Goal: Task Accomplishment & Management: Use online tool/utility

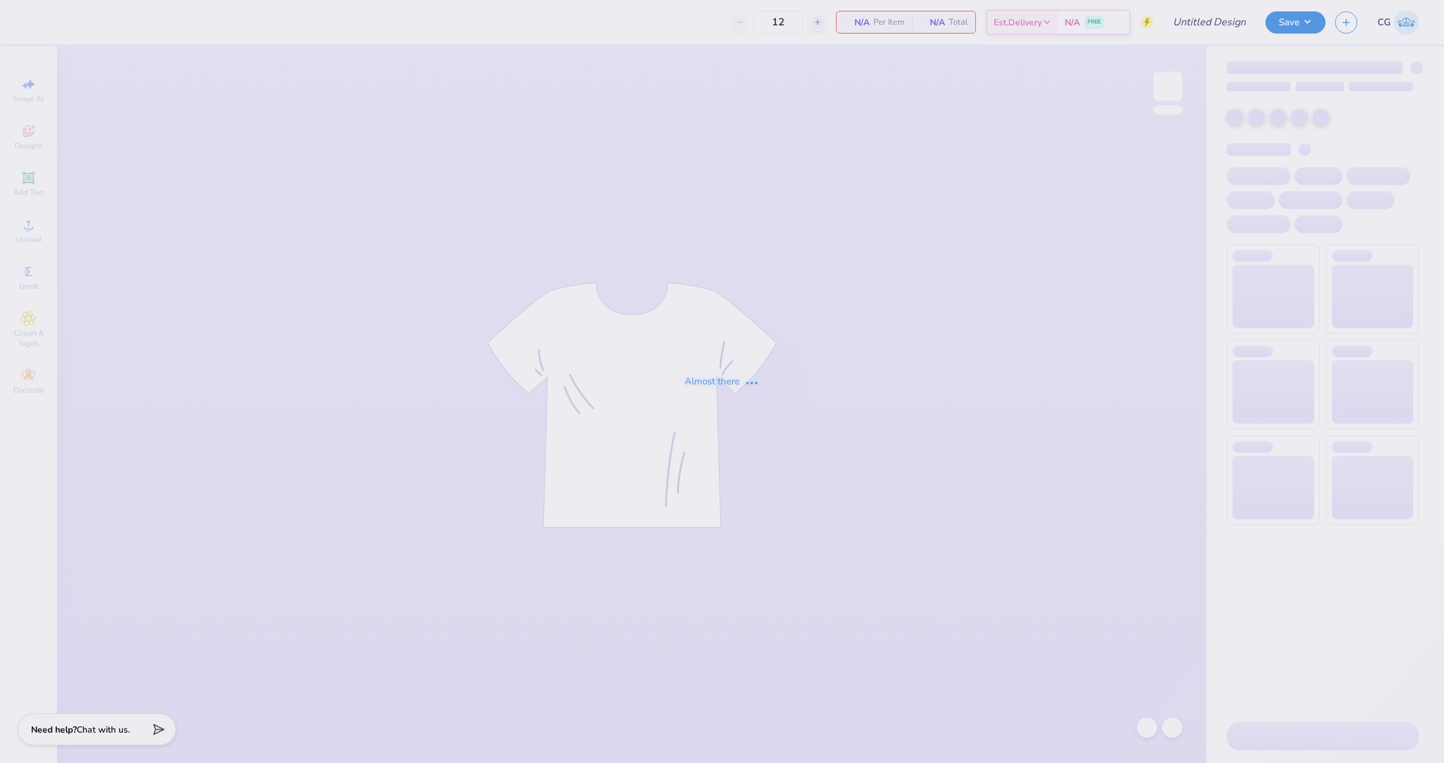
type input "KKG pickleball tank"
type input "90"
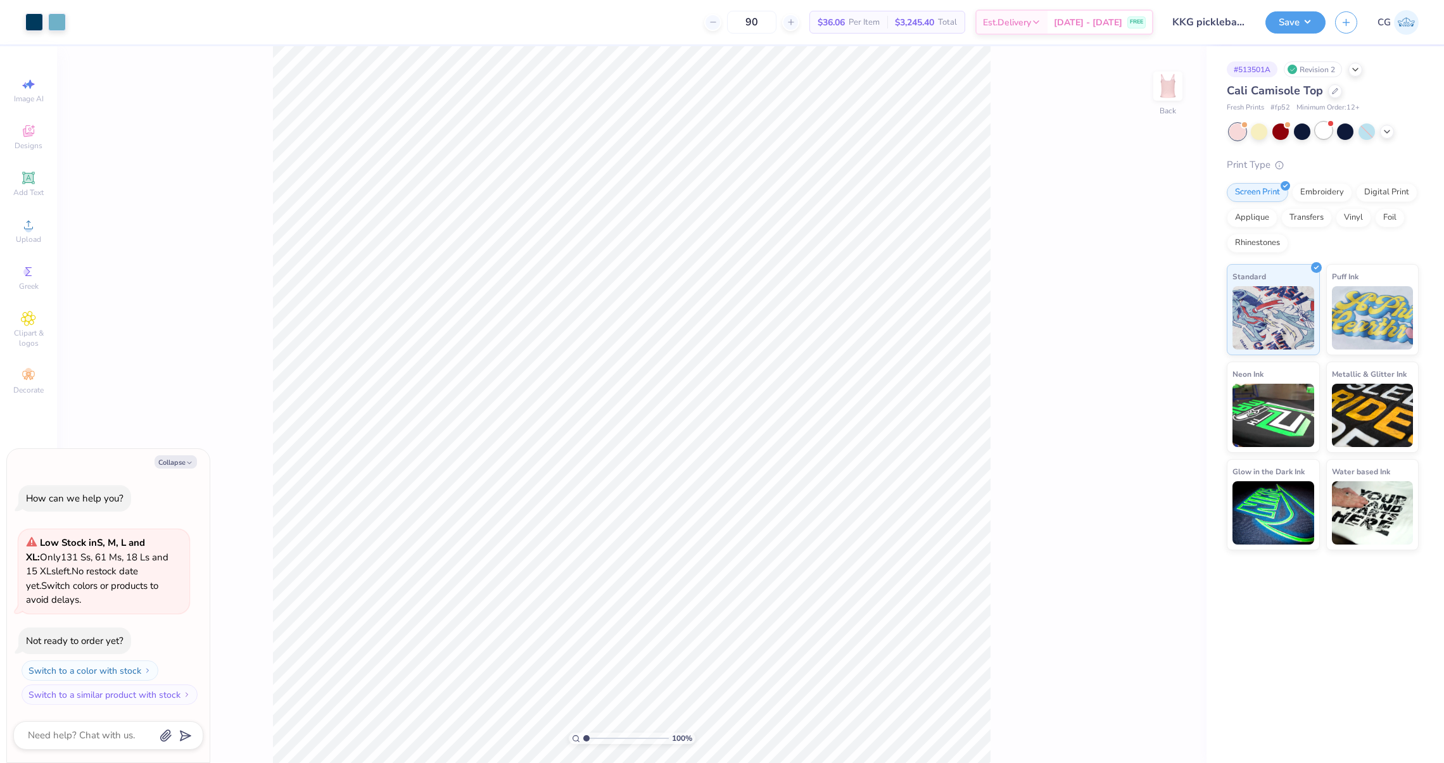
click at [1319, 134] on div at bounding box center [1323, 130] width 16 height 16
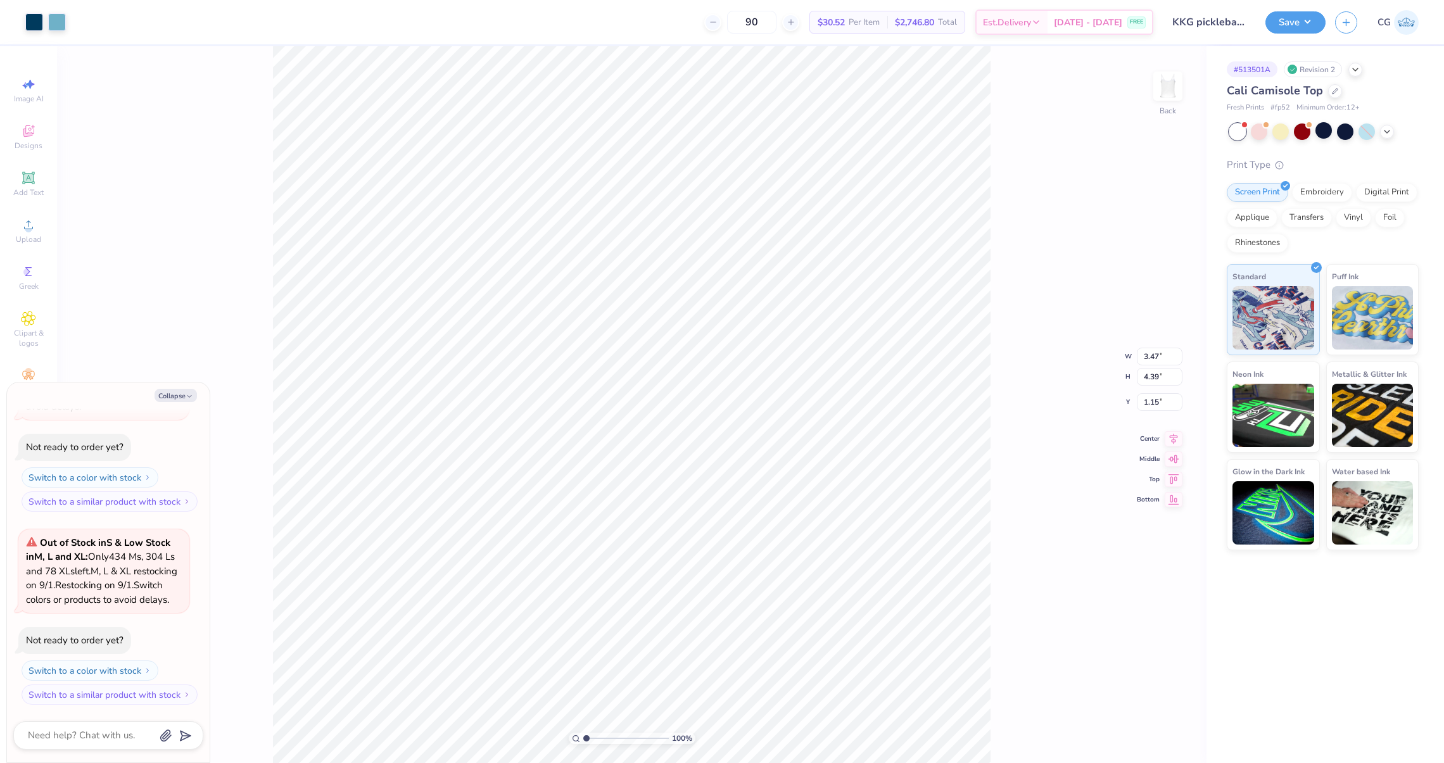
type textarea "x"
type input "3.03"
type input "3.84"
type textarea "x"
type input "1.08"
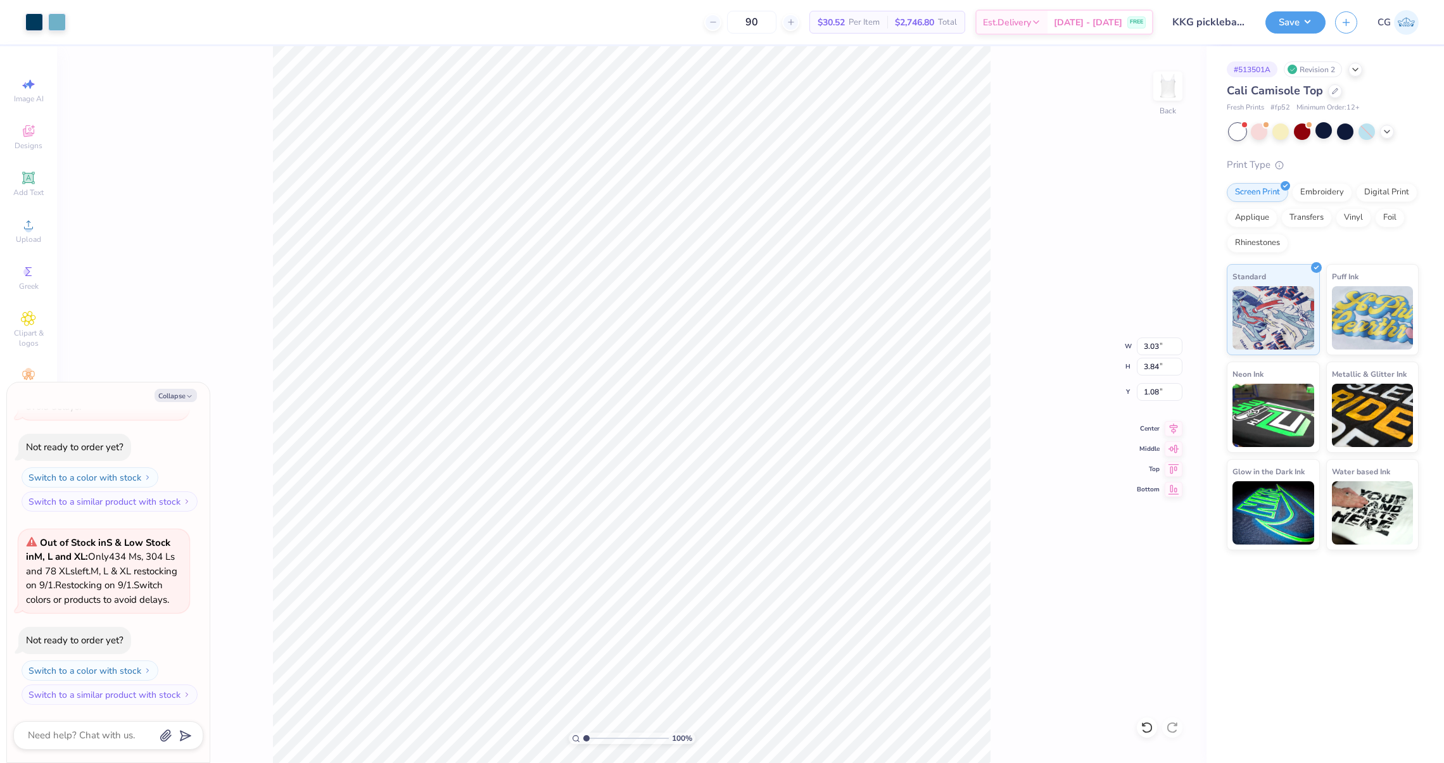
type textarea "x"
type input "3.00"
type textarea "x"
type input "1.54"
click at [1158, 386] on input "1.54" at bounding box center [1160, 392] width 46 height 18
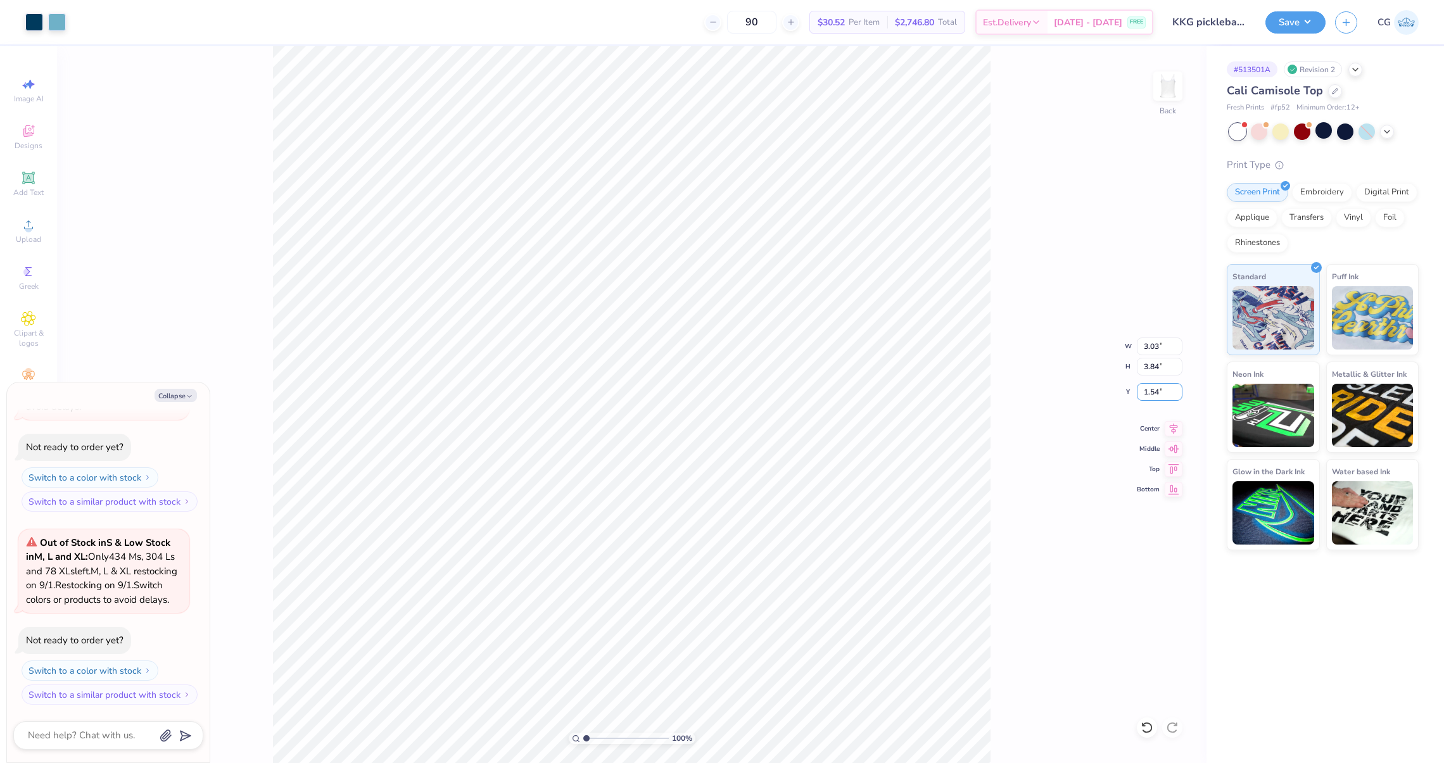
drag, startPoint x: 1161, startPoint y: 387, endPoint x: 1132, endPoint y: 387, distance: 29.1
click at [1133, 387] on div "100 % Back W 3.03 3.03 " H 3.84 3.84 " Y 1.54 1.54 " Center Middle Top Bottom" at bounding box center [631, 404] width 1149 height 717
click at [1003, 642] on div "100 % Back" at bounding box center [631, 404] width 1149 height 717
type textarea "x"
click at [1155, 394] on input "1.54" at bounding box center [1160, 392] width 46 height 18
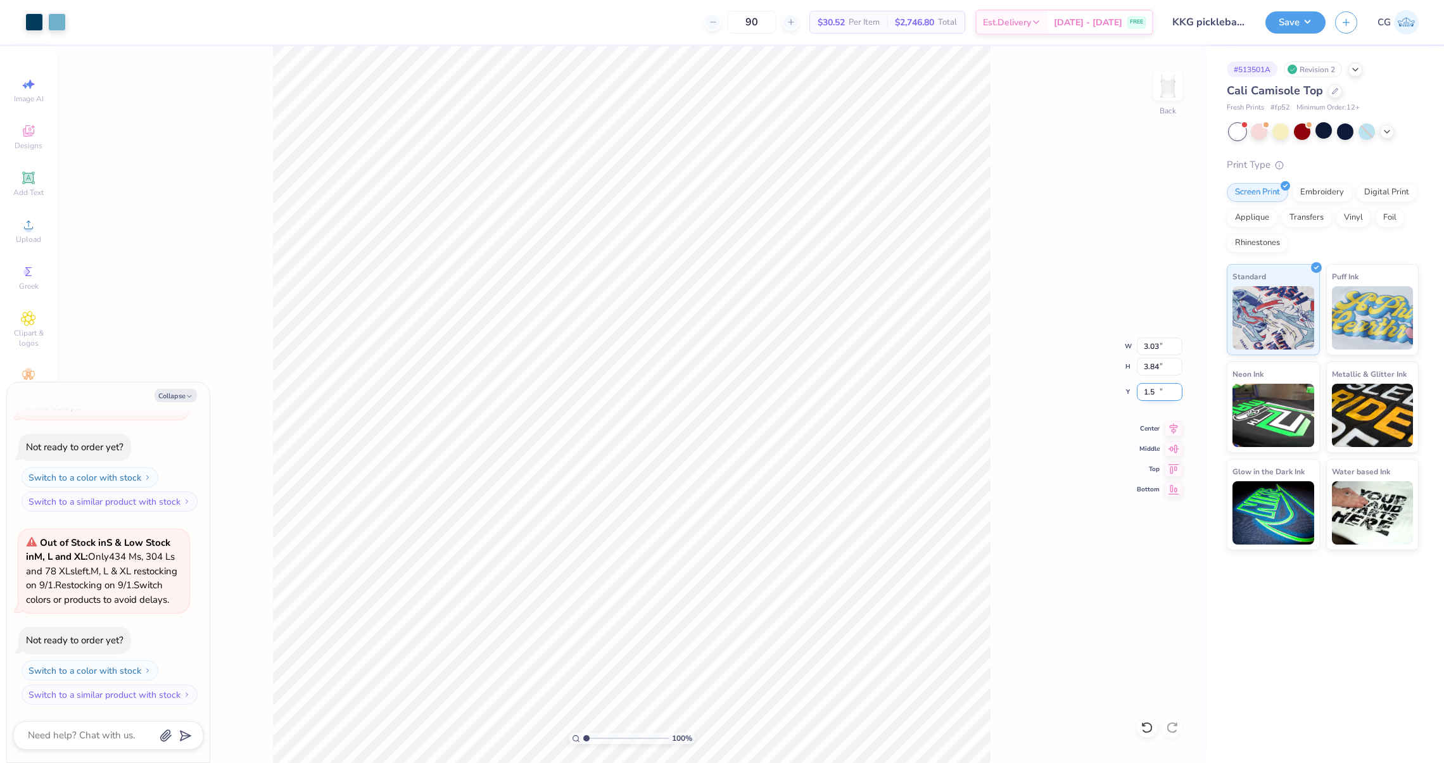
type input "1"
type input "2.50"
type textarea "x"
click at [1179, 388] on input "2.51" at bounding box center [1160, 392] width 46 height 18
type input "2.52"
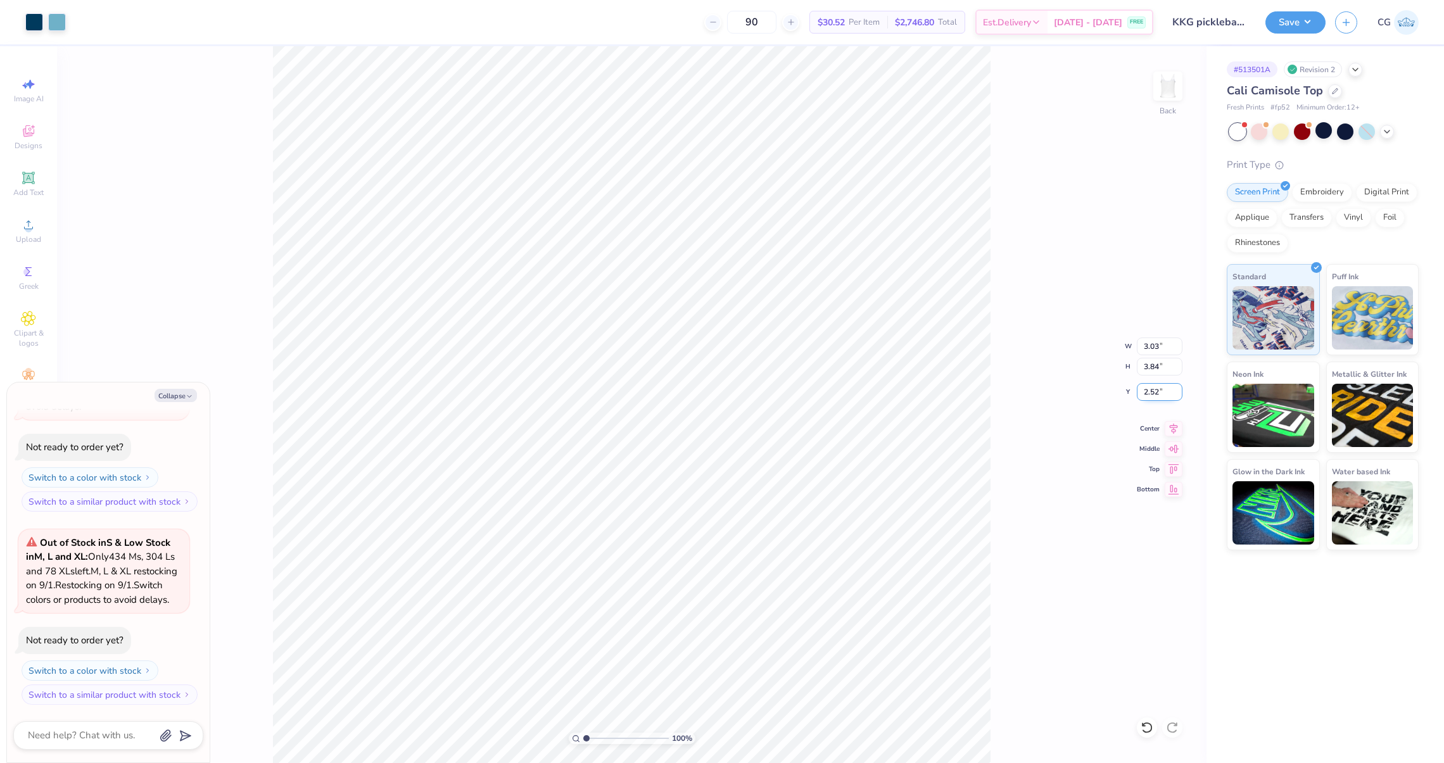
click at [1179, 388] on input "2.52" at bounding box center [1160, 392] width 46 height 18
type textarea "x"
type input "3.60"
type input "4.55"
type input "1.80"
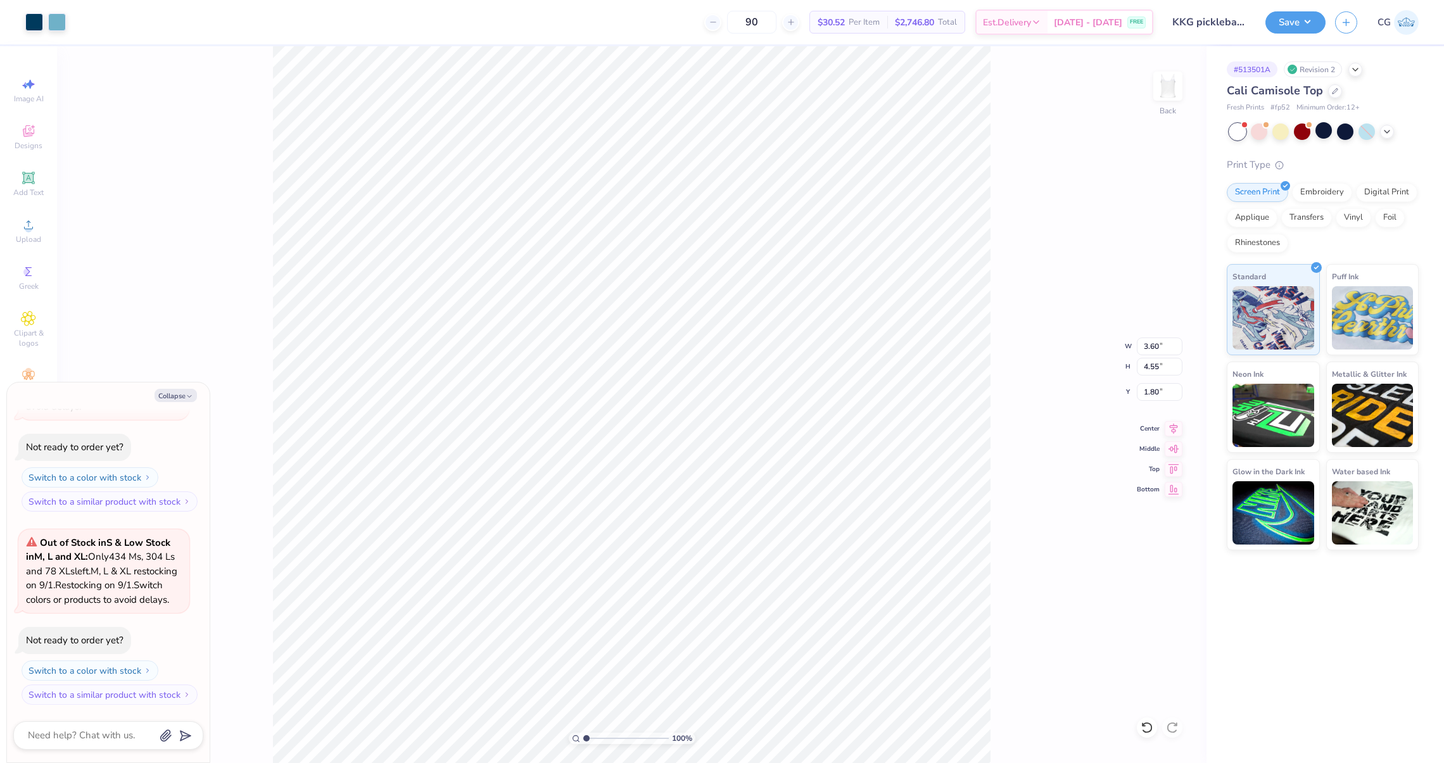
type textarea "x"
type input "1.78"
type textarea "x"
type input "3.12"
type textarea "x"
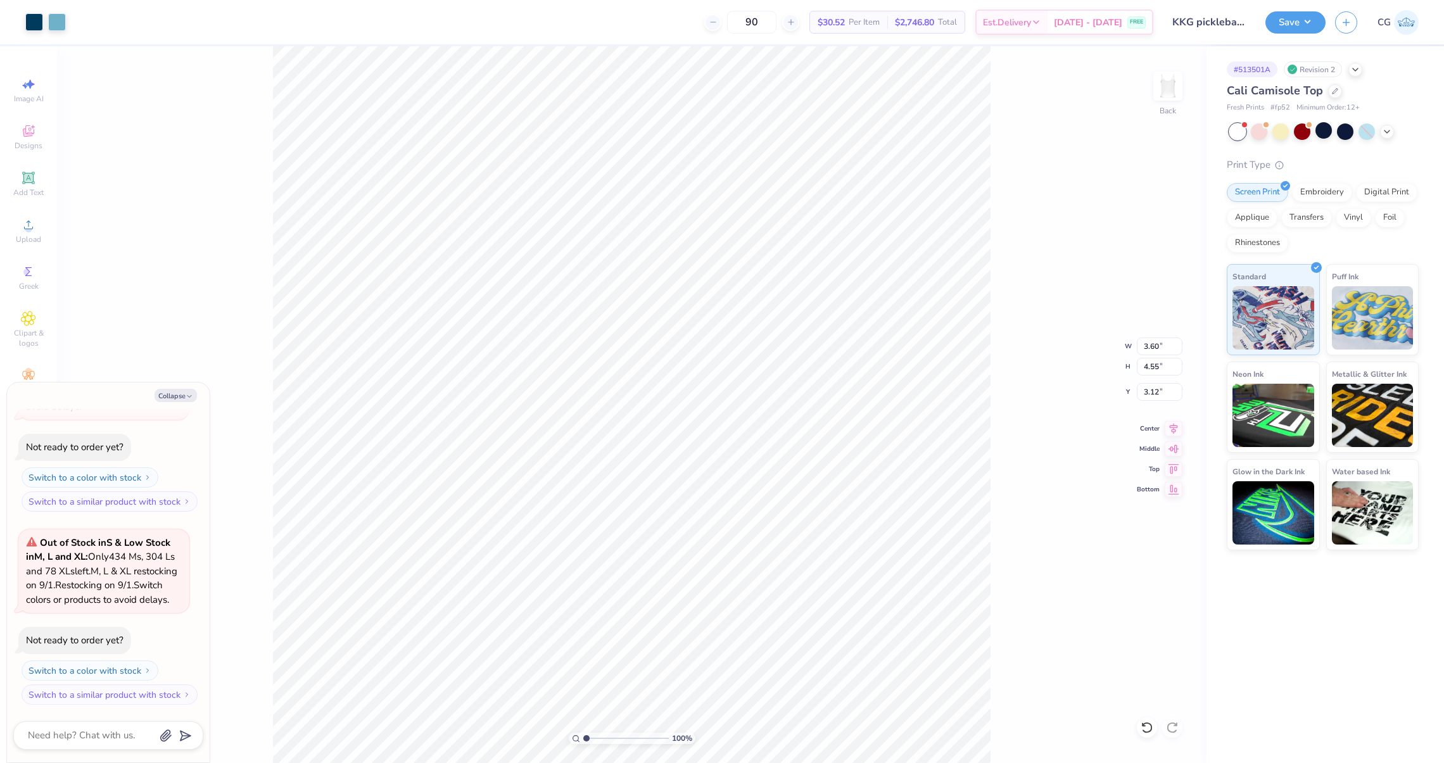
type input "2.11"
type textarea "x"
type input "1.64"
type textarea "x"
type input "1.23"
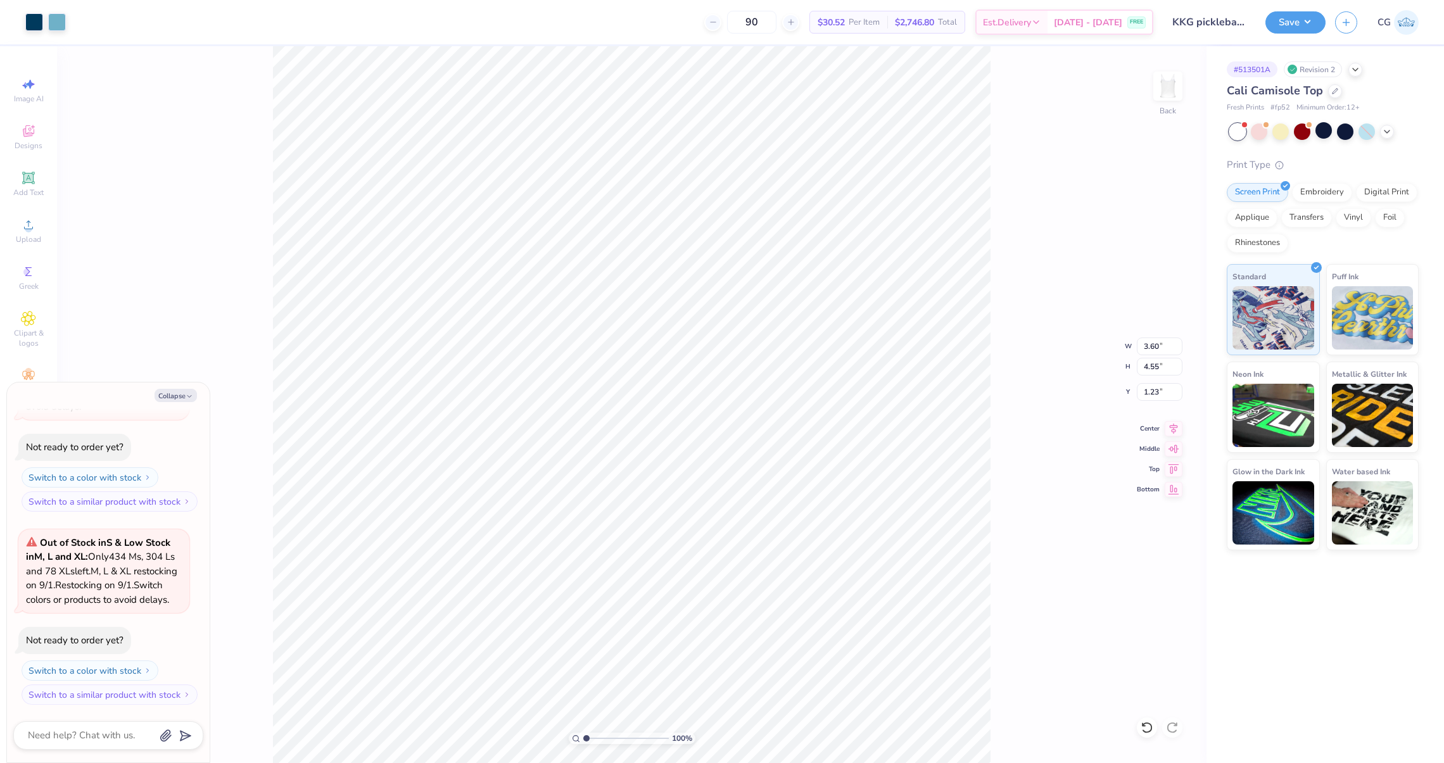
type textarea "x"
type input "1.53"
type textarea "x"
type input "1.73"
type textarea "x"
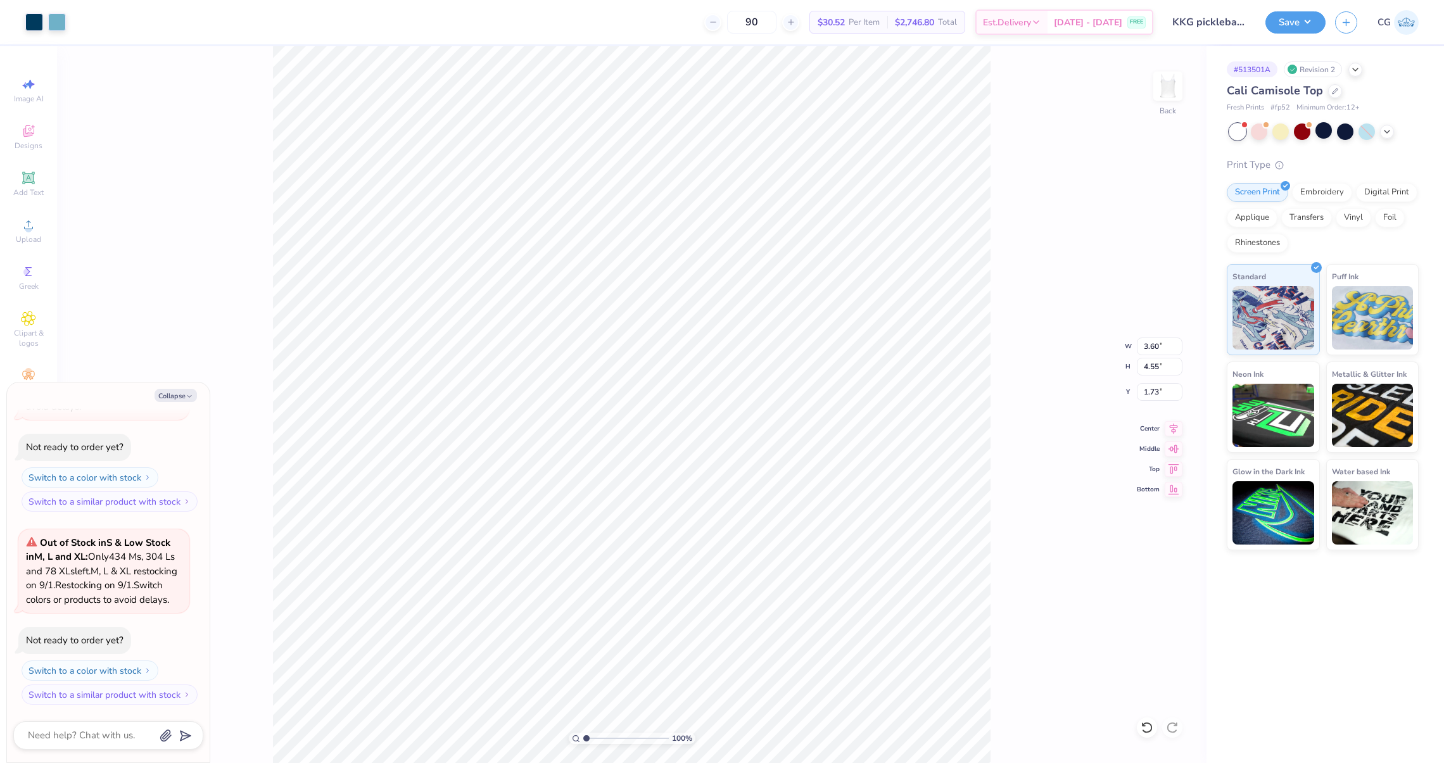
type input "1.64"
type textarea "x"
click at [1161, 392] on input "1.64" at bounding box center [1160, 392] width 46 height 18
click at [1158, 392] on input "1.64" at bounding box center [1160, 392] width 46 height 18
type input "1.60"
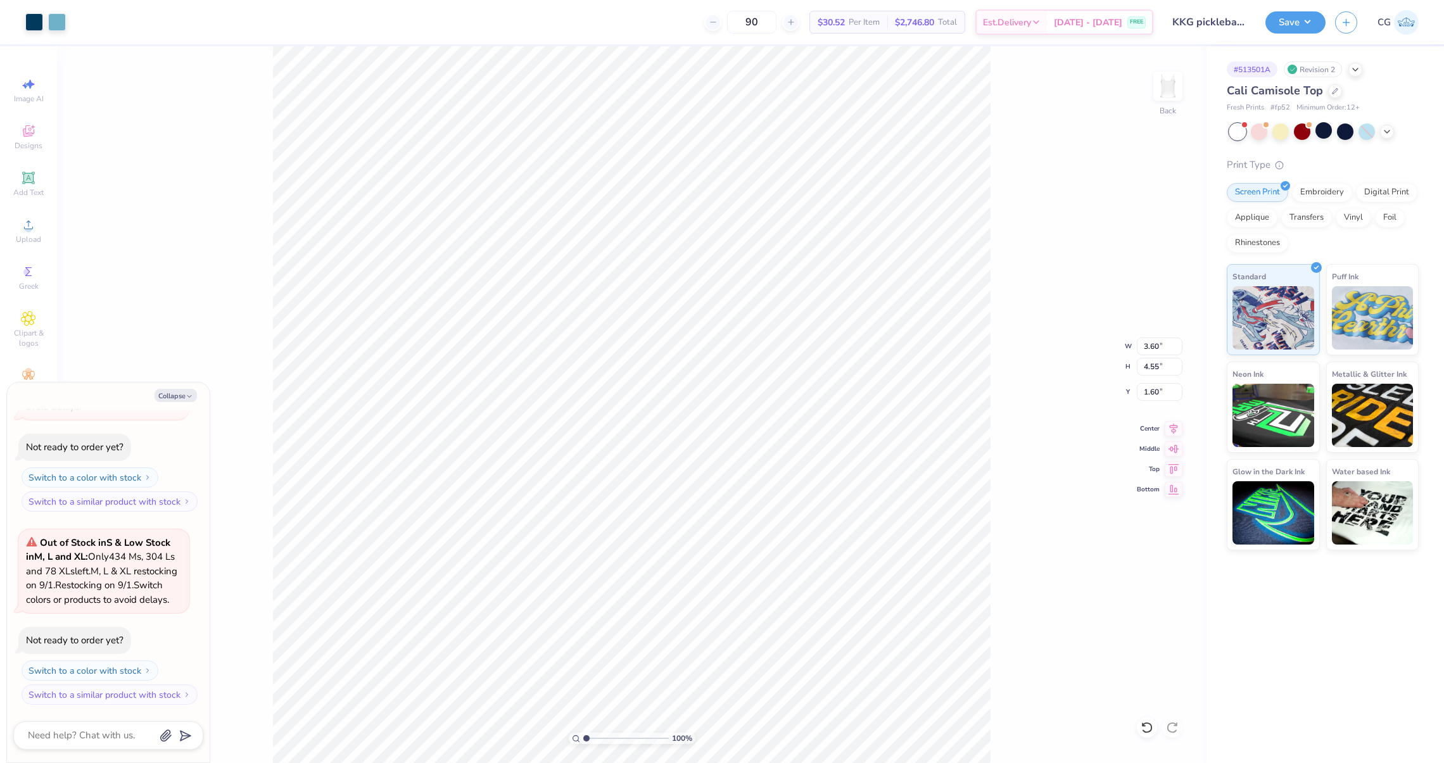
click at [1003, 403] on div "100 % Back W 3.60 3.60 " H 4.55 4.55 " Y 1.60 1.60 " Center Middle Top Bottom" at bounding box center [631, 404] width 1149 height 717
type textarea "x"
type input "1.39"
type textarea "x"
type input "3.43"
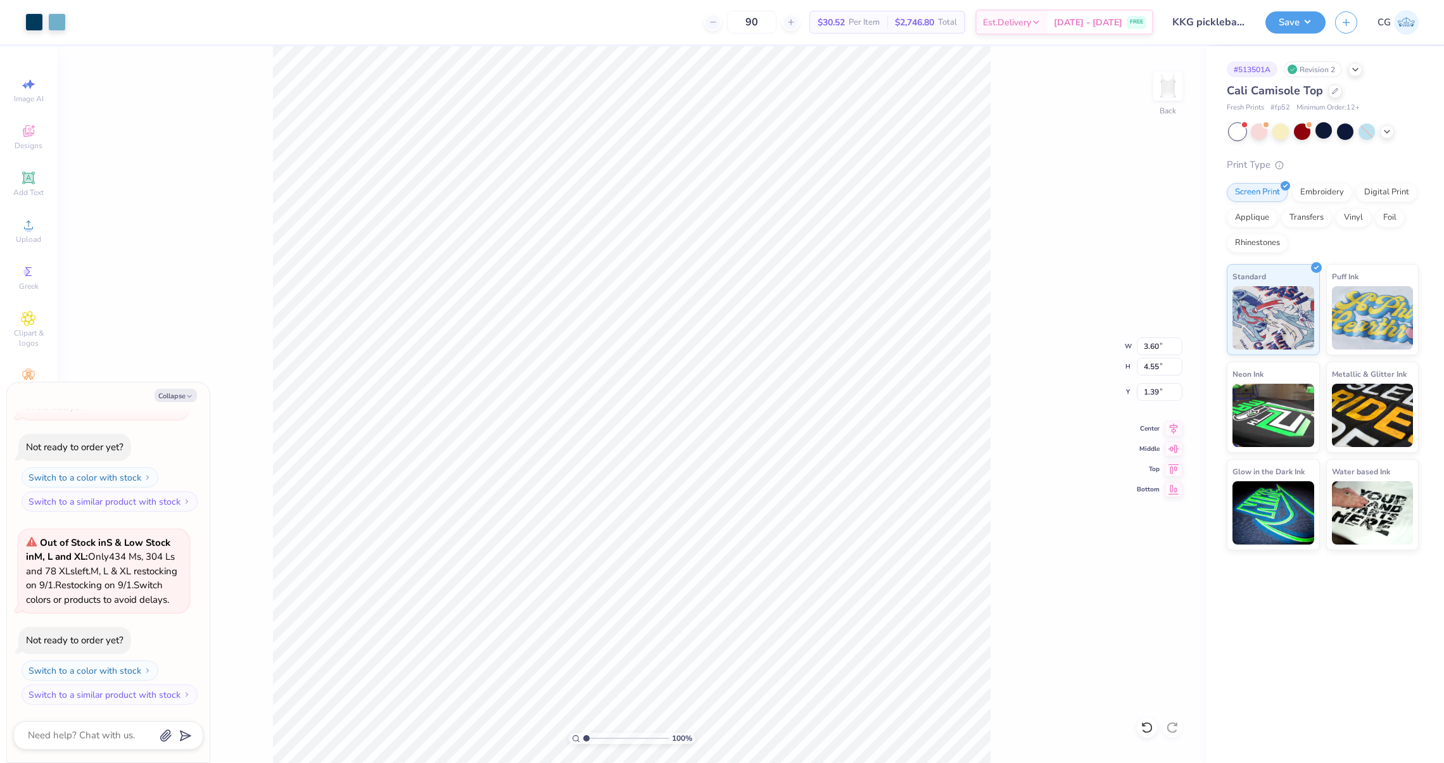
type input "4.34"
type textarea "x"
click at [1156, 390] on input "1.38" at bounding box center [1160, 392] width 46 height 18
type input "1.58"
type textarea "x"
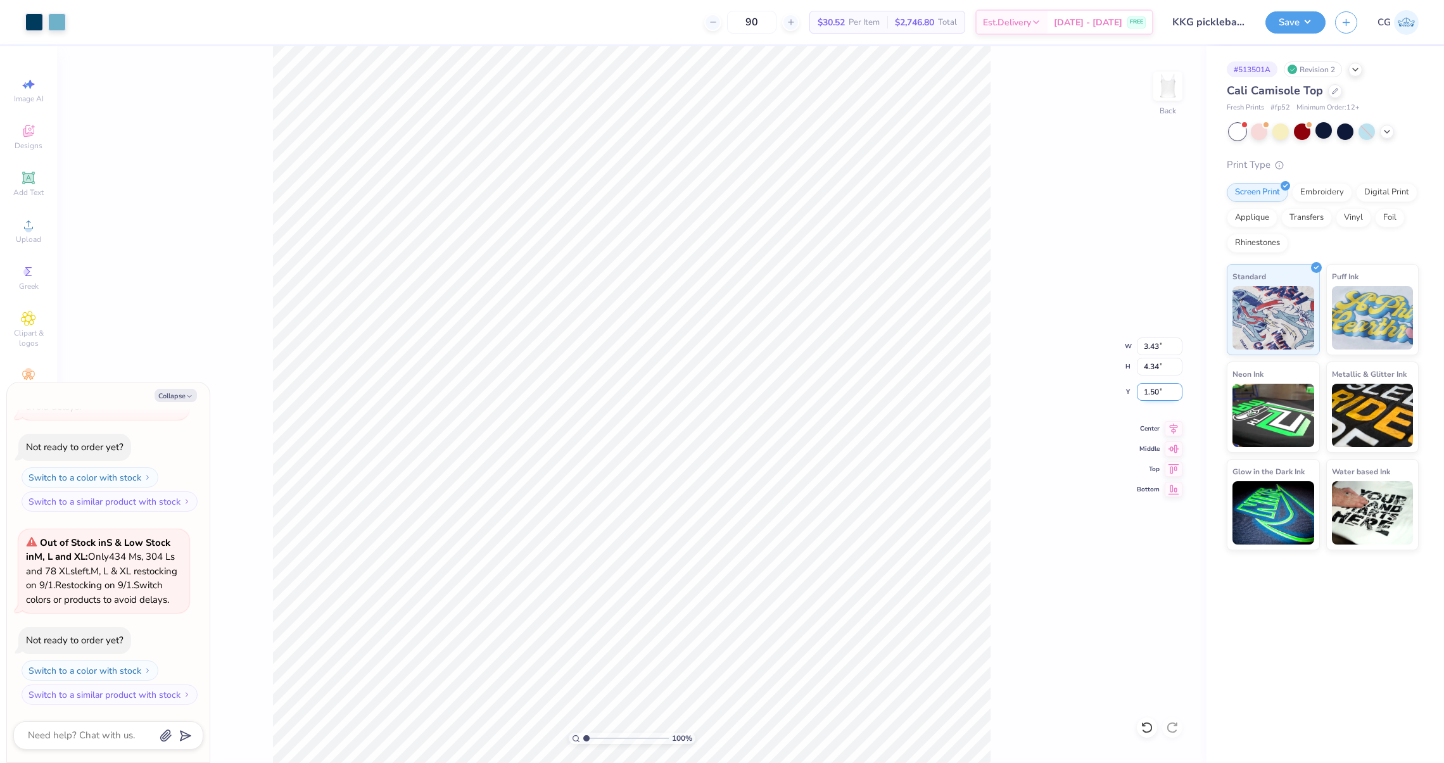
type input "1.50"
type textarea "x"
type input "1.45"
type textarea "x"
drag, startPoint x: 583, startPoint y: 738, endPoint x: 604, endPoint y: 738, distance: 20.9
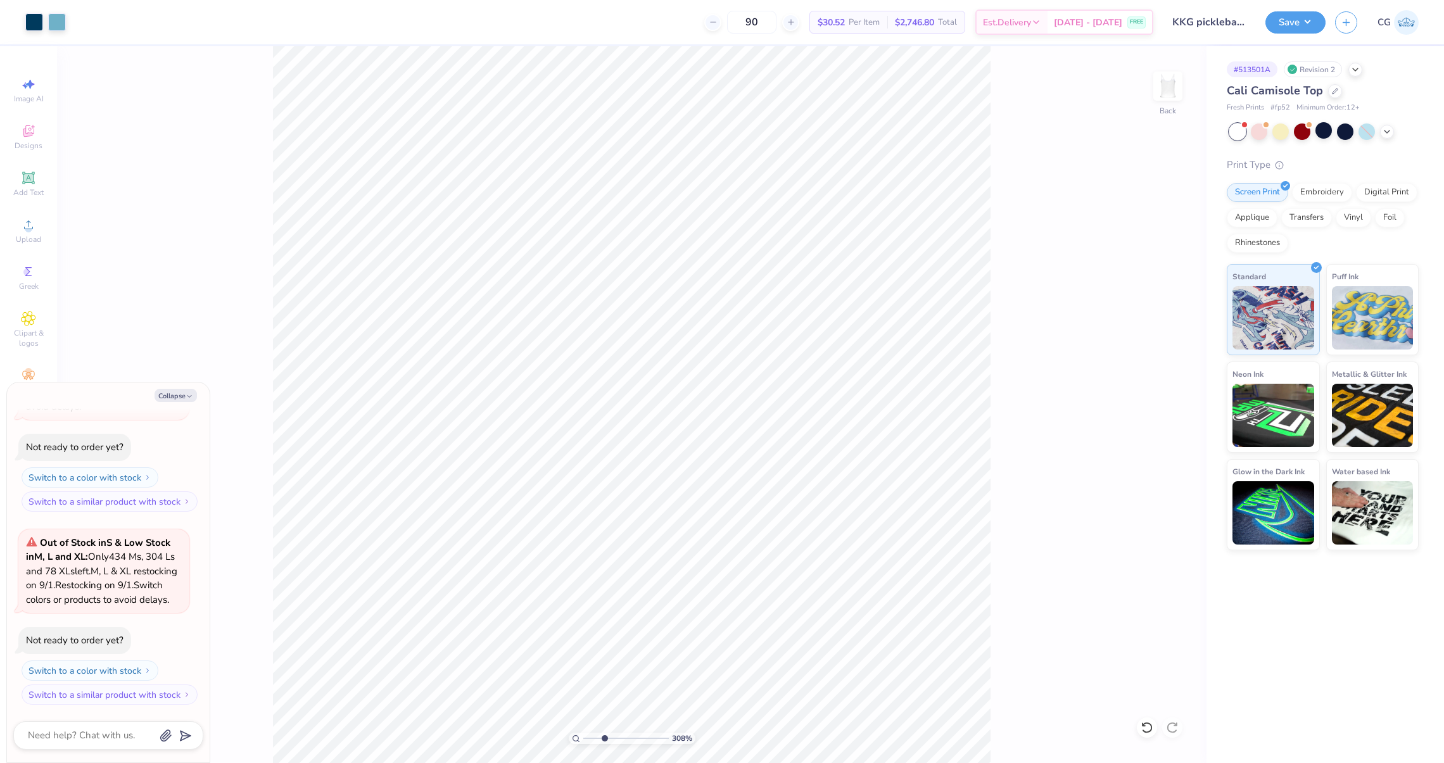
type input "3.11"
click at [604, 738] on input "range" at bounding box center [625, 738] width 85 height 11
click at [28, 128] on icon at bounding box center [28, 130] width 15 height 15
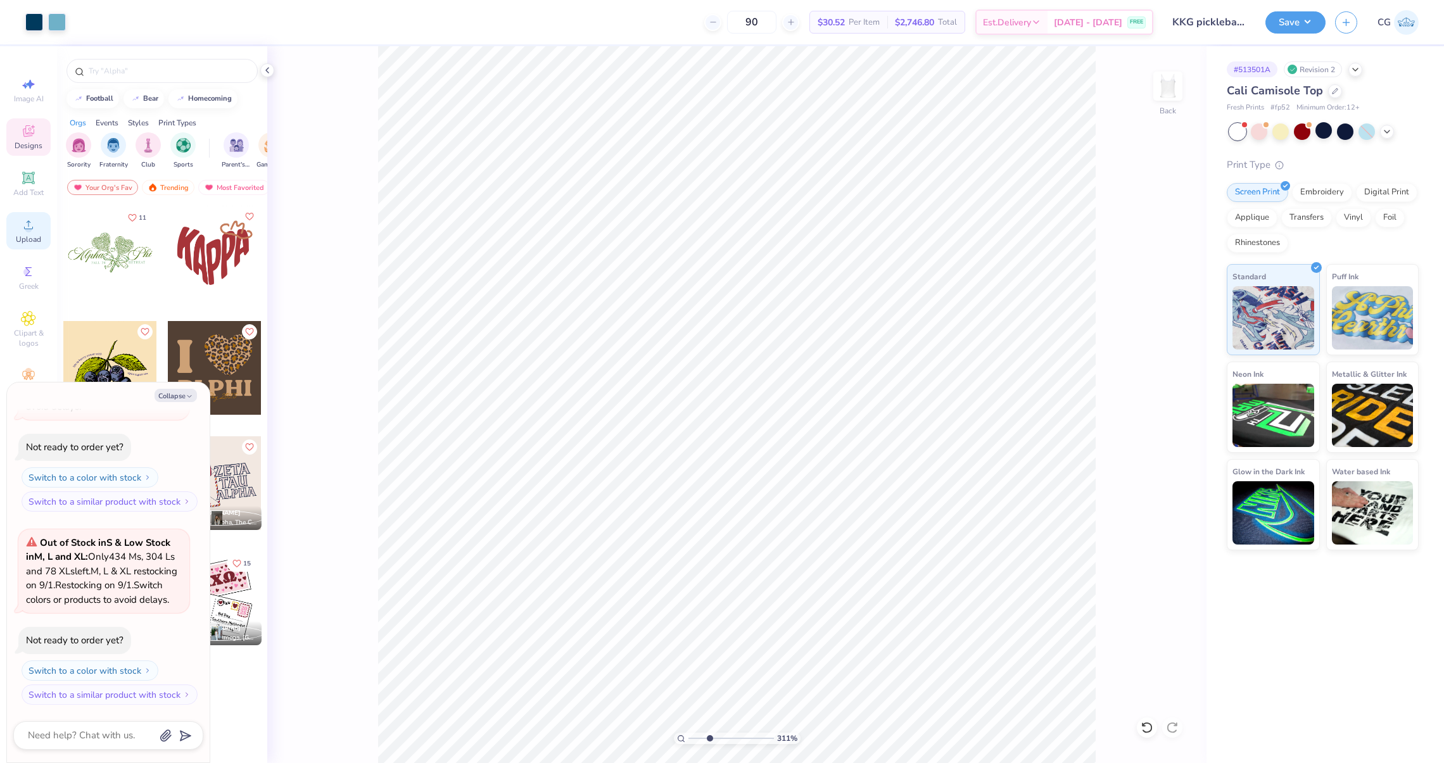
click at [34, 227] on icon at bounding box center [28, 224] width 15 height 15
click at [30, 239] on span "Upload" at bounding box center [28, 239] width 25 height 10
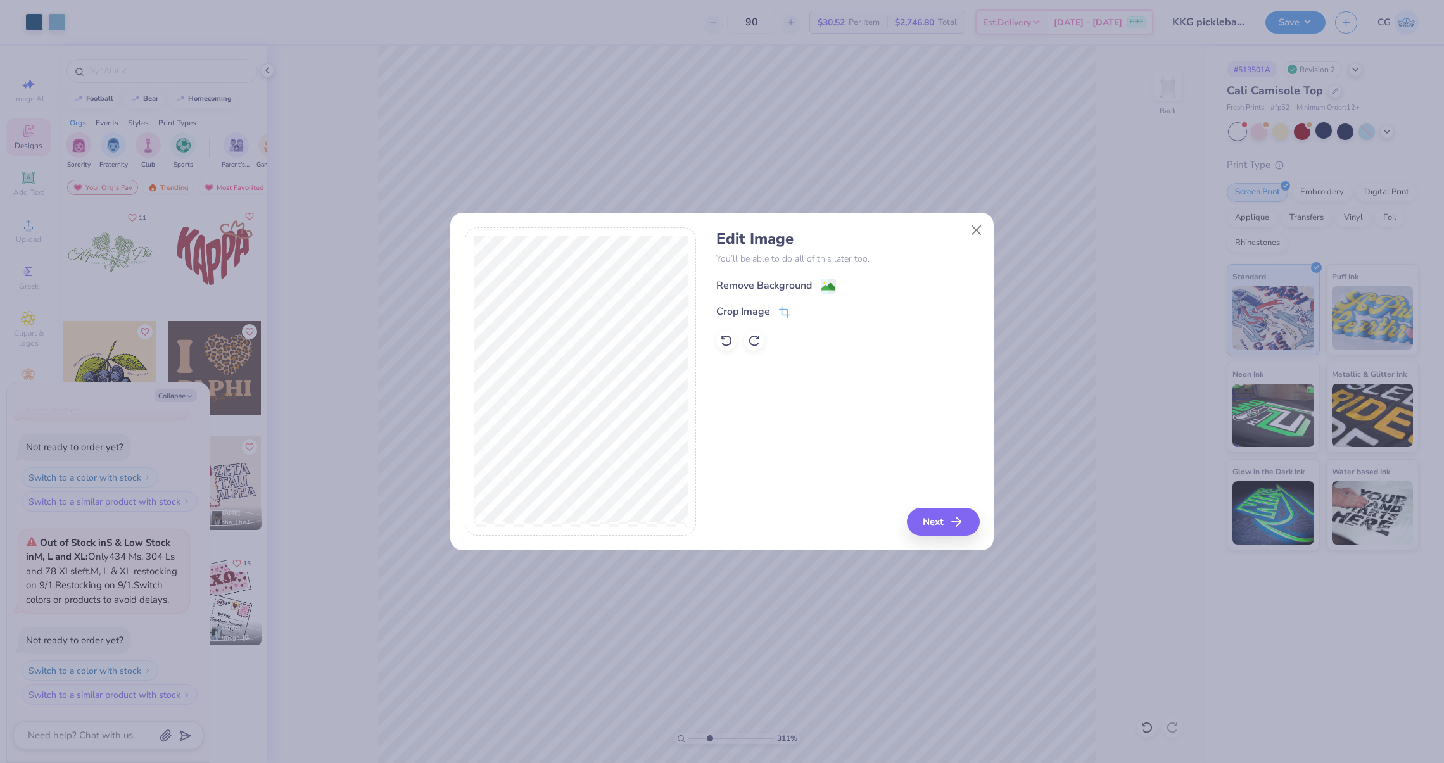
click at [806, 288] on div "Remove Background" at bounding box center [764, 285] width 96 height 15
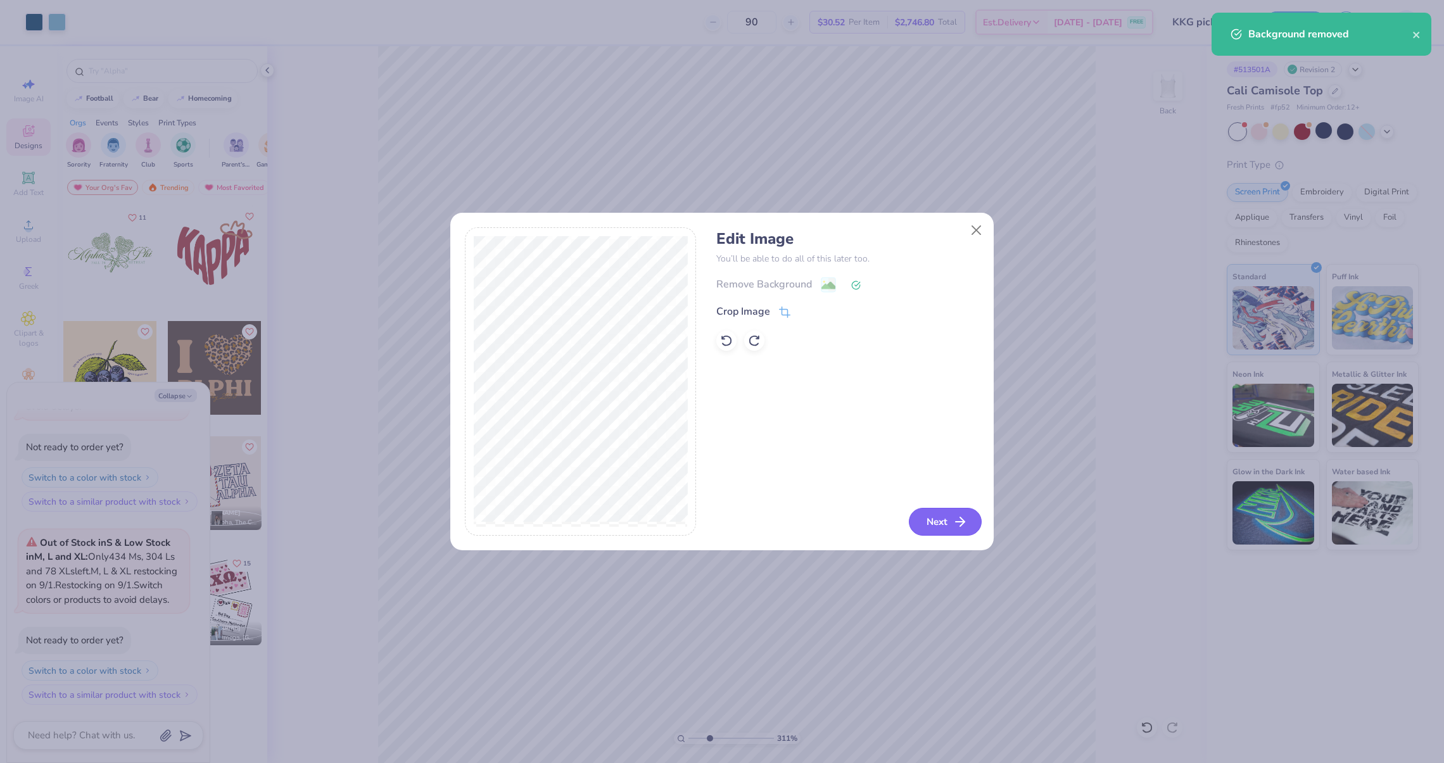
click at [947, 521] on button "Next" at bounding box center [945, 522] width 73 height 28
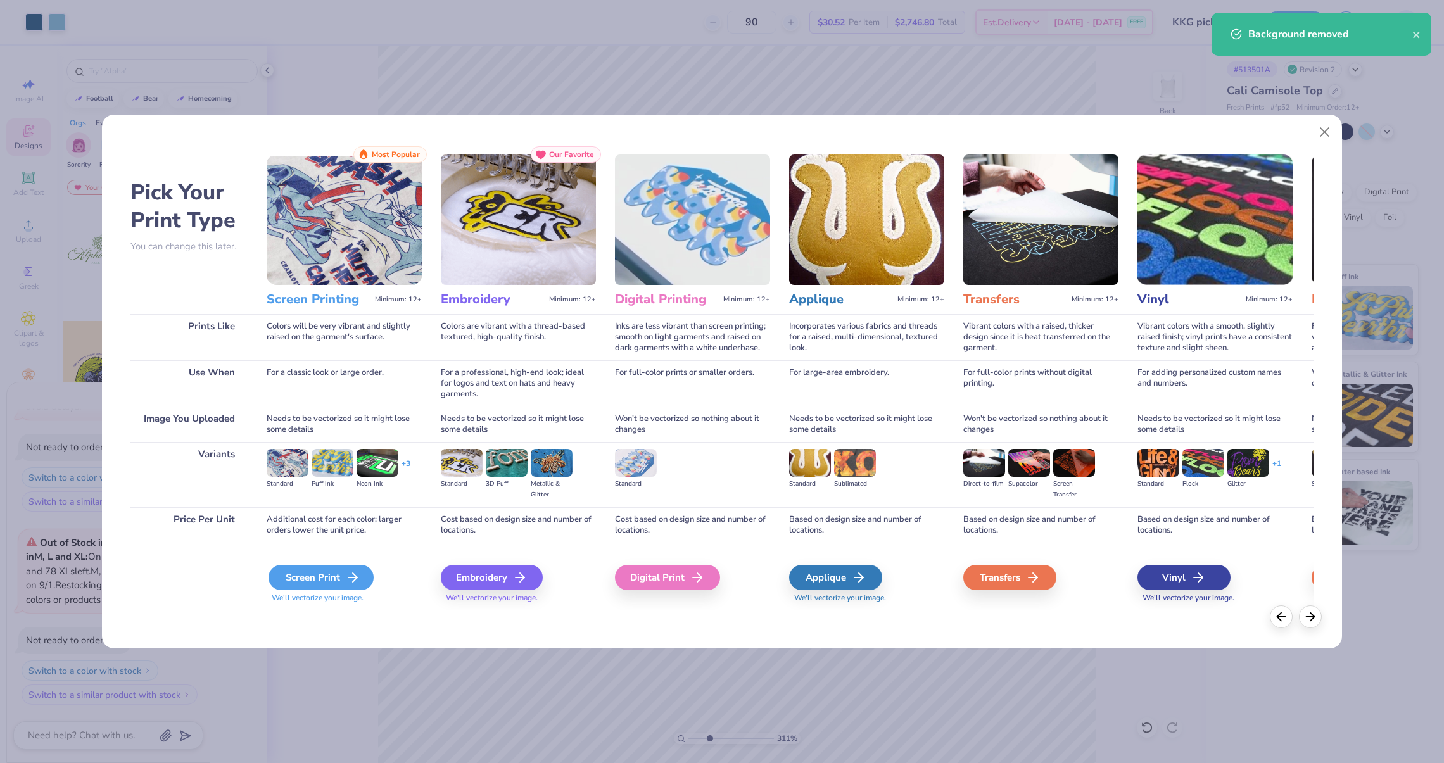
click at [300, 570] on div "Screen Print" at bounding box center [321, 577] width 105 height 25
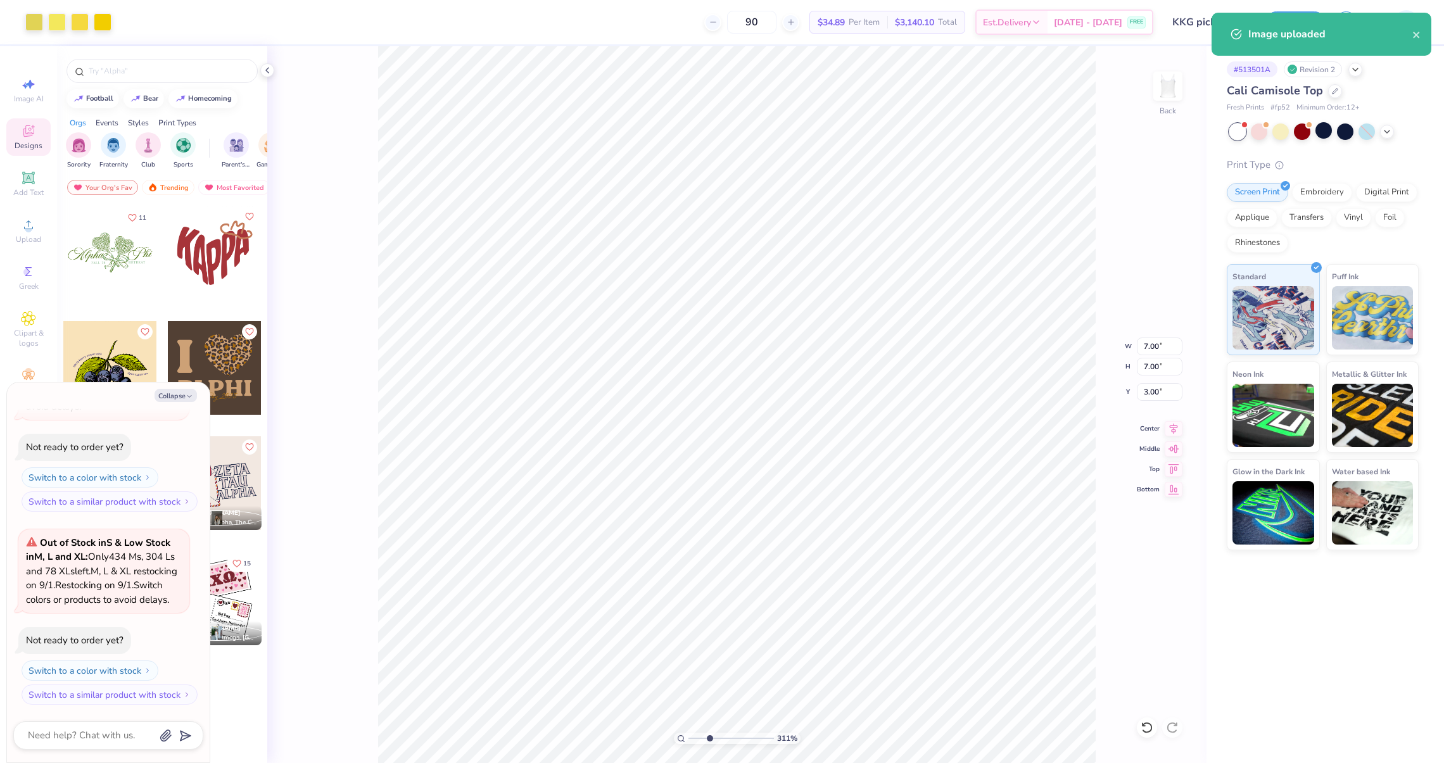
type textarea "x"
type input "1.25"
drag, startPoint x: 707, startPoint y: 737, endPoint x: 640, endPoint y: 737, distance: 67.8
type input "1"
click at [688, 737] on input "range" at bounding box center [730, 738] width 85 height 11
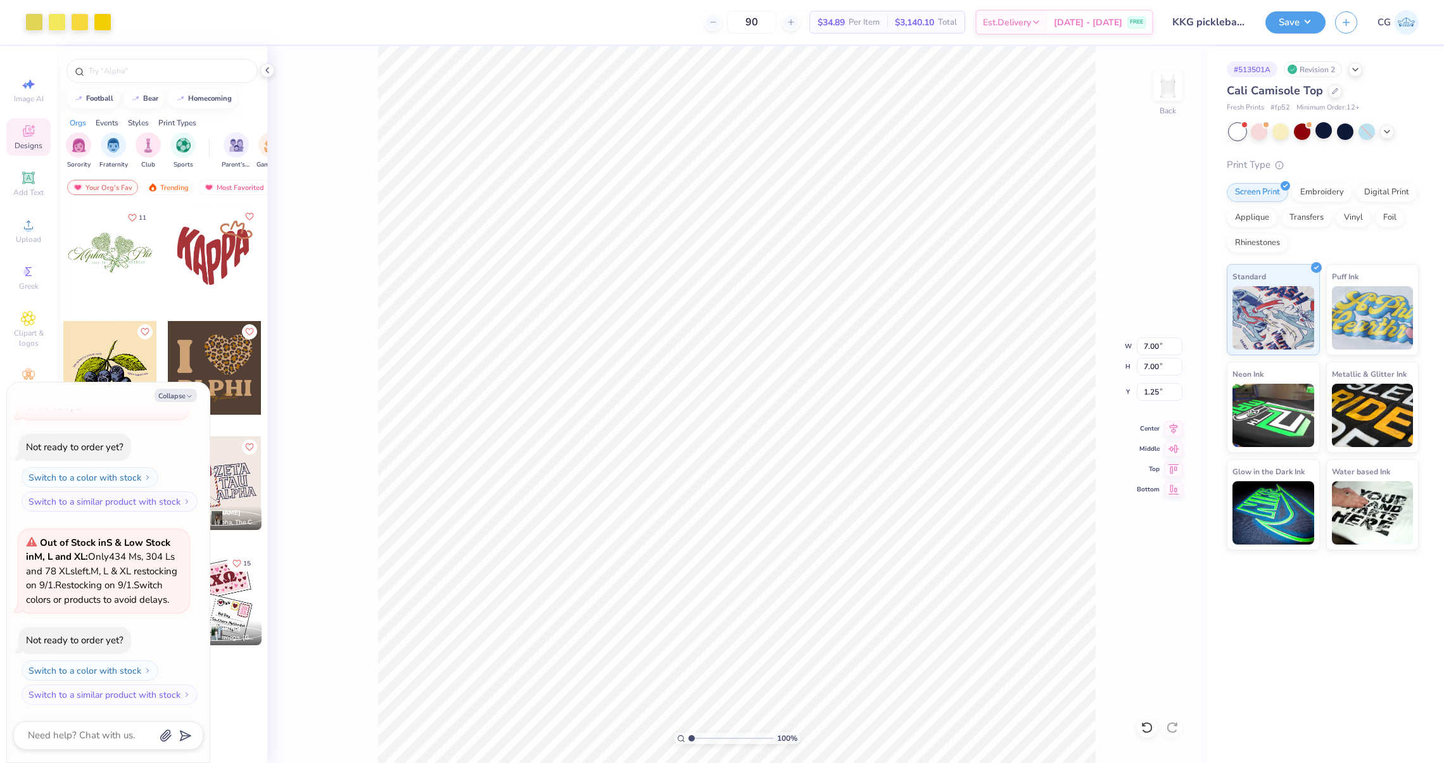
type textarea "x"
type input "1.84"
drag, startPoint x: 691, startPoint y: 738, endPoint x: 716, endPoint y: 738, distance: 25.3
type input "3.98"
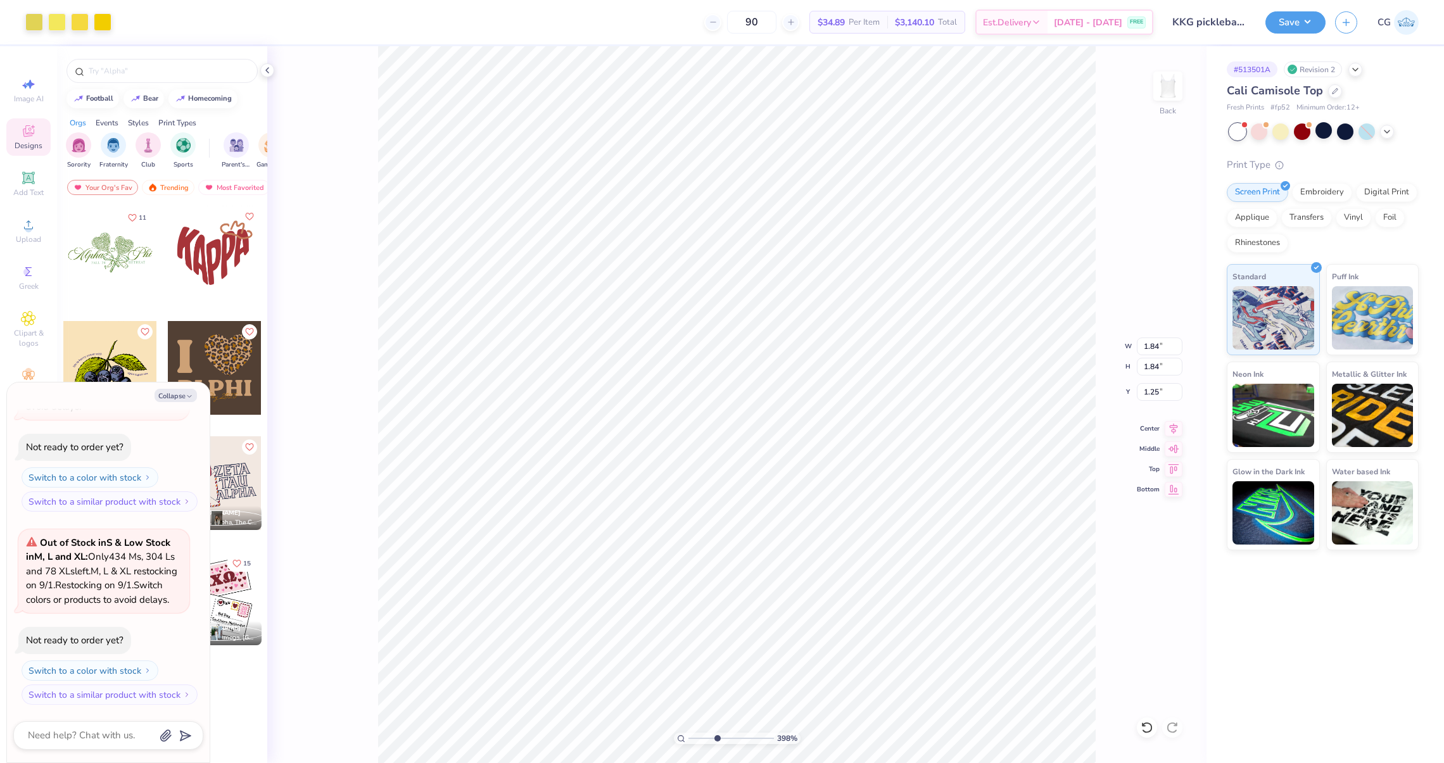
click at [716, 738] on input "range" at bounding box center [730, 738] width 85 height 11
click at [50, 20] on div at bounding box center [57, 21] width 18 height 18
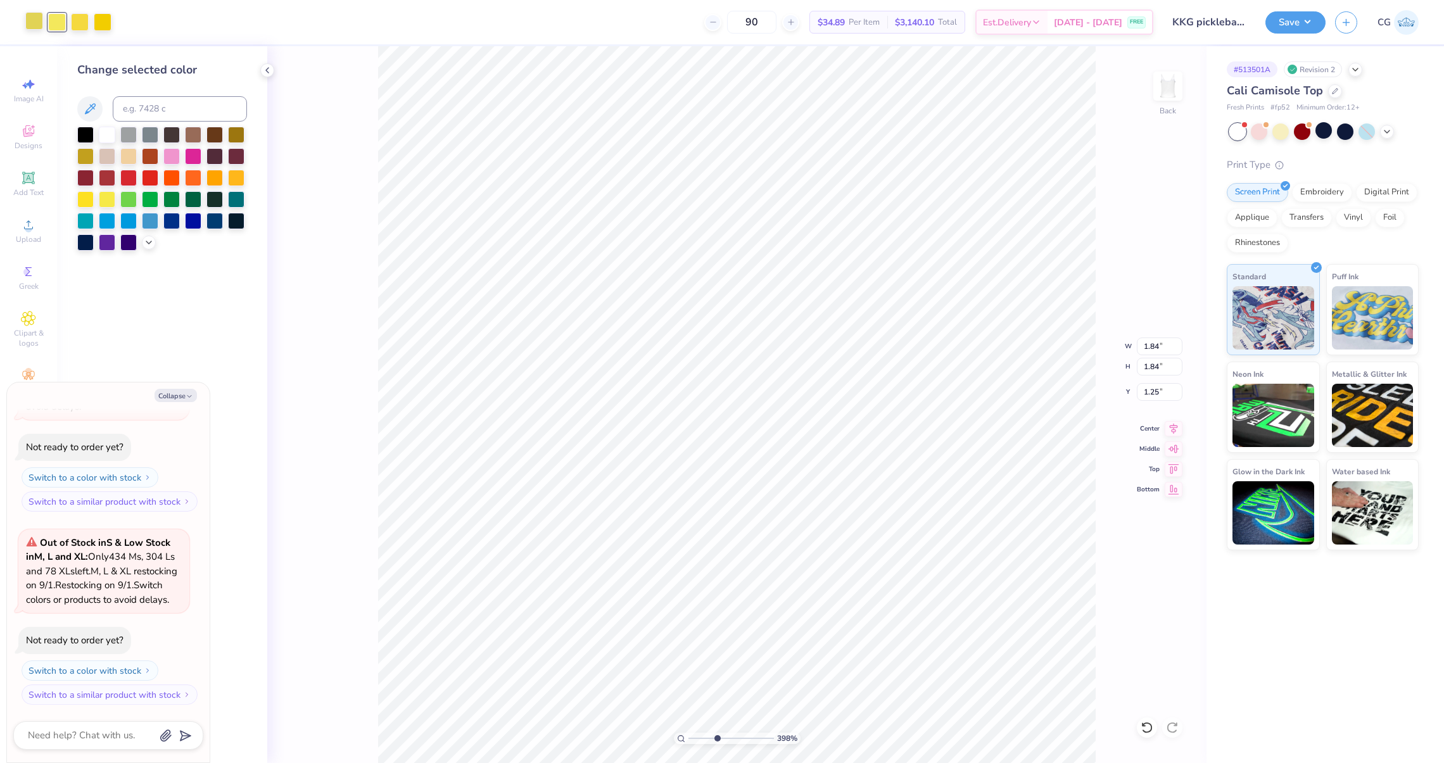
click at [43, 20] on div at bounding box center [34, 21] width 18 height 18
click at [105, 125] on div "Change selected color" at bounding box center [162, 155] width 170 height 189
click at [105, 129] on div at bounding box center [107, 133] width 16 height 16
click at [60, 22] on div at bounding box center [57, 21] width 18 height 18
click at [51, 33] on div "Art colors" at bounding box center [55, 22] width 111 height 44
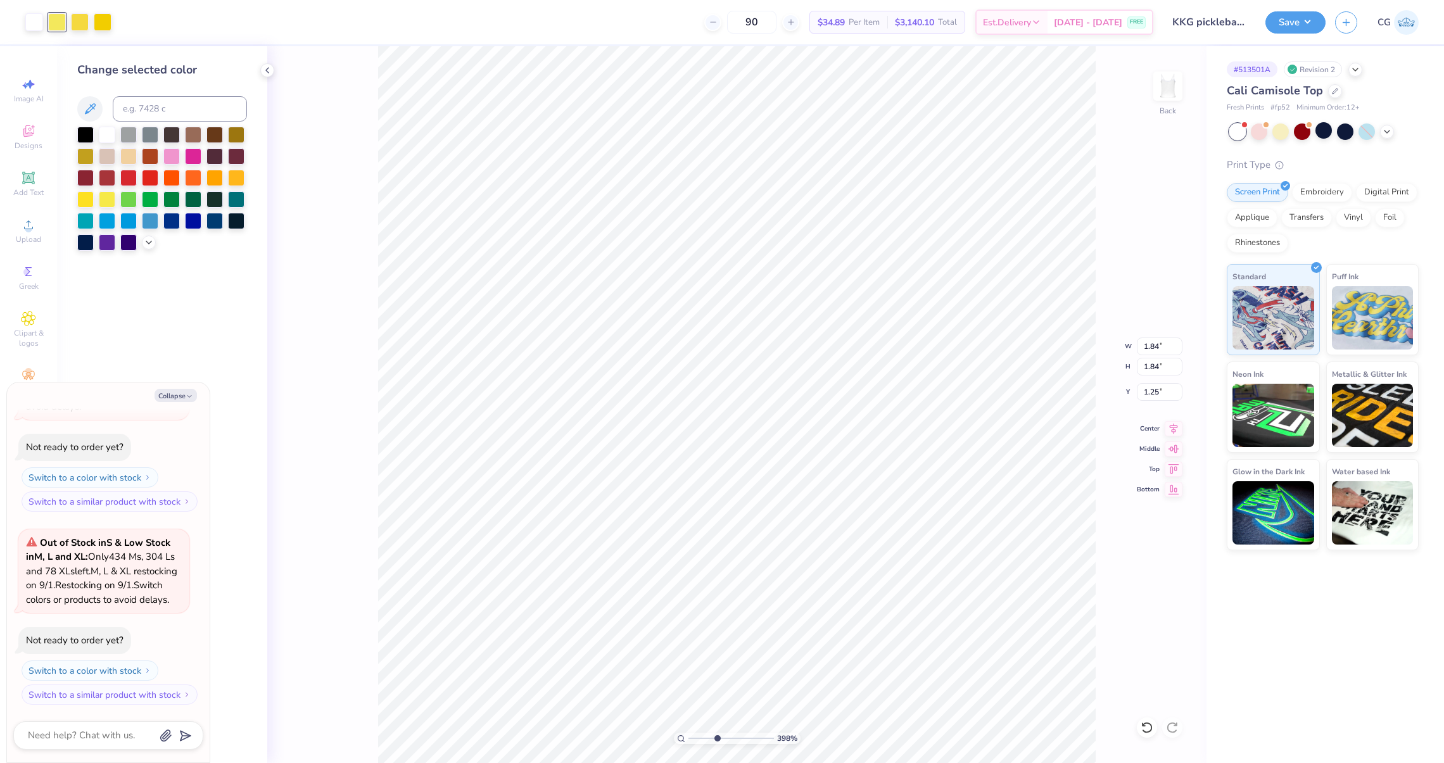
click at [52, 31] on div at bounding box center [57, 22] width 18 height 18
click at [105, 130] on div at bounding box center [107, 133] width 16 height 16
click at [60, 22] on div at bounding box center [57, 21] width 18 height 18
click at [103, 128] on div at bounding box center [107, 133] width 16 height 16
click at [60, 22] on div at bounding box center [57, 21] width 18 height 18
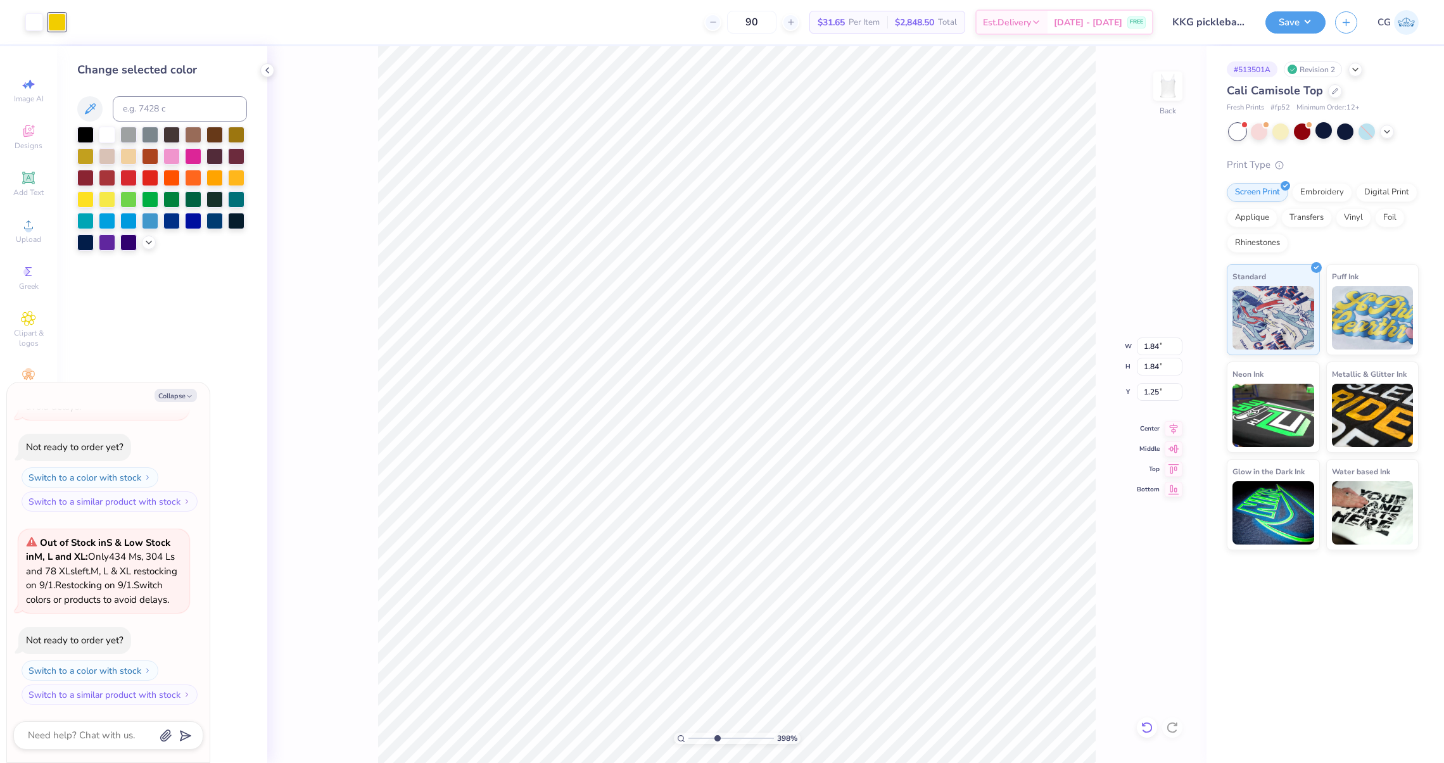
click at [1141, 727] on icon at bounding box center [1147, 727] width 13 height 13
click at [1142, 728] on icon at bounding box center [1147, 727] width 13 height 13
click at [78, 27] on div at bounding box center [80, 21] width 18 height 18
click at [78, 27] on div at bounding box center [80, 22] width 18 height 18
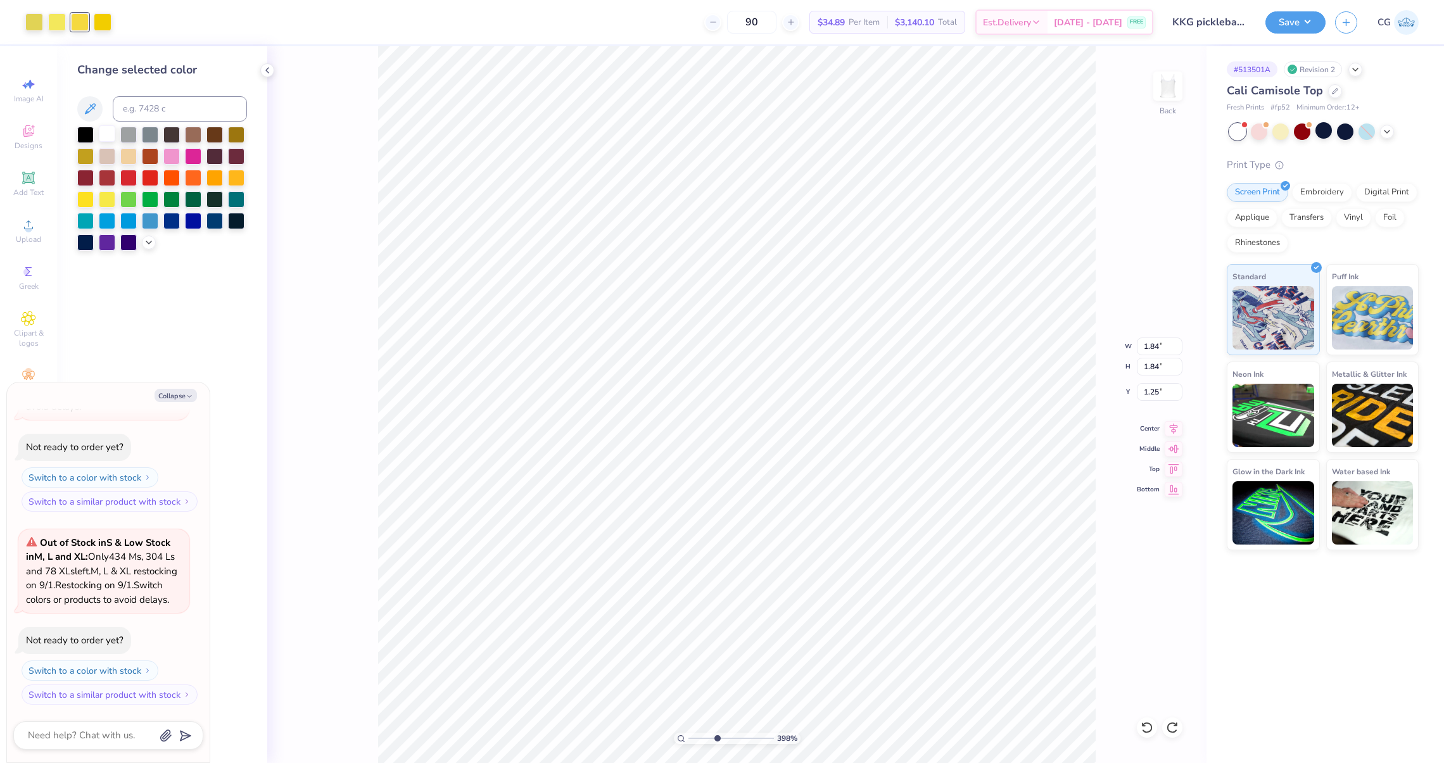
click at [108, 134] on div at bounding box center [107, 133] width 16 height 16
click at [56, 22] on div at bounding box center [57, 21] width 18 height 18
click at [110, 146] on div at bounding box center [162, 189] width 170 height 124
click at [106, 141] on div at bounding box center [107, 133] width 16 height 16
click at [84, 29] on div at bounding box center [80, 21] width 18 height 18
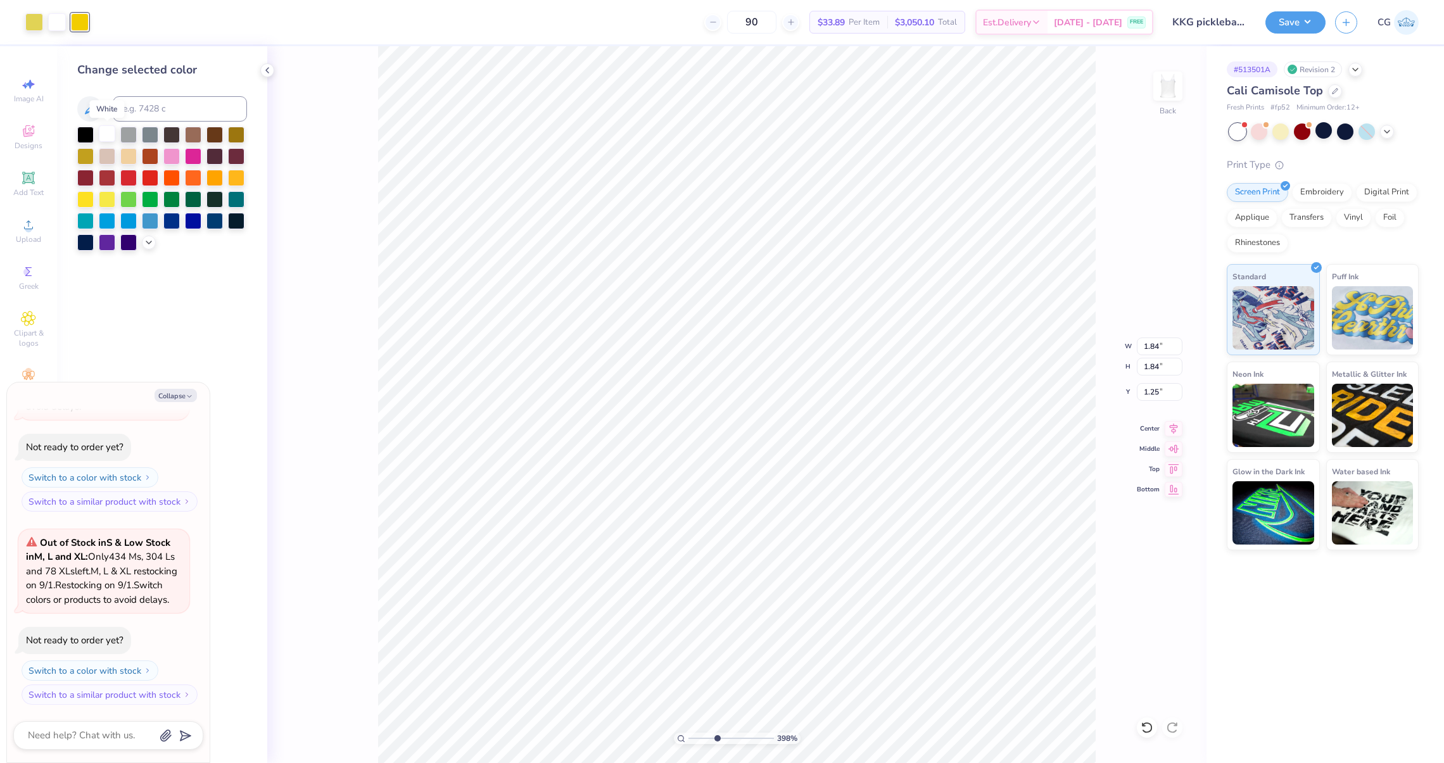
click at [107, 135] on div at bounding box center [107, 133] width 16 height 16
click at [1141, 724] on icon at bounding box center [1147, 727] width 13 height 13
click at [32, 23] on div at bounding box center [34, 21] width 18 height 18
click at [109, 137] on div at bounding box center [107, 133] width 16 height 16
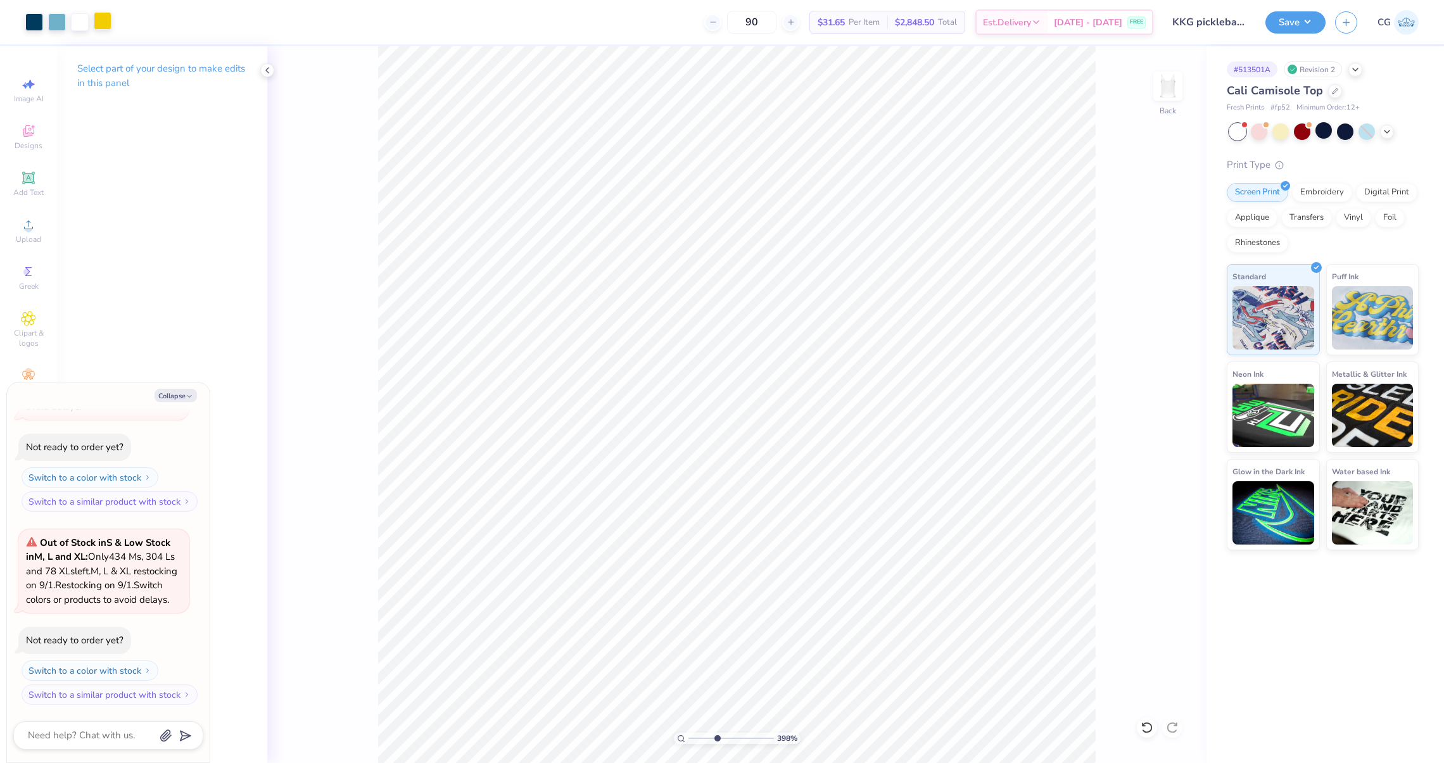
click at [101, 20] on div at bounding box center [103, 21] width 18 height 18
type textarea "x"
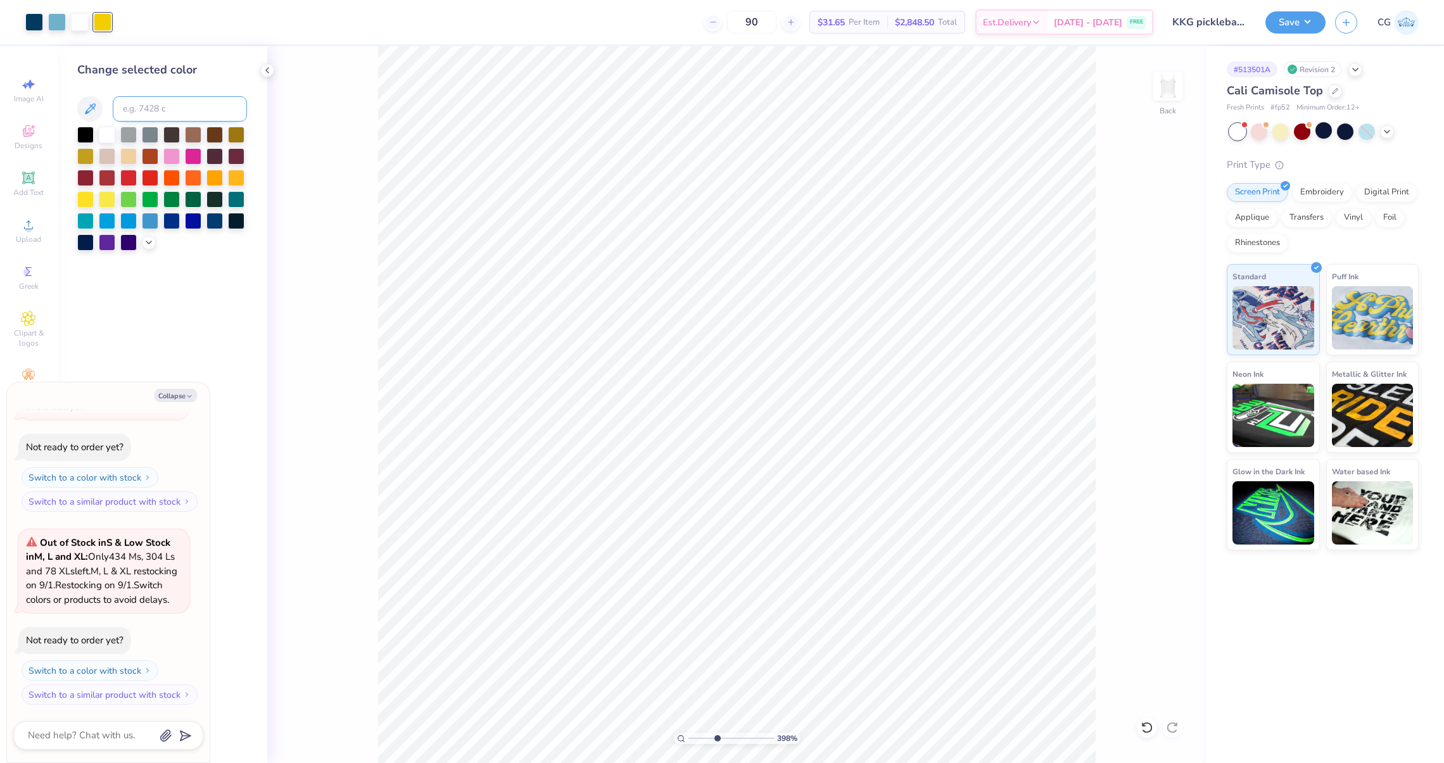
click at [130, 106] on input at bounding box center [180, 108] width 134 height 25
type input "7458"
type textarea "x"
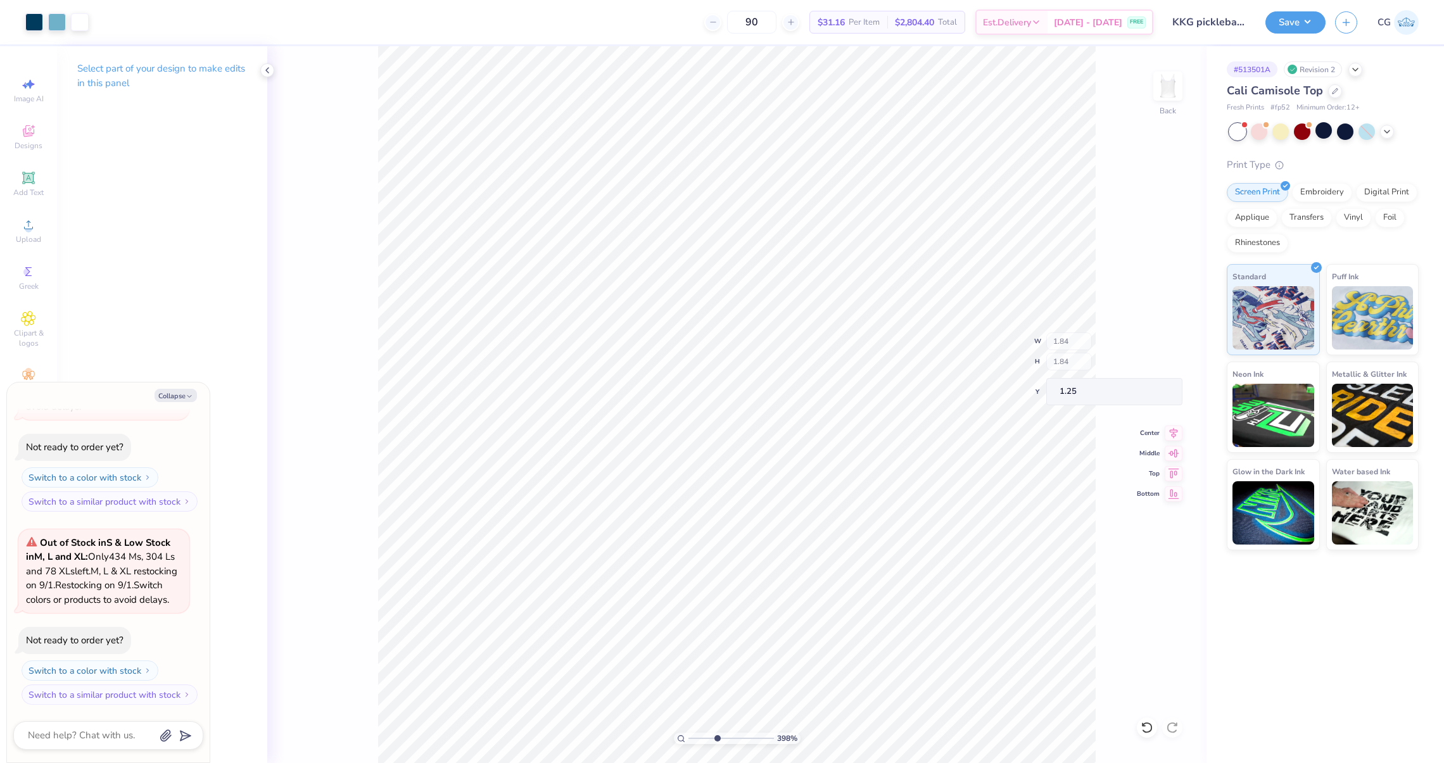
type textarea "x"
type input "2.62"
type input "3.10"
type input "2.69"
type textarea "x"
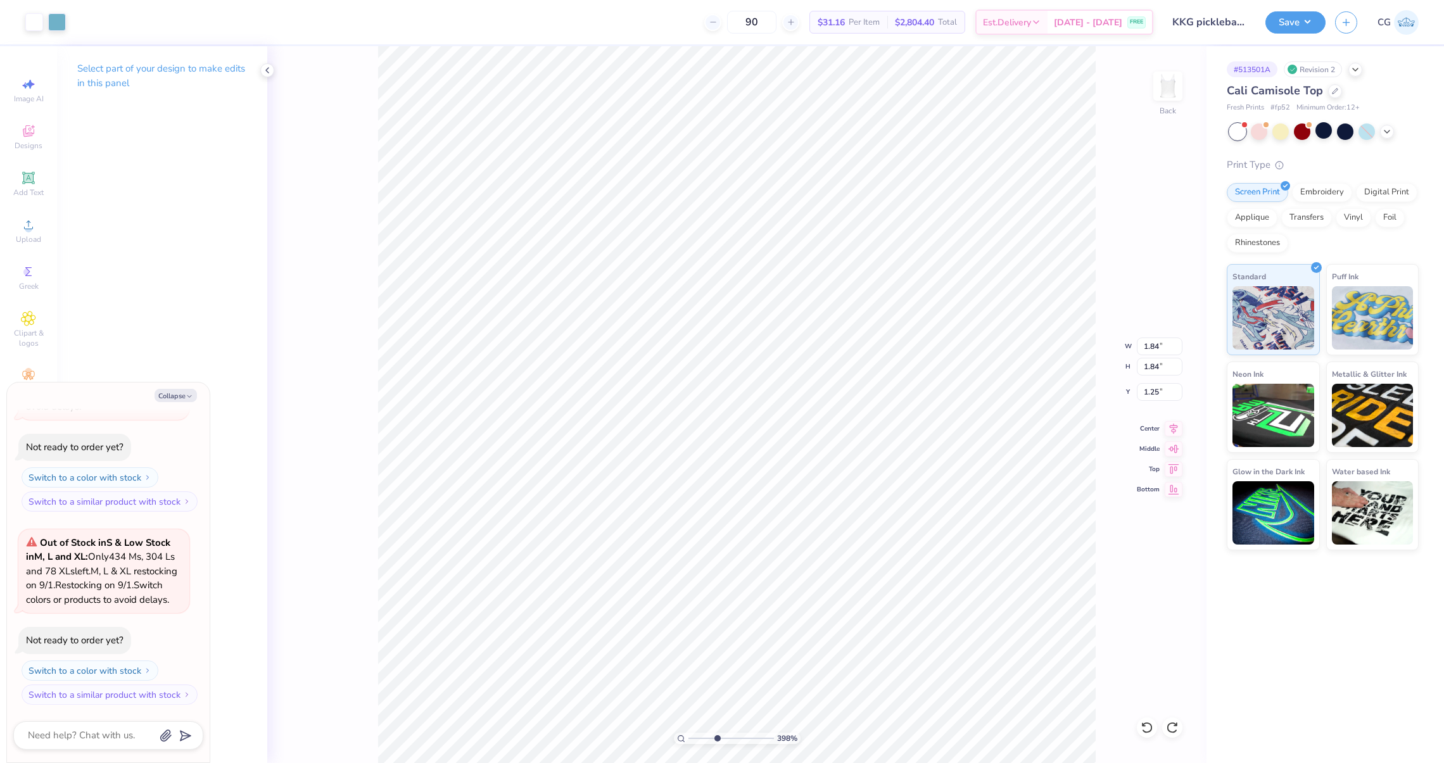
type input "0.60"
type input "1.26"
type textarea "x"
type input "3.17"
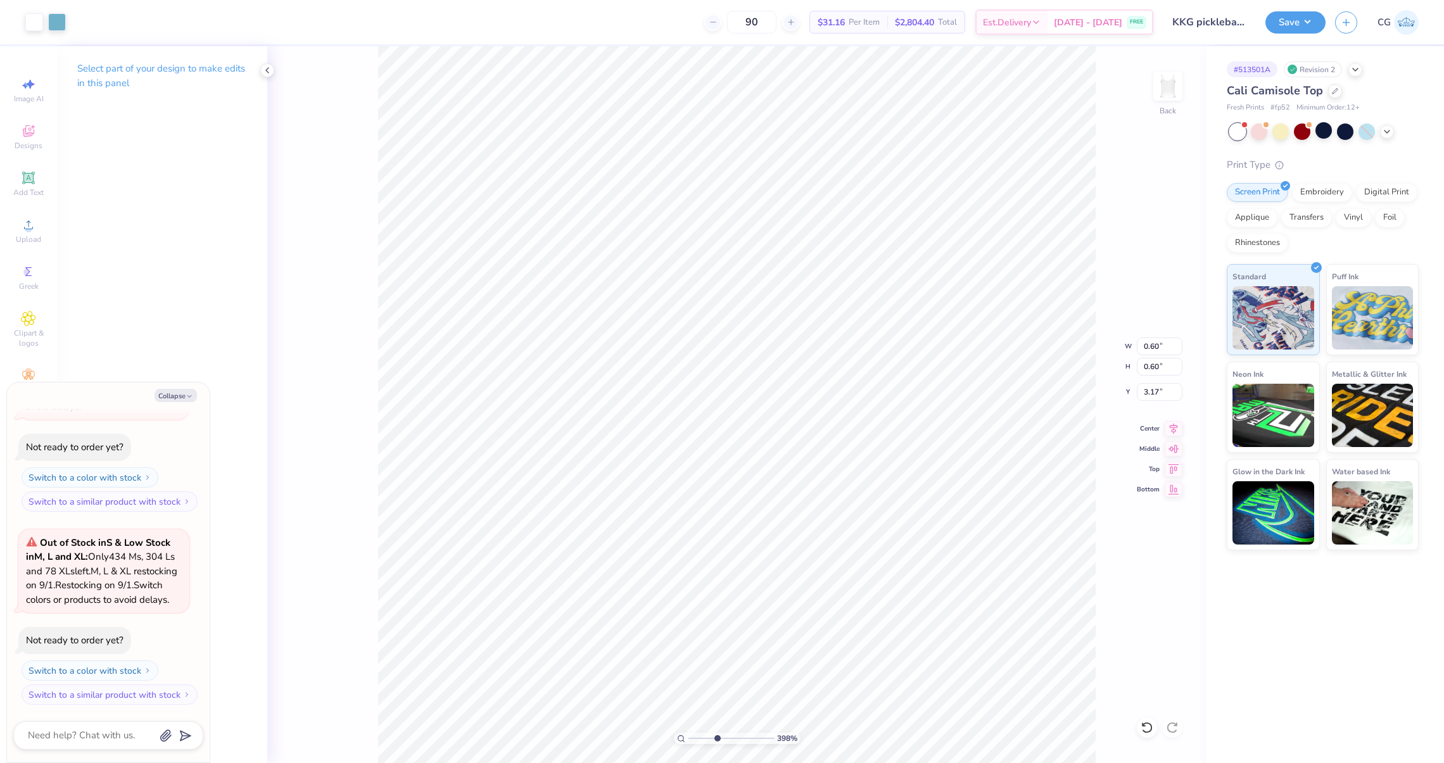
type textarea "x"
type input "0.53"
type textarea "x"
type input "3.18"
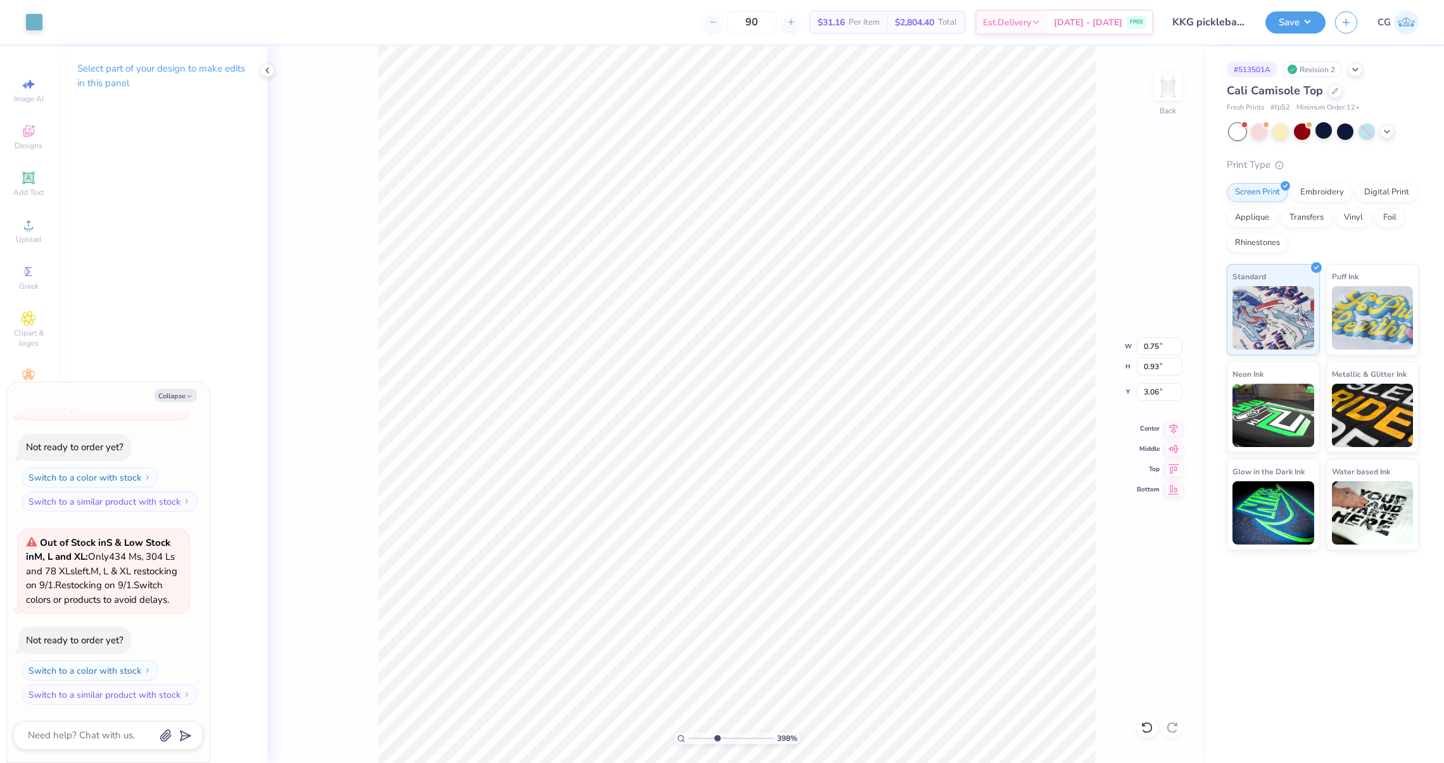
type textarea "x"
type input "3.08"
type textarea "x"
type input "0.53"
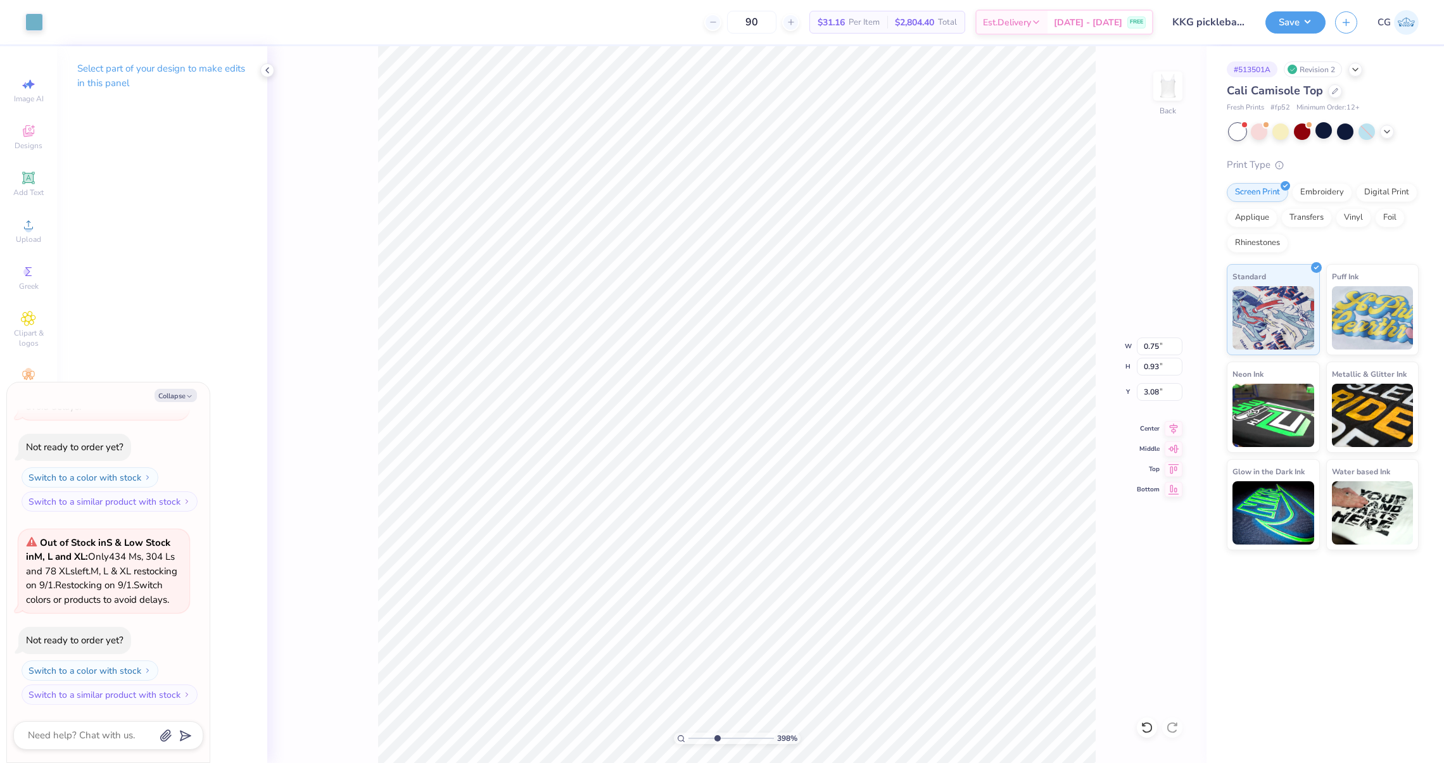
type input "3.18"
type textarea "x"
type input "0.47"
type input "3.24"
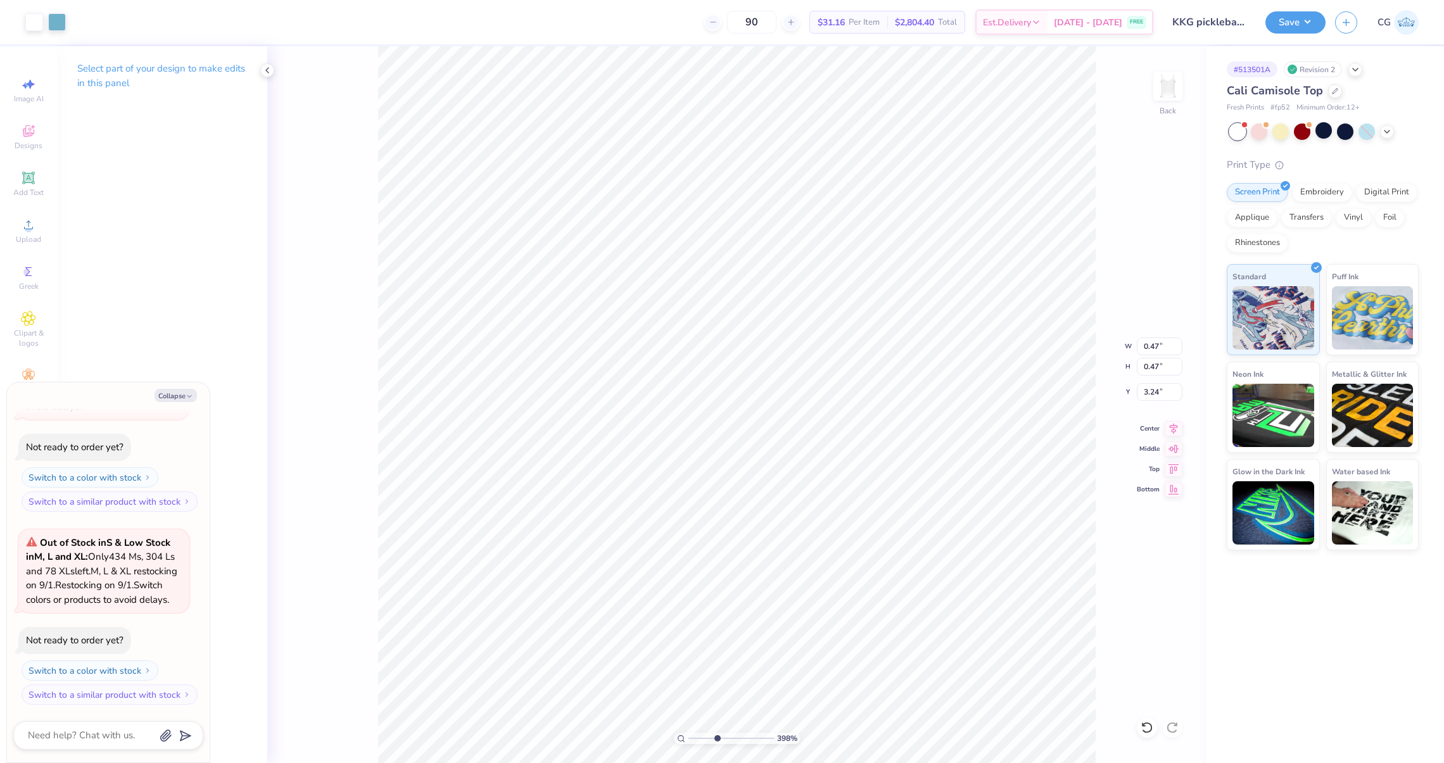
type textarea "x"
type input "3.23"
type textarea "x"
drag, startPoint x: 716, startPoint y: 736, endPoint x: 693, endPoint y: 736, distance: 22.8
click at [693, 737] on input "range" at bounding box center [730, 738] width 85 height 11
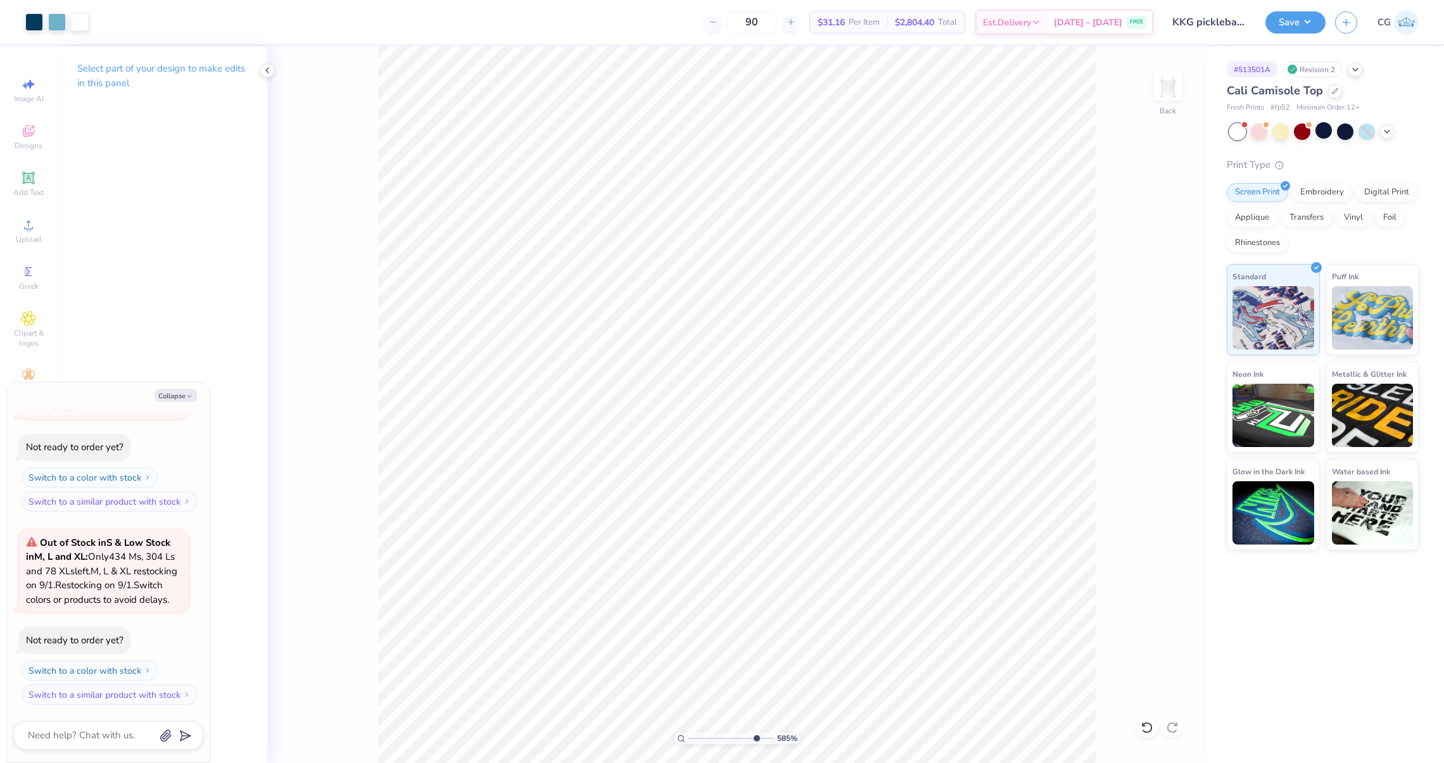
type input "8.45"
drag, startPoint x: 694, startPoint y: 737, endPoint x: 754, endPoint y: 738, distance: 60.2
click at [754, 738] on input "range" at bounding box center [730, 738] width 85 height 11
type textarea "x"
type input "3.18"
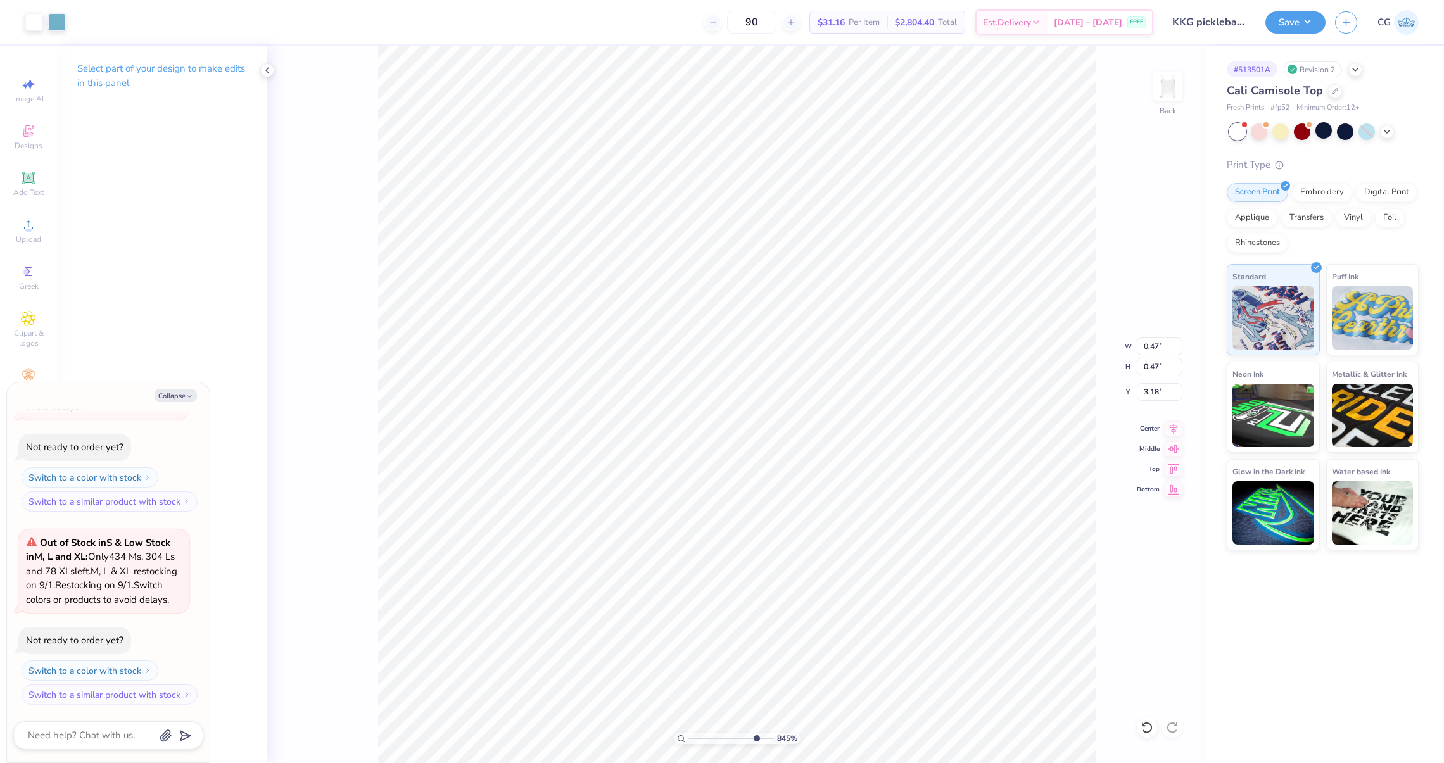
type textarea "x"
type input "3.23"
type textarea "x"
type input "0.40"
type input "0.41"
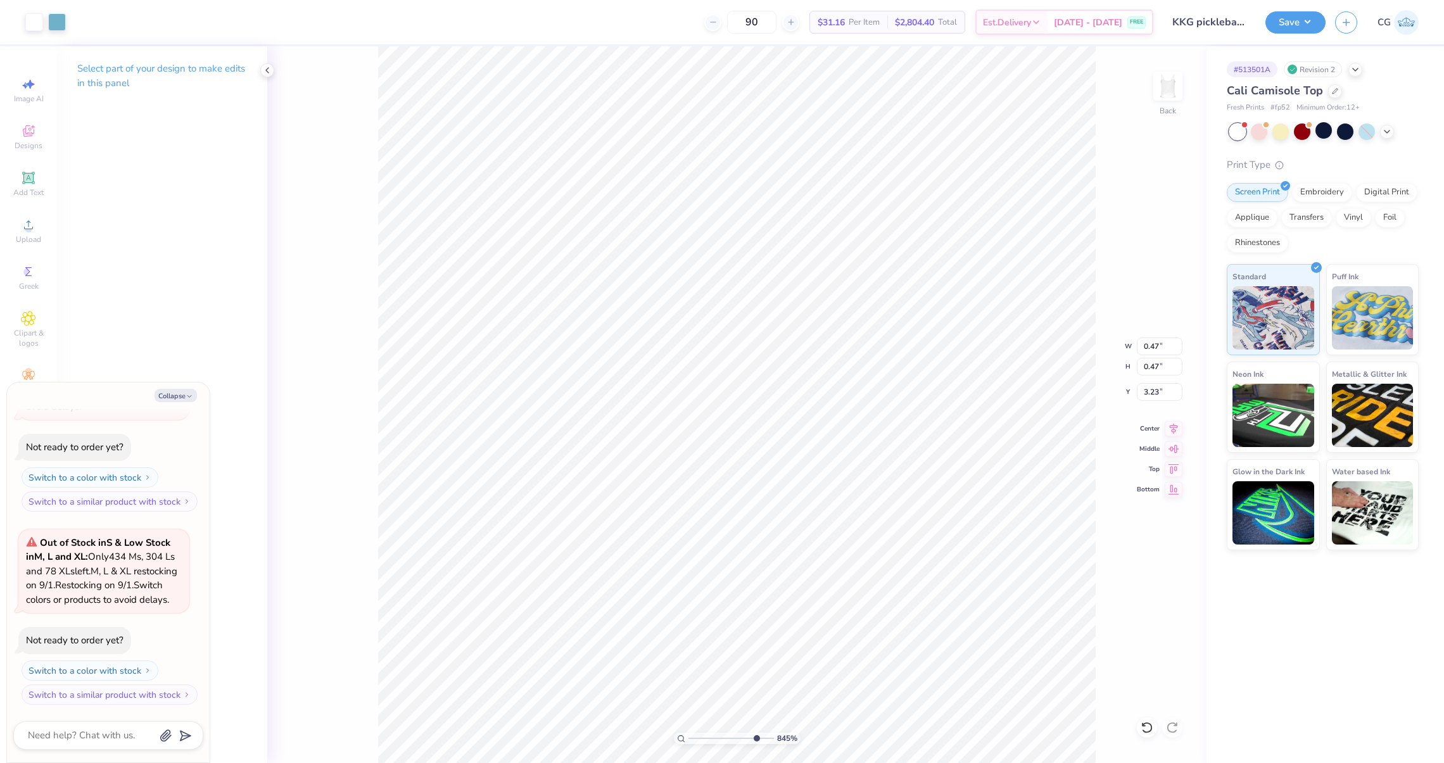
type input "3.24"
type textarea "x"
type input "0.47"
type input "3.23"
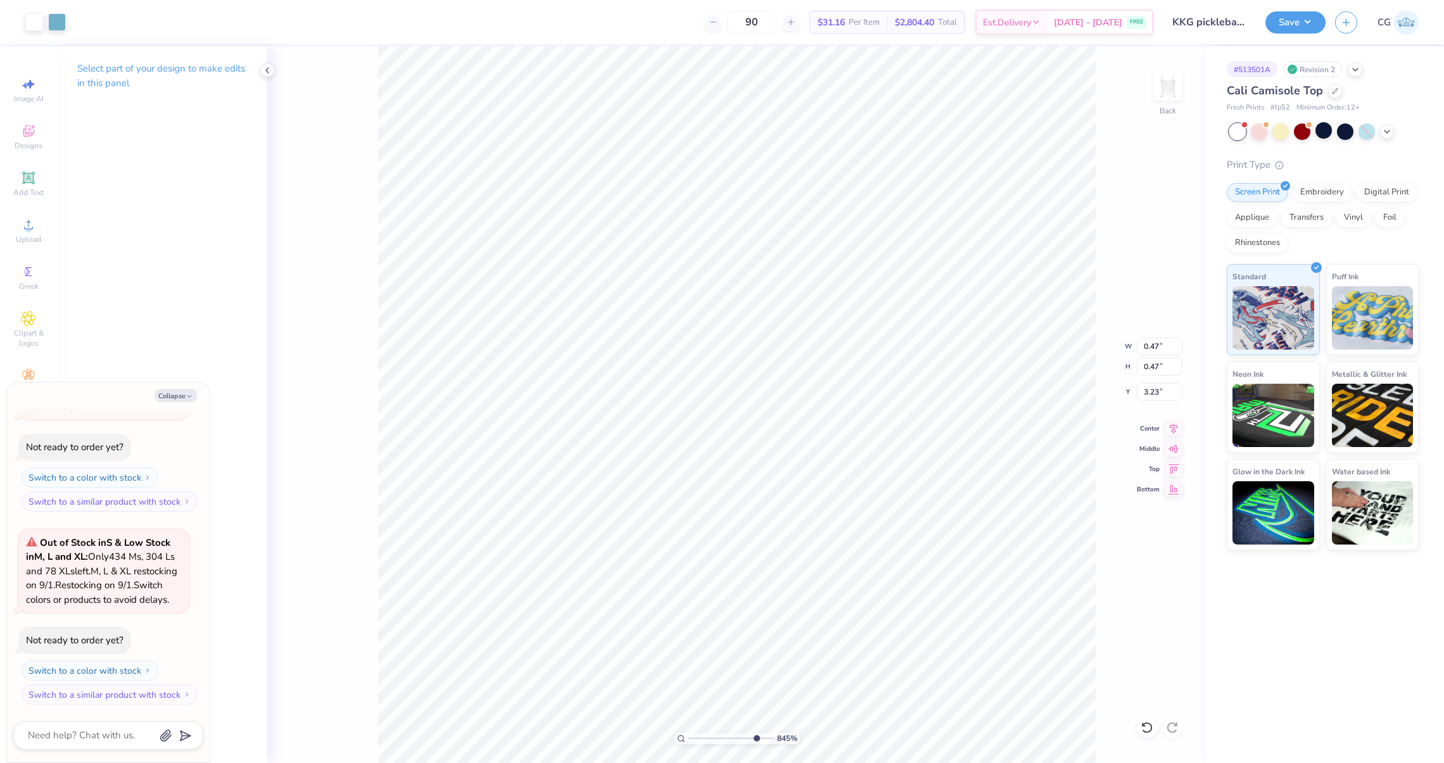
type textarea "x"
type input "3.29"
type textarea "x"
type input "2.62"
type input "3.10"
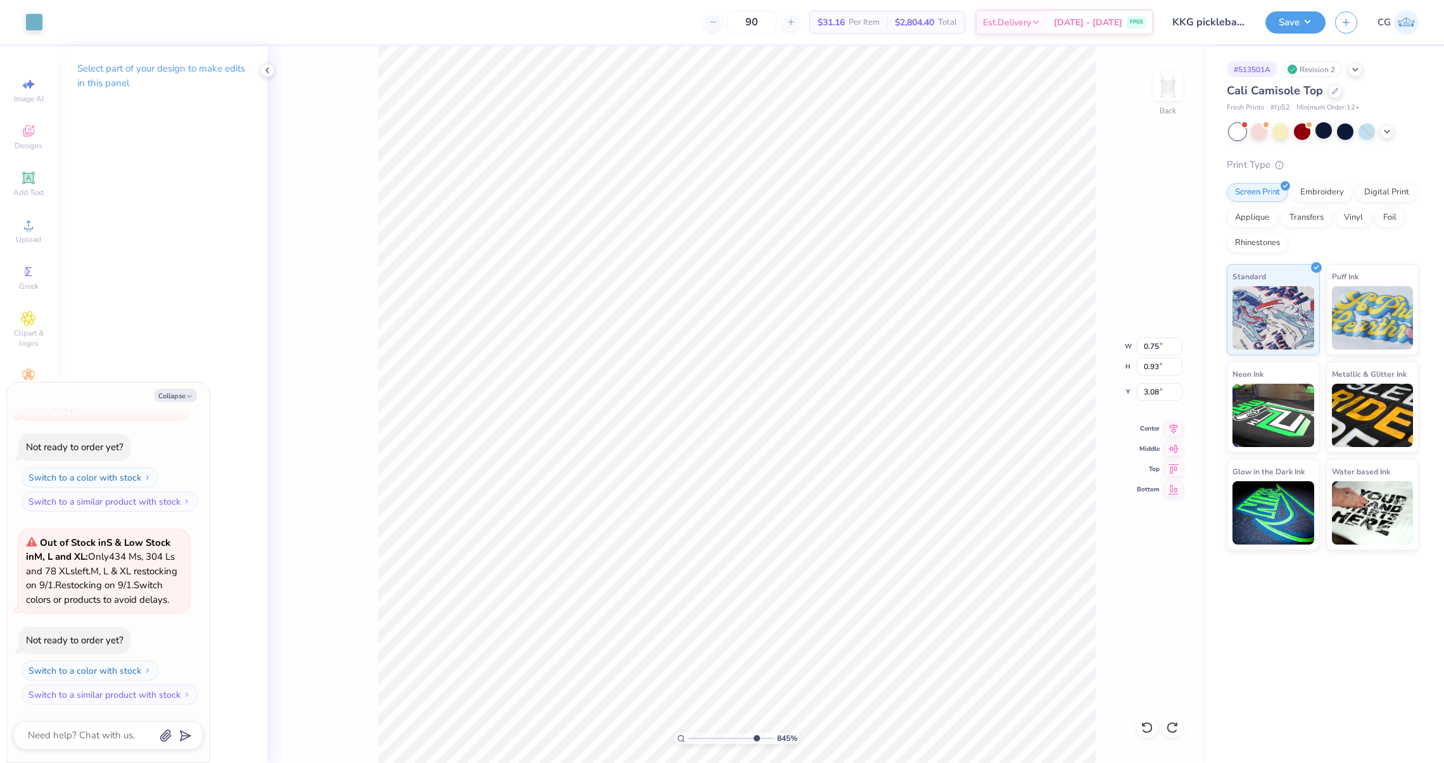
type input "2.69"
type textarea "x"
type input "1"
type textarea "x"
drag, startPoint x: 692, startPoint y: 742, endPoint x: 730, endPoint y: 741, distance: 37.4
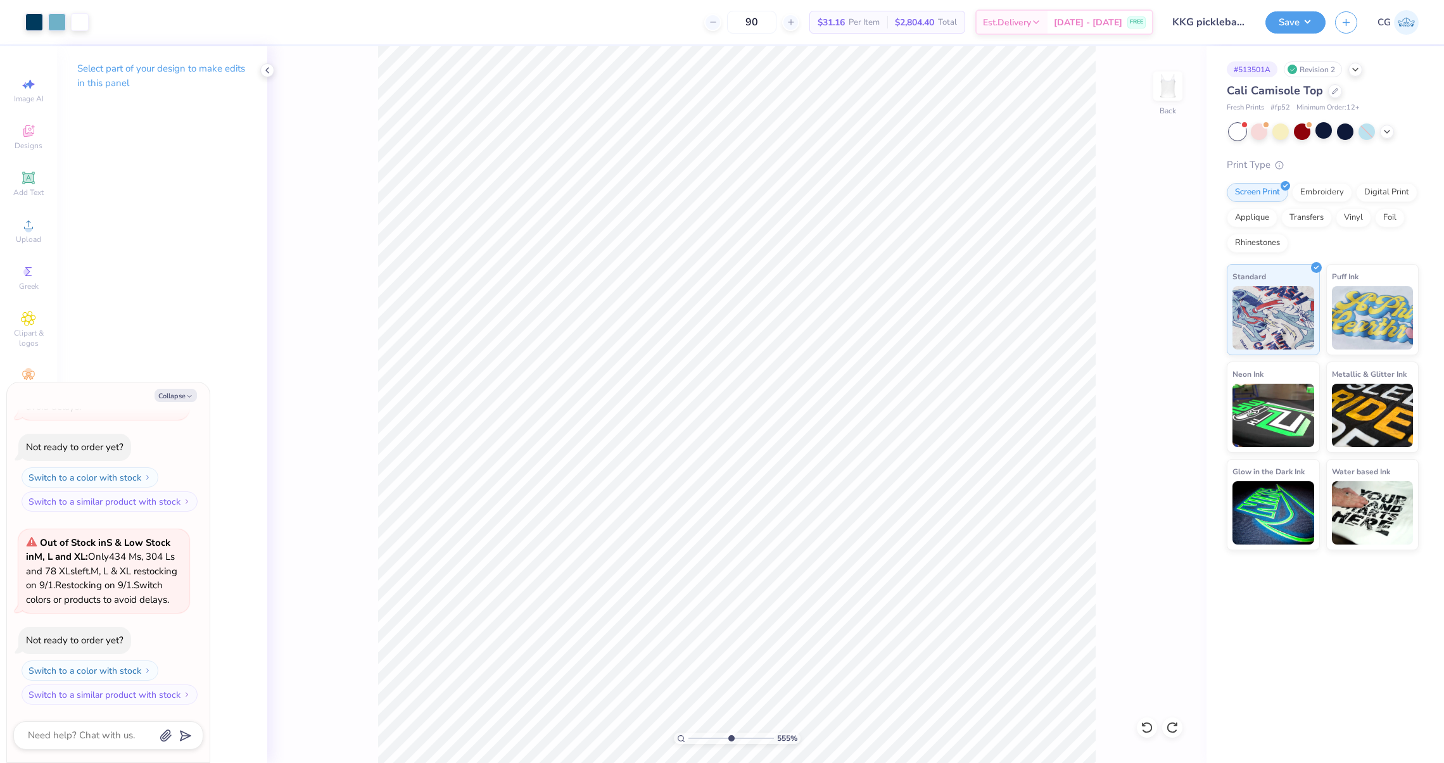
click at [730, 741] on input "range" at bounding box center [730, 738] width 85 height 11
drag, startPoint x: 728, startPoint y: 734, endPoint x: 764, endPoint y: 735, distance: 35.5
type input "9.53"
click at [764, 735] on input "range" at bounding box center [730, 738] width 85 height 11
click at [29, 155] on div "Designs" at bounding box center [28, 136] width 44 height 37
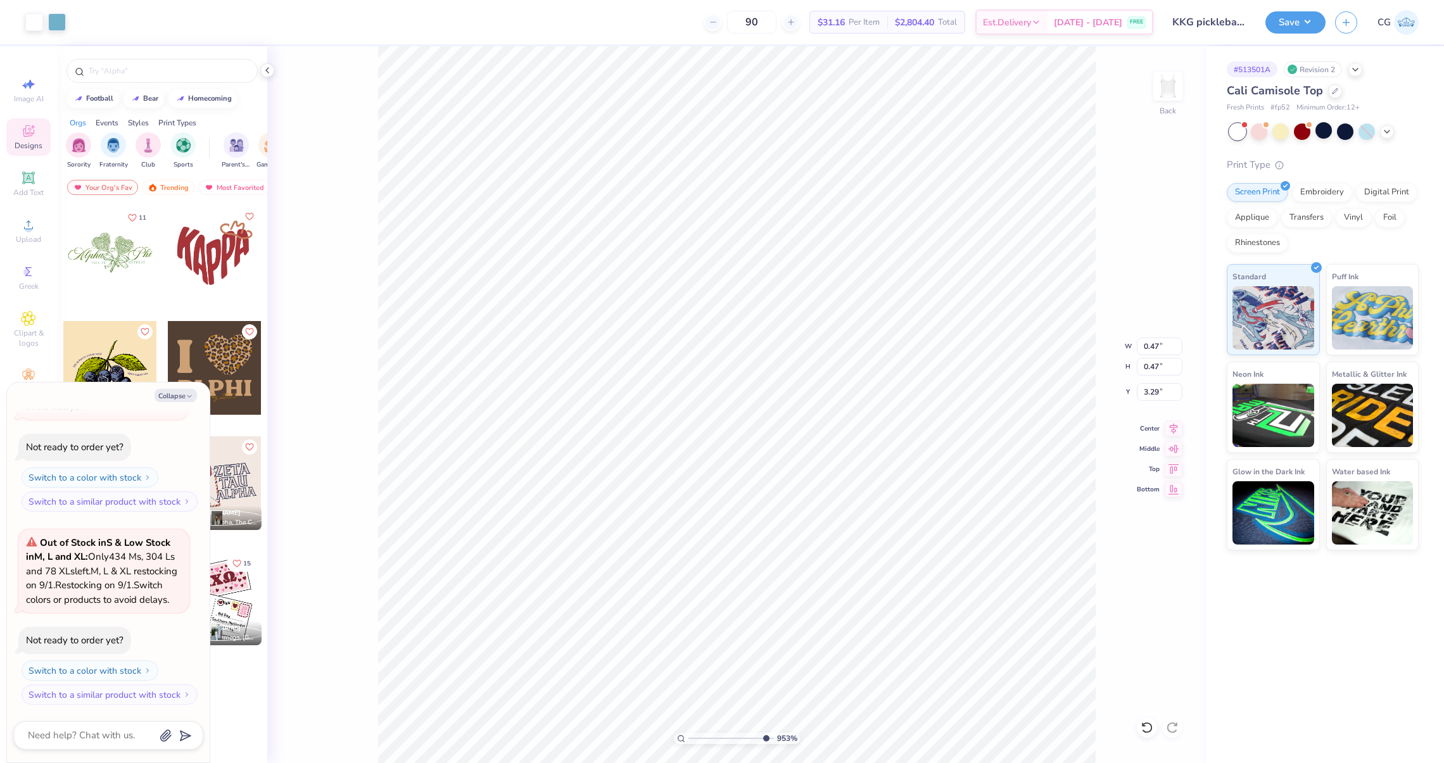
type textarea "x"
type input "1"
click at [809, 354] on li "Duplicate" at bounding box center [839, 358] width 99 height 25
type textarea "x"
type input "4.29"
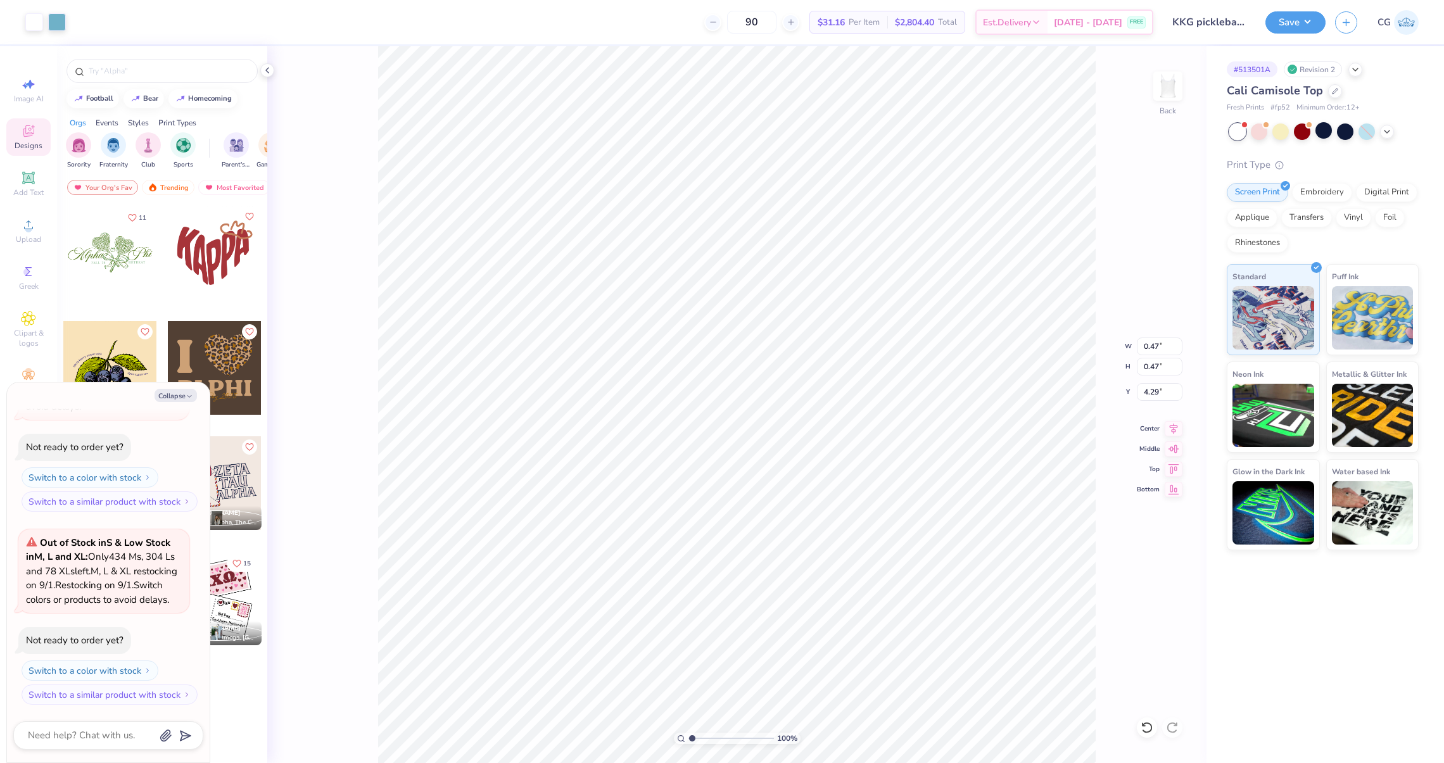
click at [692, 734] on input "range" at bounding box center [730, 738] width 85 height 11
drag, startPoint x: 692, startPoint y: 734, endPoint x: 718, endPoint y: 731, distance: 26.1
type input "4.24"
click at [718, 733] on input "range" at bounding box center [730, 738] width 85 height 11
type textarea "x"
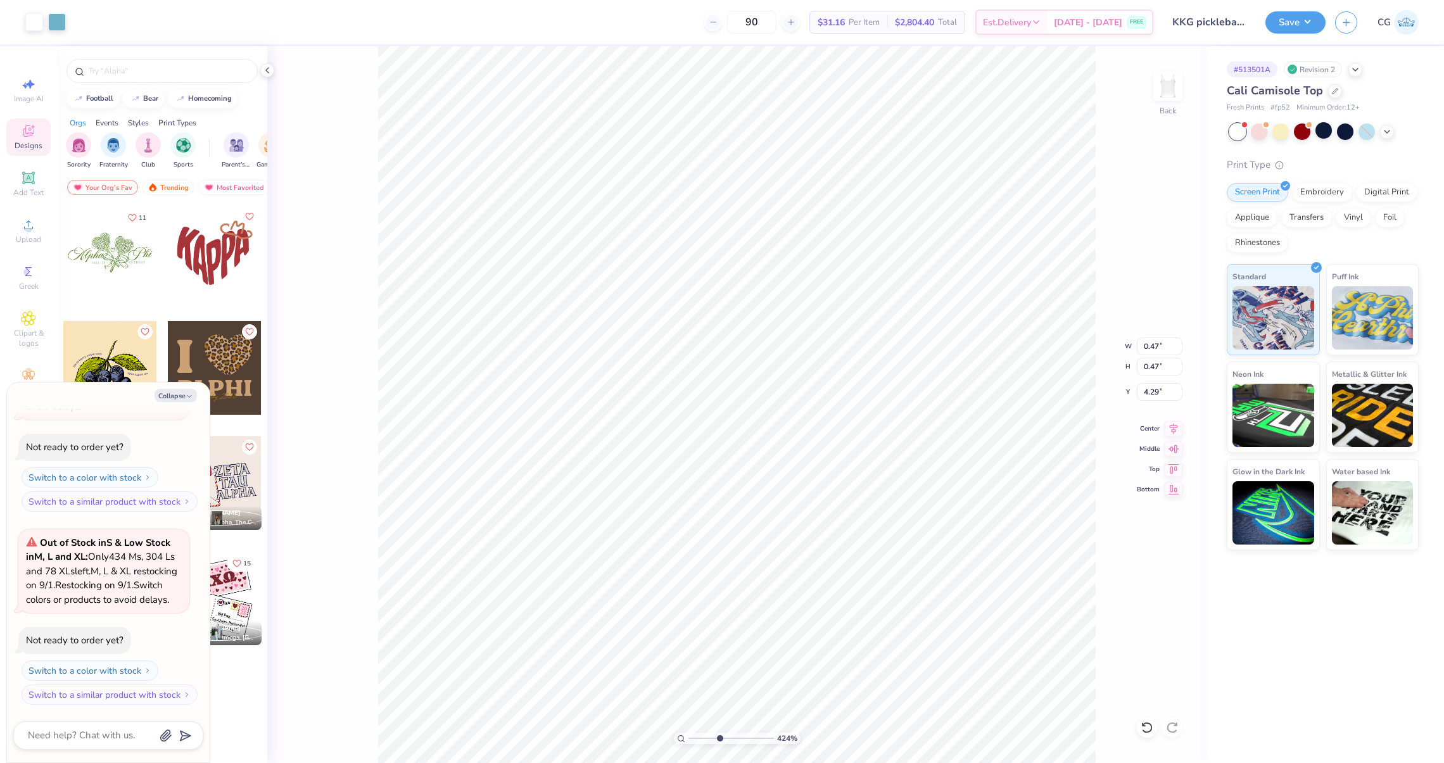
type input "3.26"
type textarea "x"
type input "3.23"
click at [43, 25] on div at bounding box center [34, 21] width 18 height 18
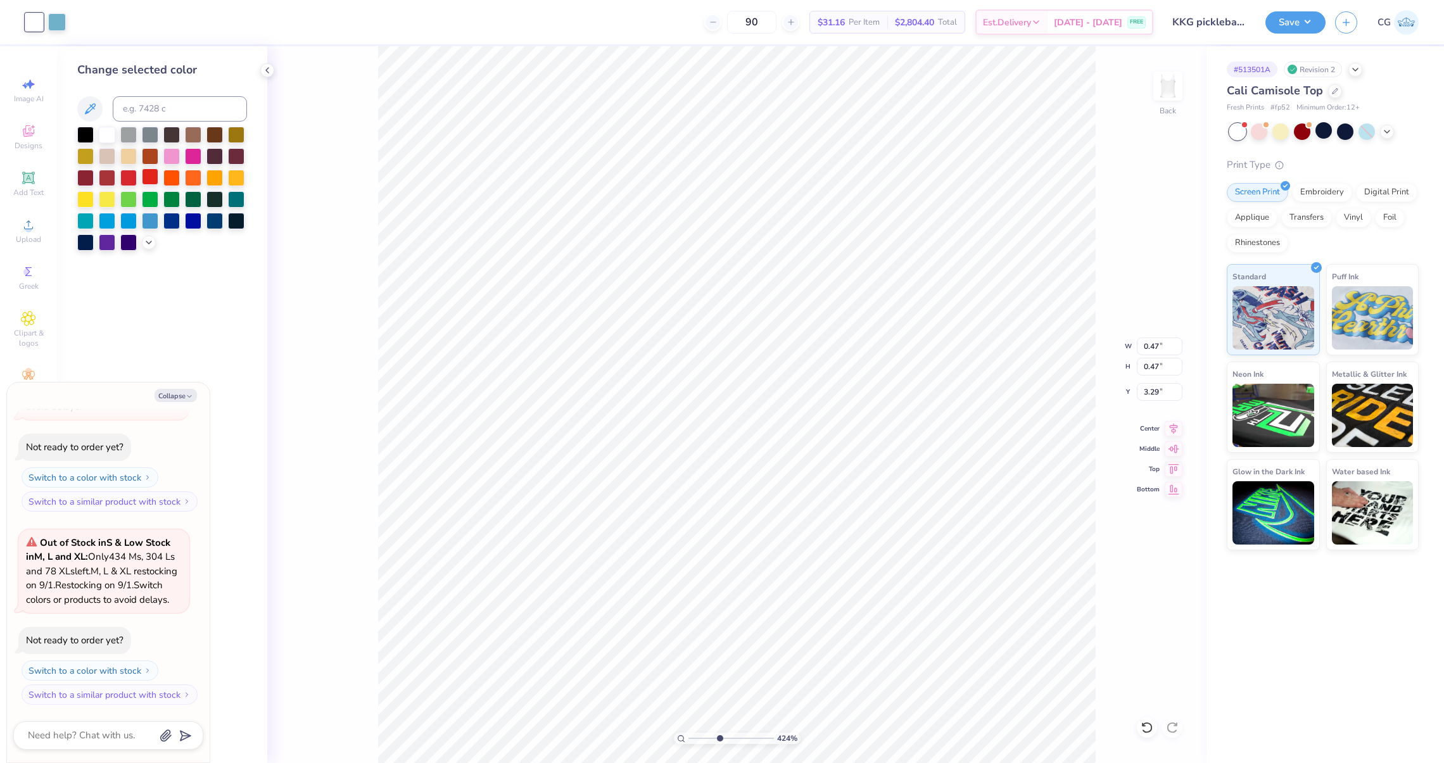
click at [146, 174] on div at bounding box center [150, 176] width 16 height 16
type textarea "x"
type input "3.23"
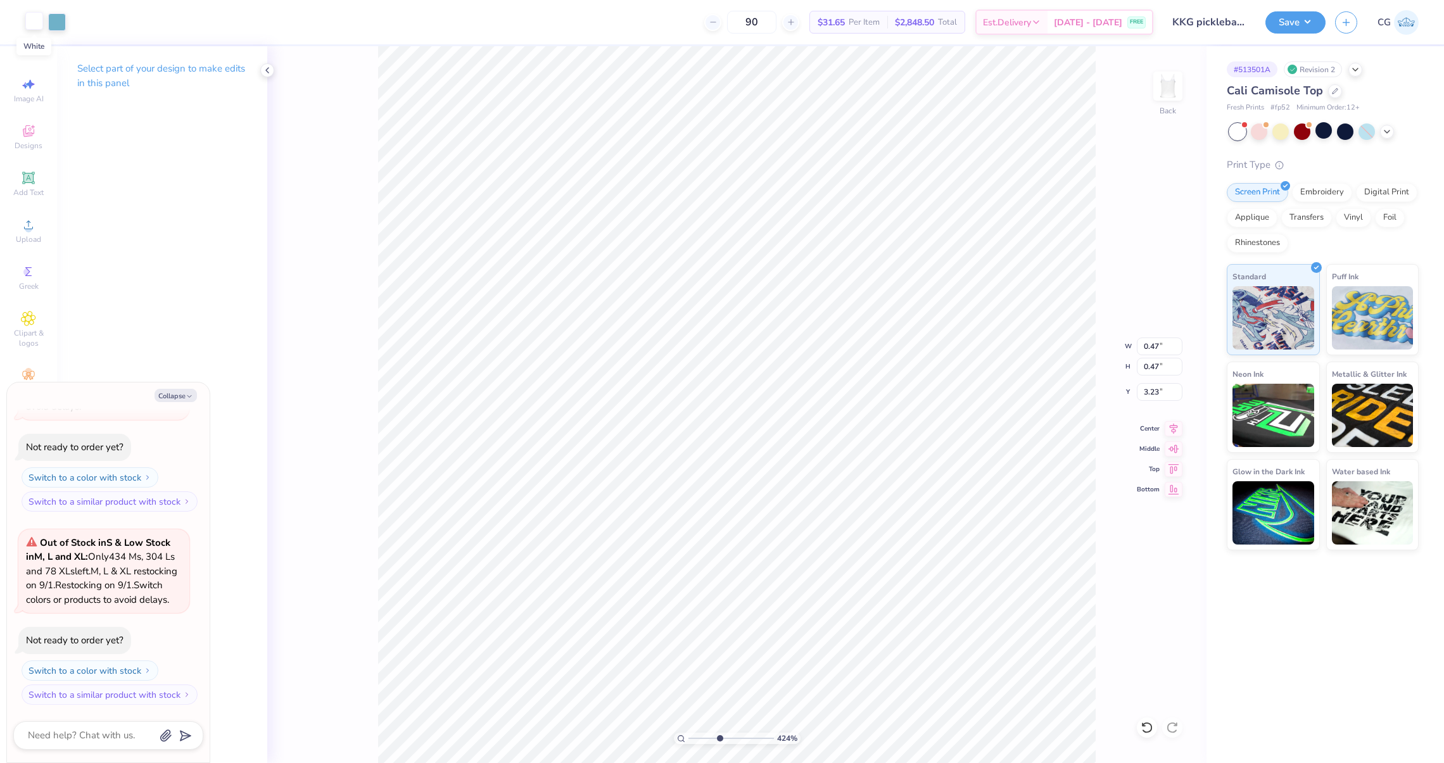
click at [35, 22] on div at bounding box center [34, 21] width 18 height 18
type textarea "x"
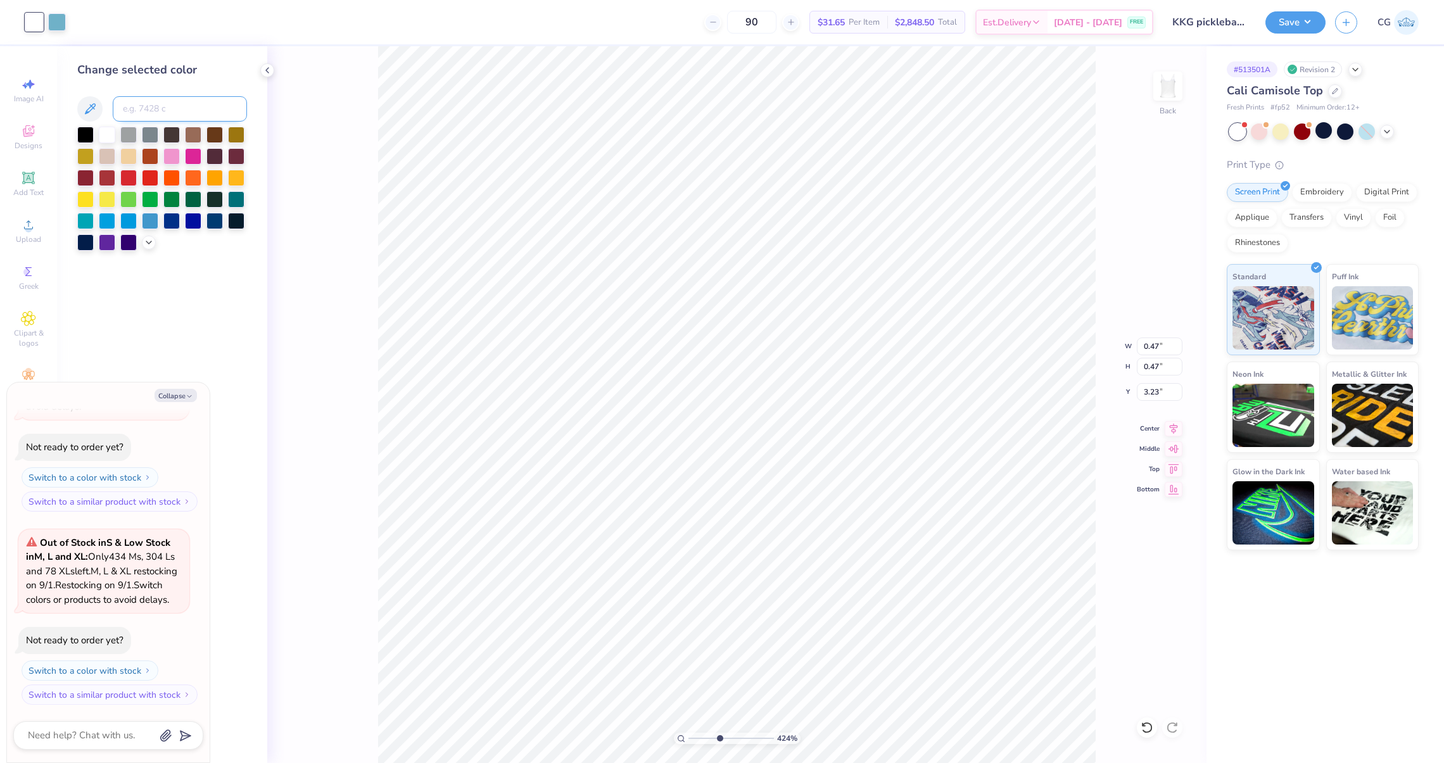
click at [167, 109] on input at bounding box center [180, 108] width 134 height 25
type input "7458"
type textarea "x"
type input "0.52"
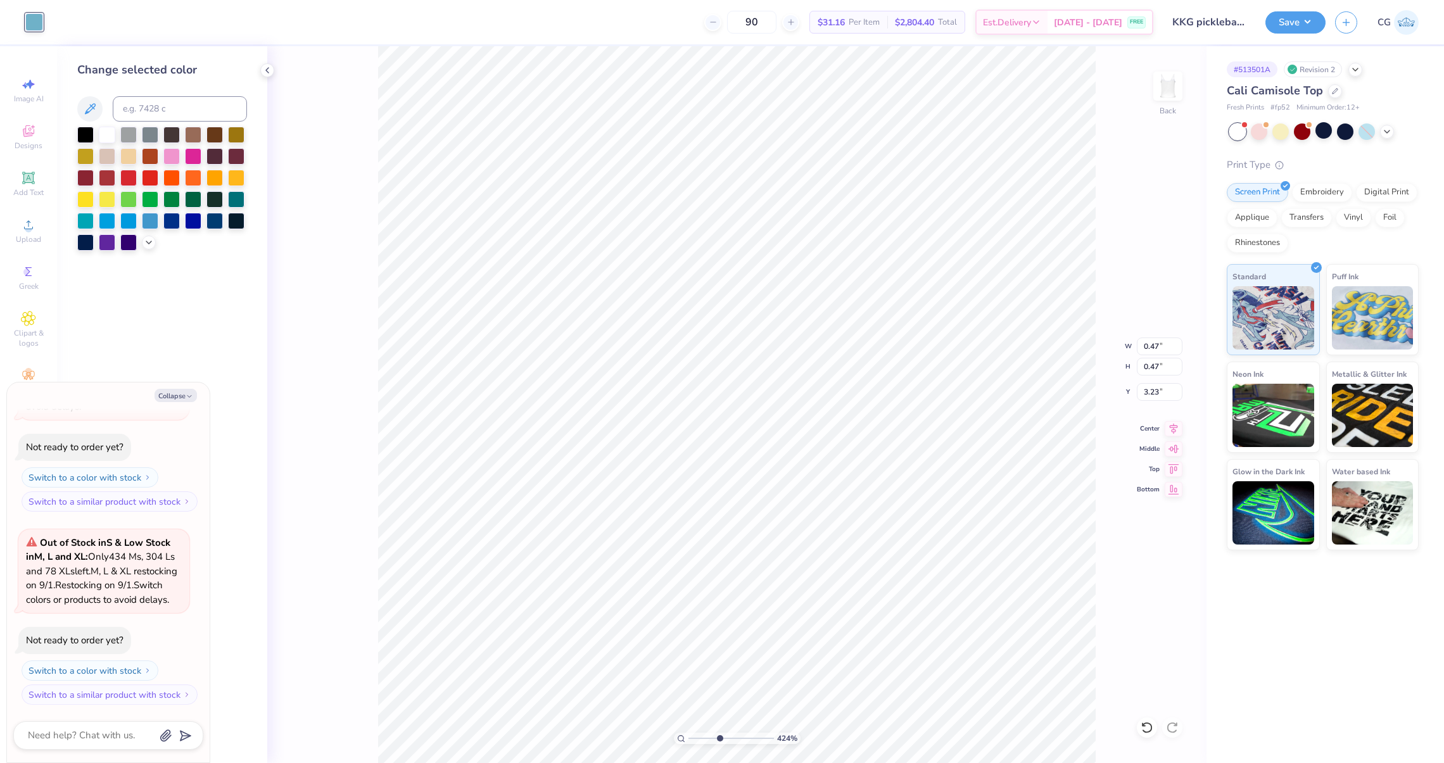
type input "3.19"
type textarea "x"
type input "3.22"
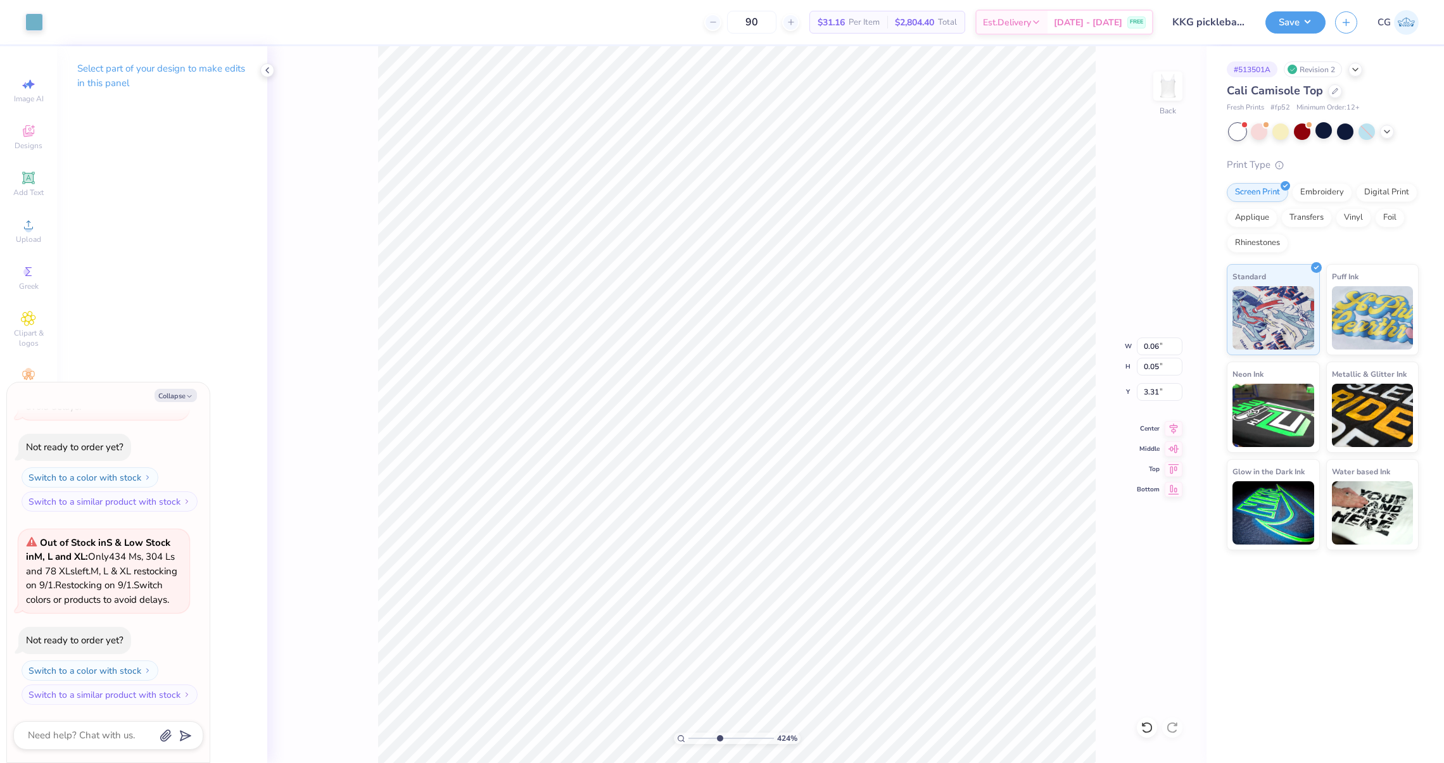
type textarea "x"
drag, startPoint x: 719, startPoint y: 741, endPoint x: 727, endPoint y: 741, distance: 7.6
type input "5.26"
click at [727, 741] on input "range" at bounding box center [730, 738] width 85 height 11
click at [1135, 723] on div "526 % Back" at bounding box center [736, 404] width 939 height 717
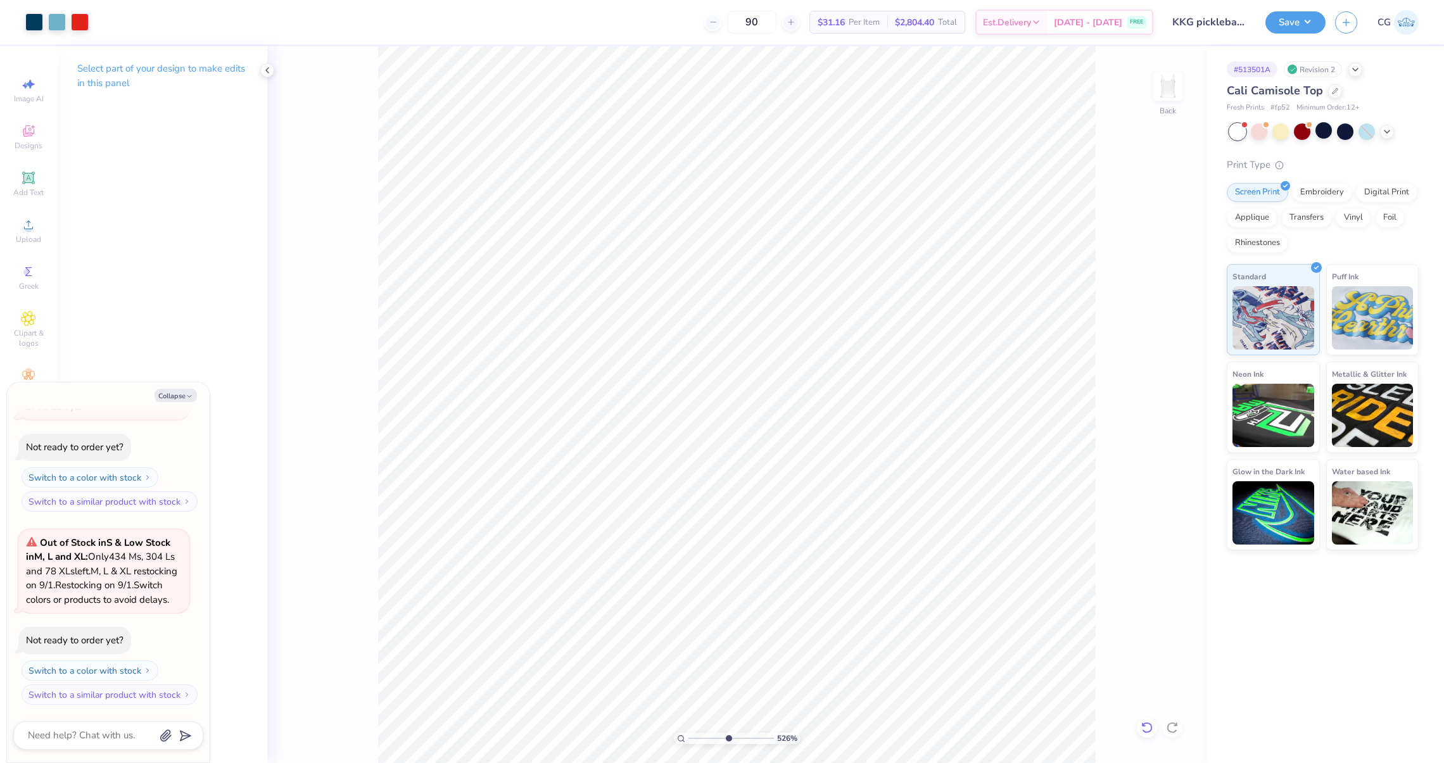
click at [1149, 726] on icon at bounding box center [1147, 727] width 13 height 13
type textarea "x"
click at [735, 740] on input "range" at bounding box center [730, 738] width 85 height 11
drag, startPoint x: 734, startPoint y: 741, endPoint x: 783, endPoint y: 741, distance: 48.8
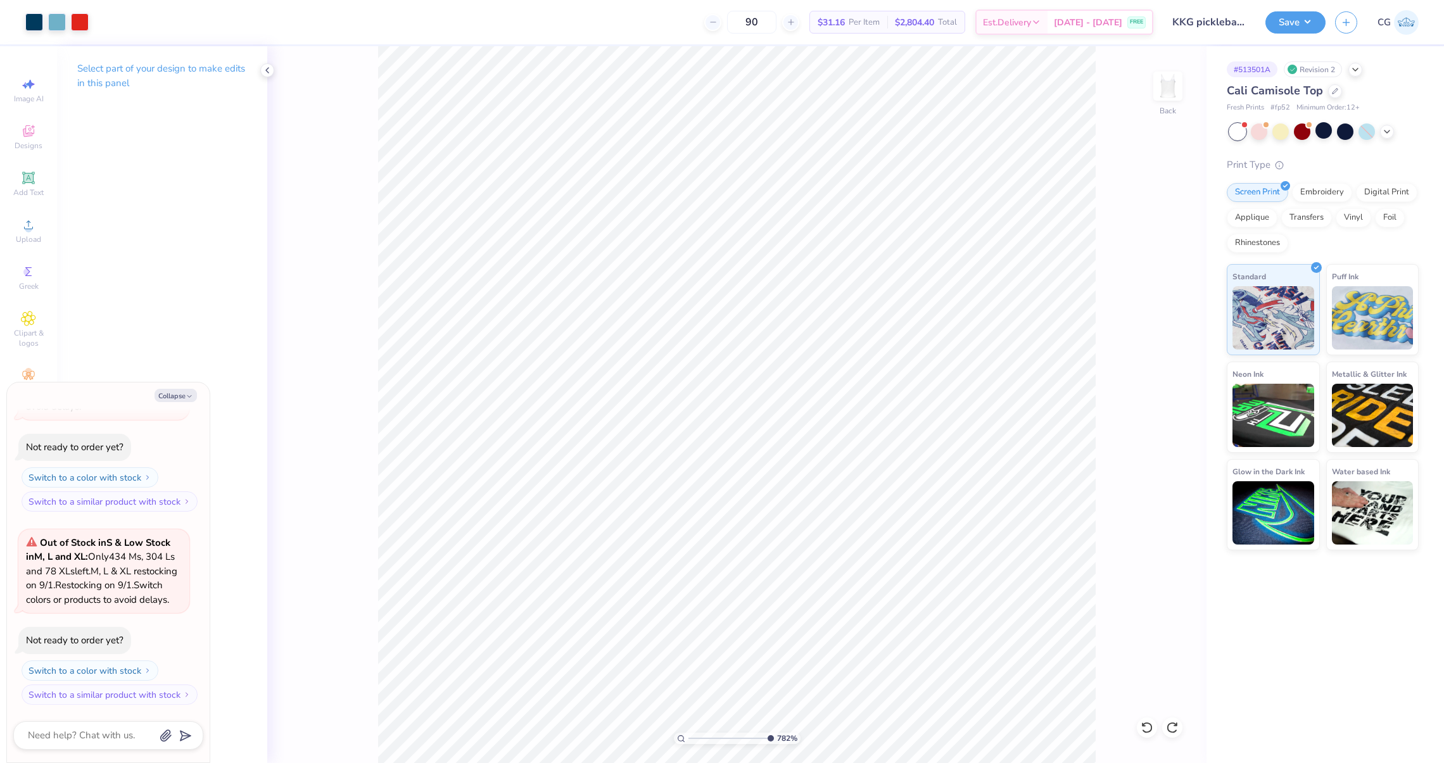
type input "10"
click at [774, 740] on input "range" at bounding box center [730, 738] width 85 height 11
type textarea "x"
type input "2.67"
type textarea "x"
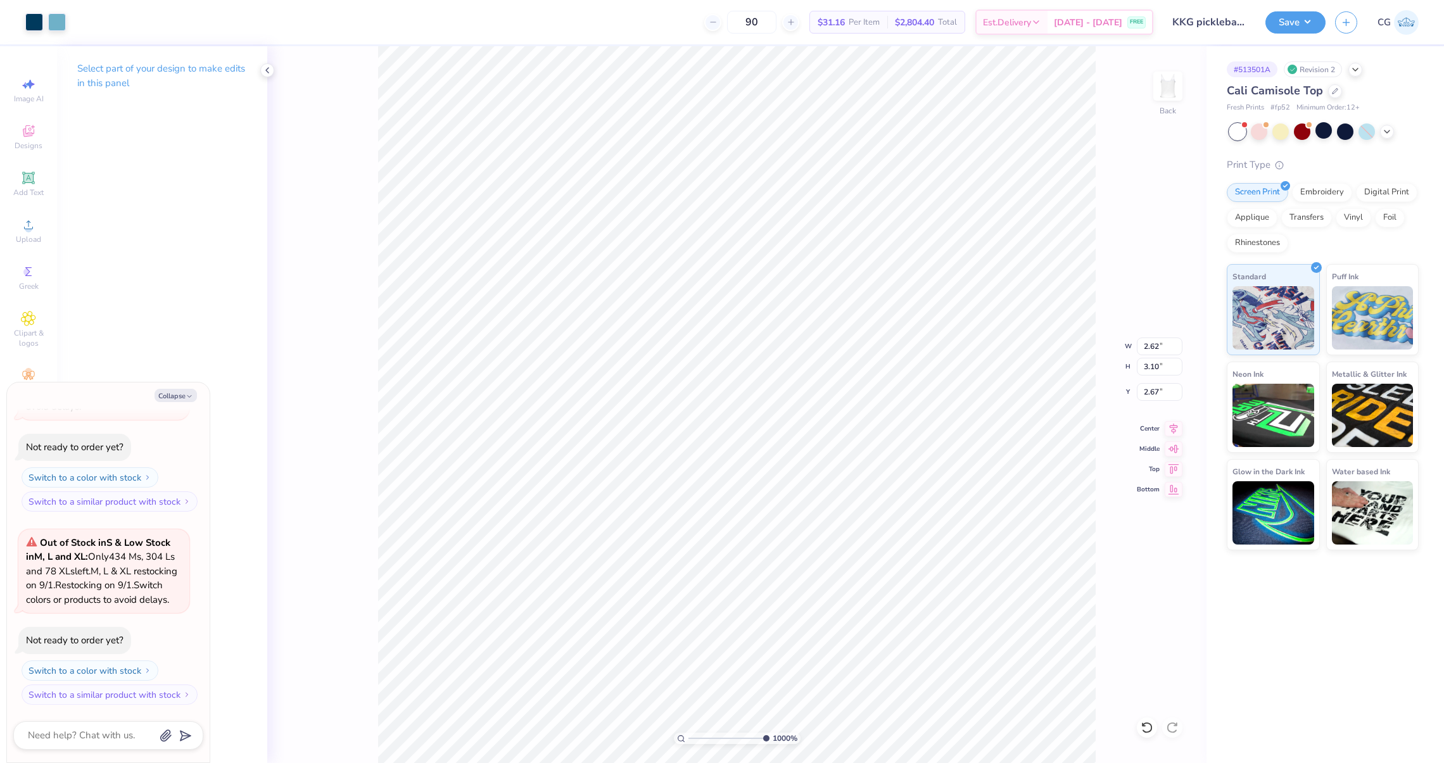
type input "2.69"
type textarea "x"
type input "1"
click at [975, 490] on li "Duplicate" at bounding box center [1004, 498] width 99 height 25
type textarea "x"
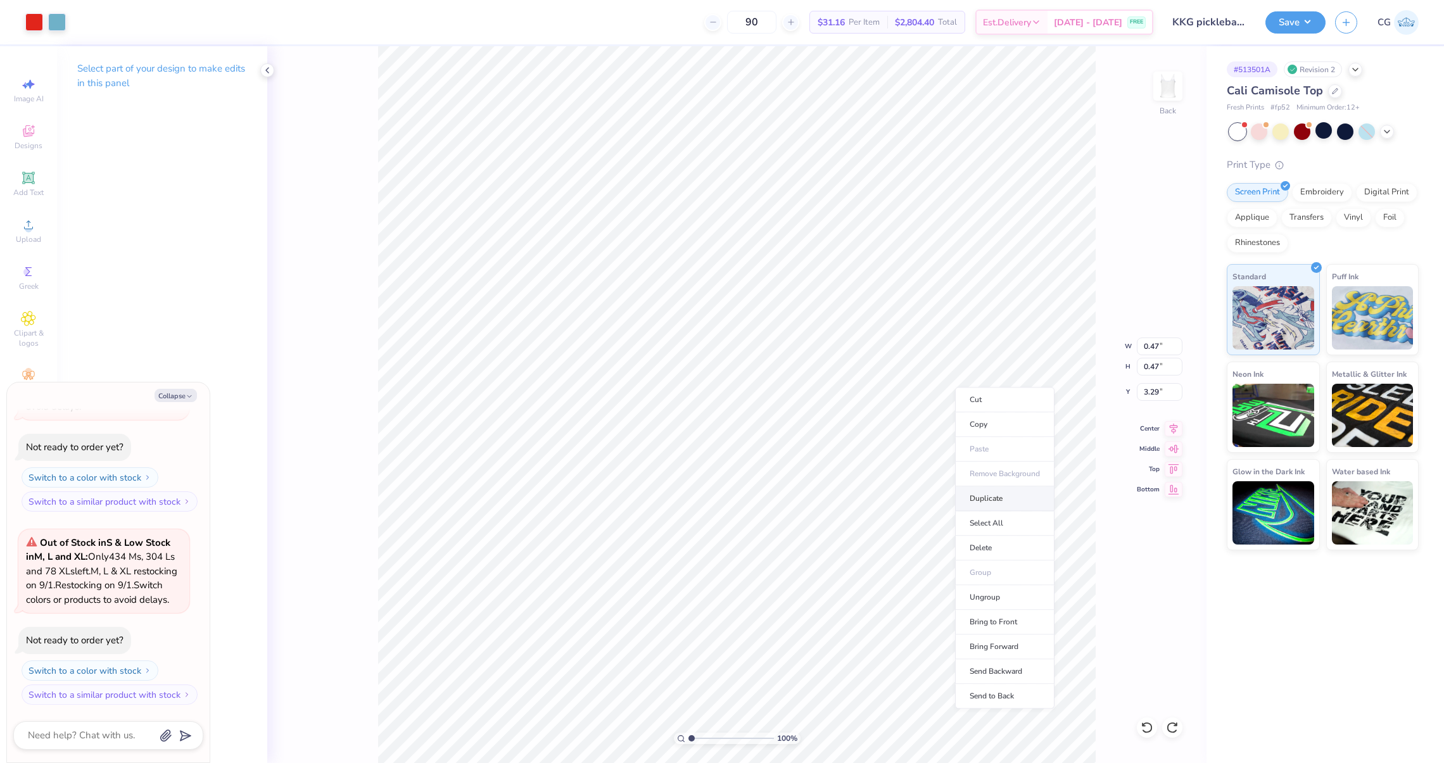
type input "4.29"
drag, startPoint x: 692, startPoint y: 736, endPoint x: 752, endPoint y: 730, distance: 60.4
type input "8.13"
click at [752, 733] on input "range" at bounding box center [730, 738] width 85 height 11
type textarea "x"
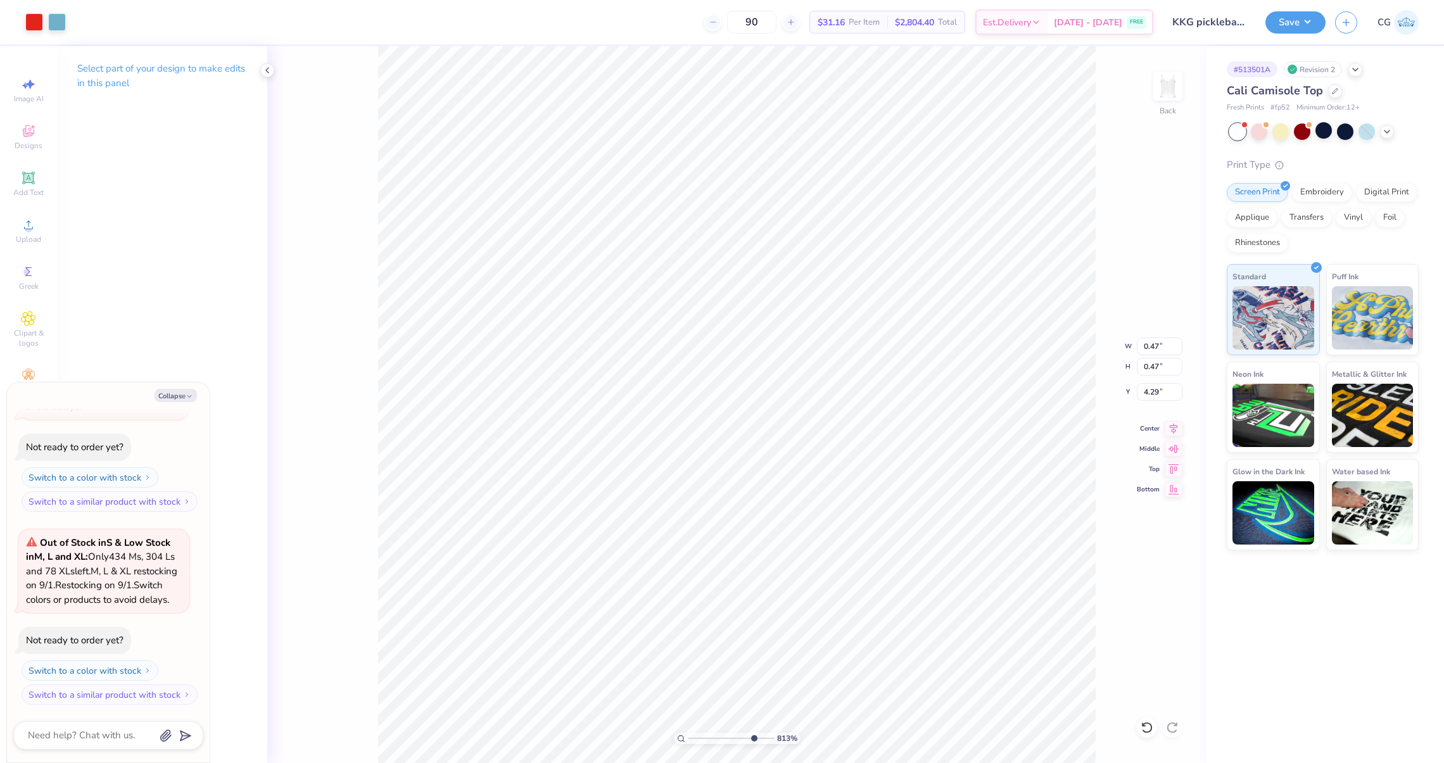
type input "3.16"
click at [34, 22] on div at bounding box center [34, 21] width 18 height 18
type textarea "x"
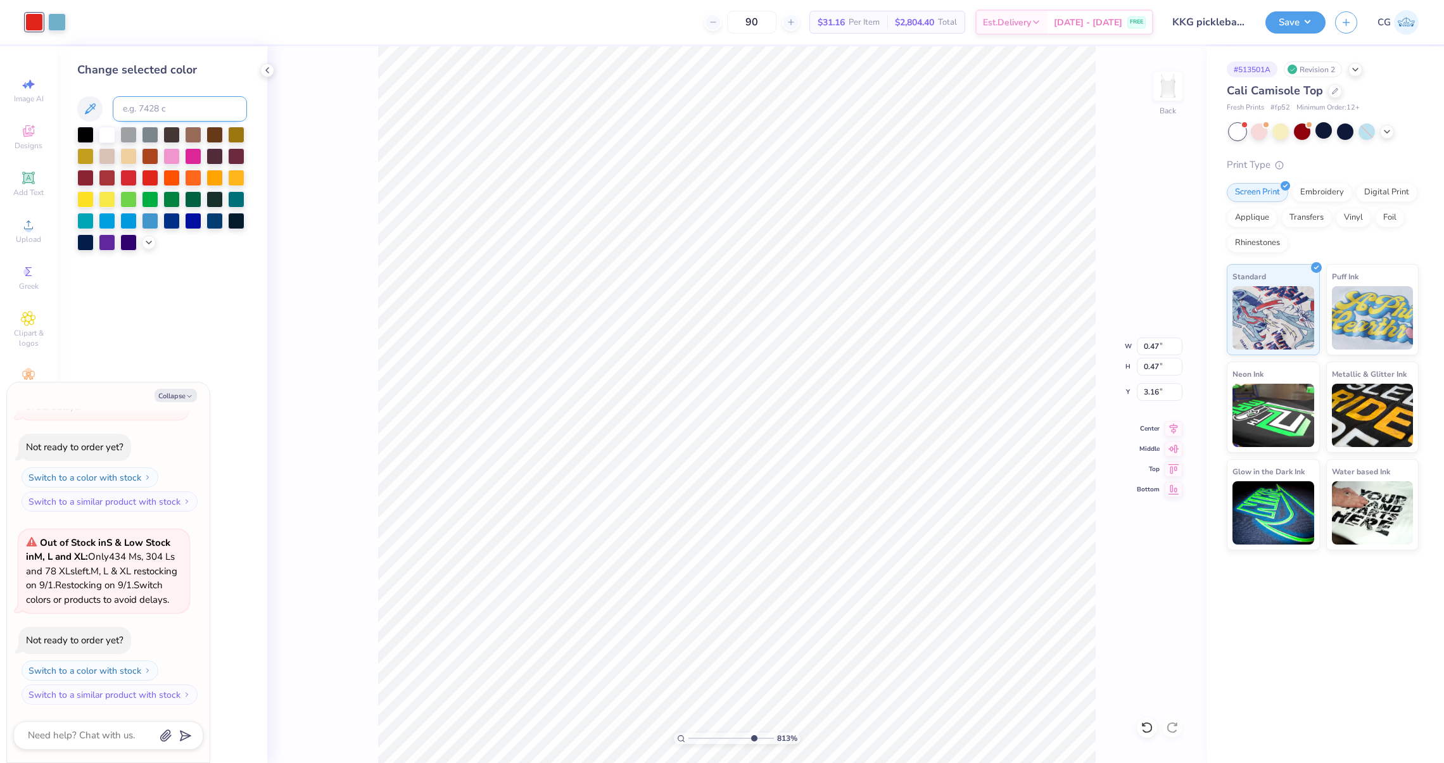
click at [138, 108] on input at bounding box center [180, 108] width 134 height 25
type input "4"
type input "7458"
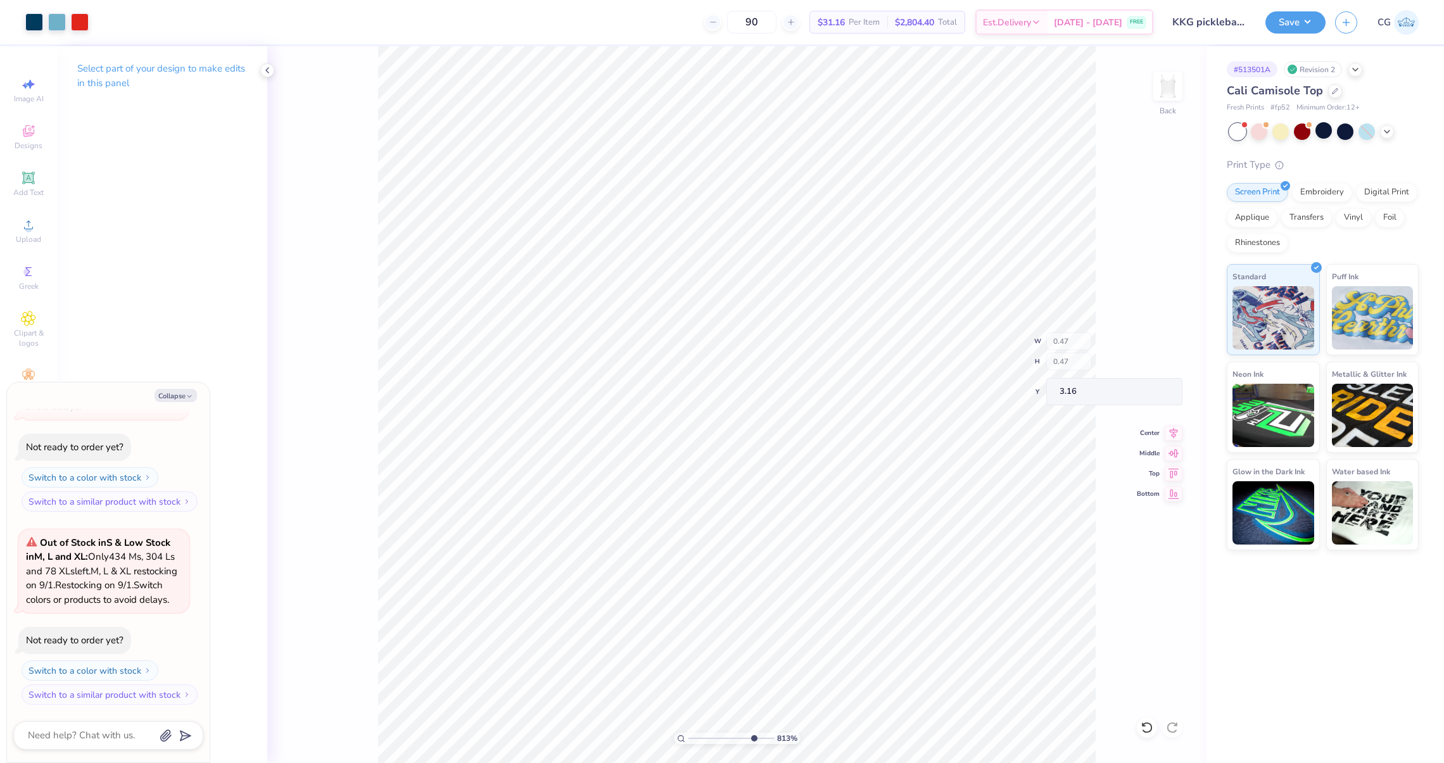
type textarea "x"
type input "2.62"
type input "3.10"
type input "2.69"
type textarea "x"
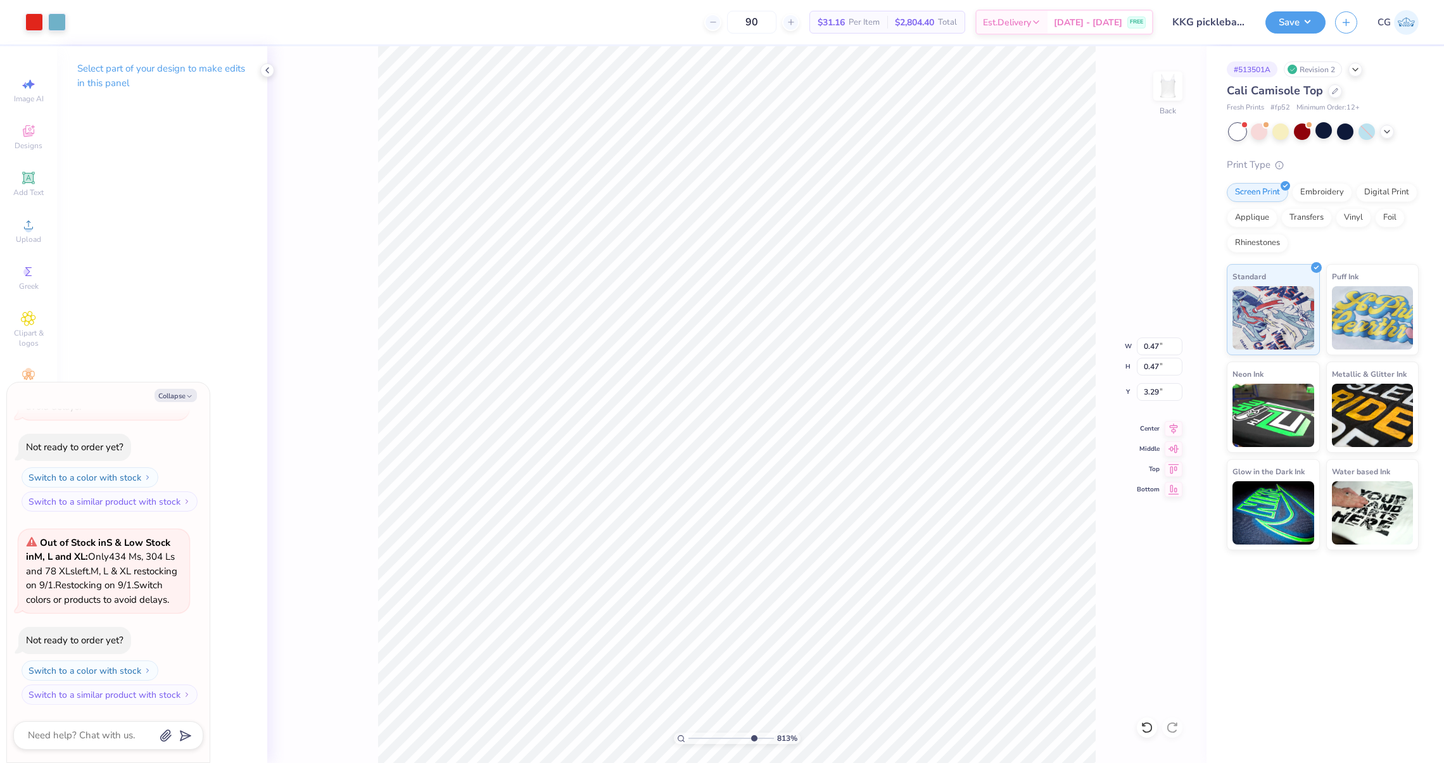
type input "0.35"
type input "0.37"
type input "3.33"
type textarea "x"
type input "0.08"
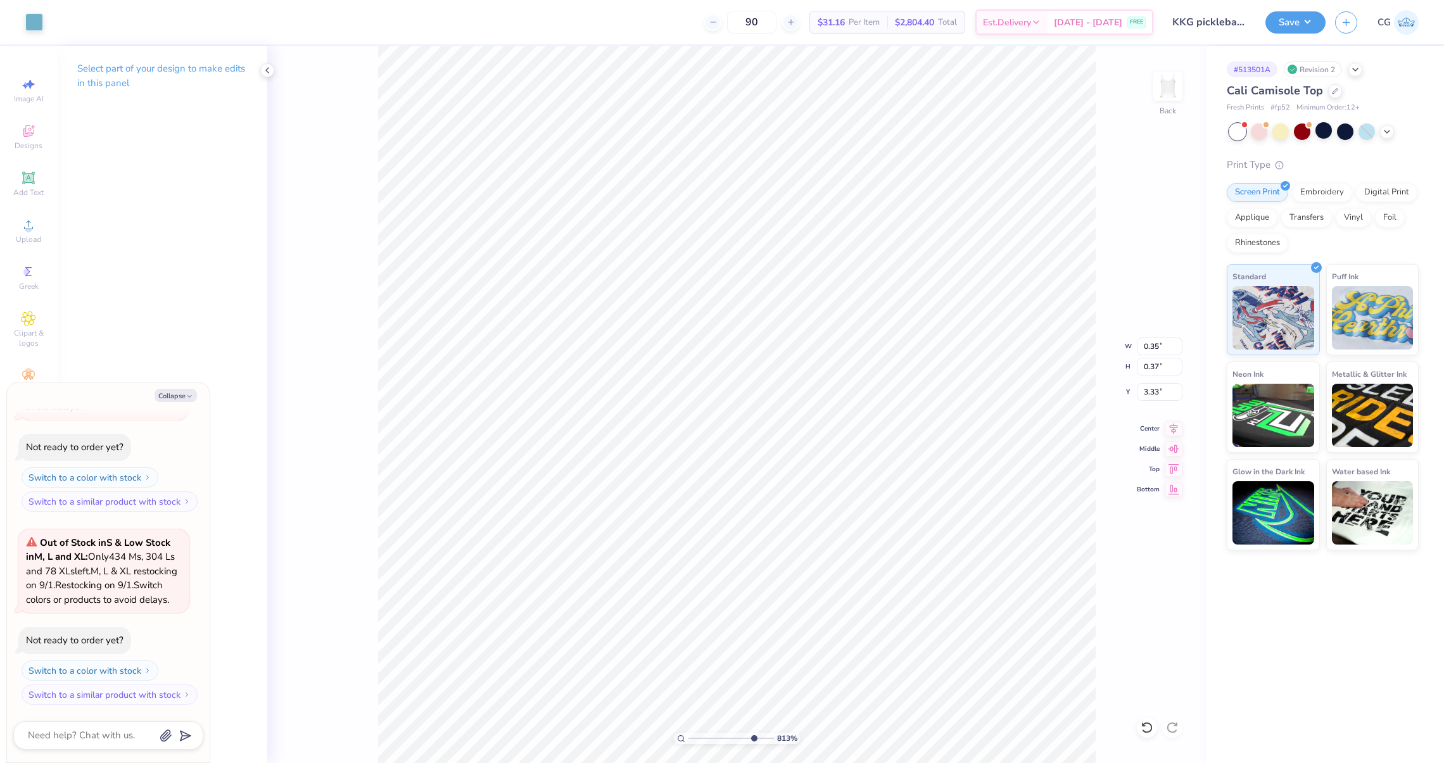
type input "0.24"
type input "3.42"
type textarea "x"
type input "0.47"
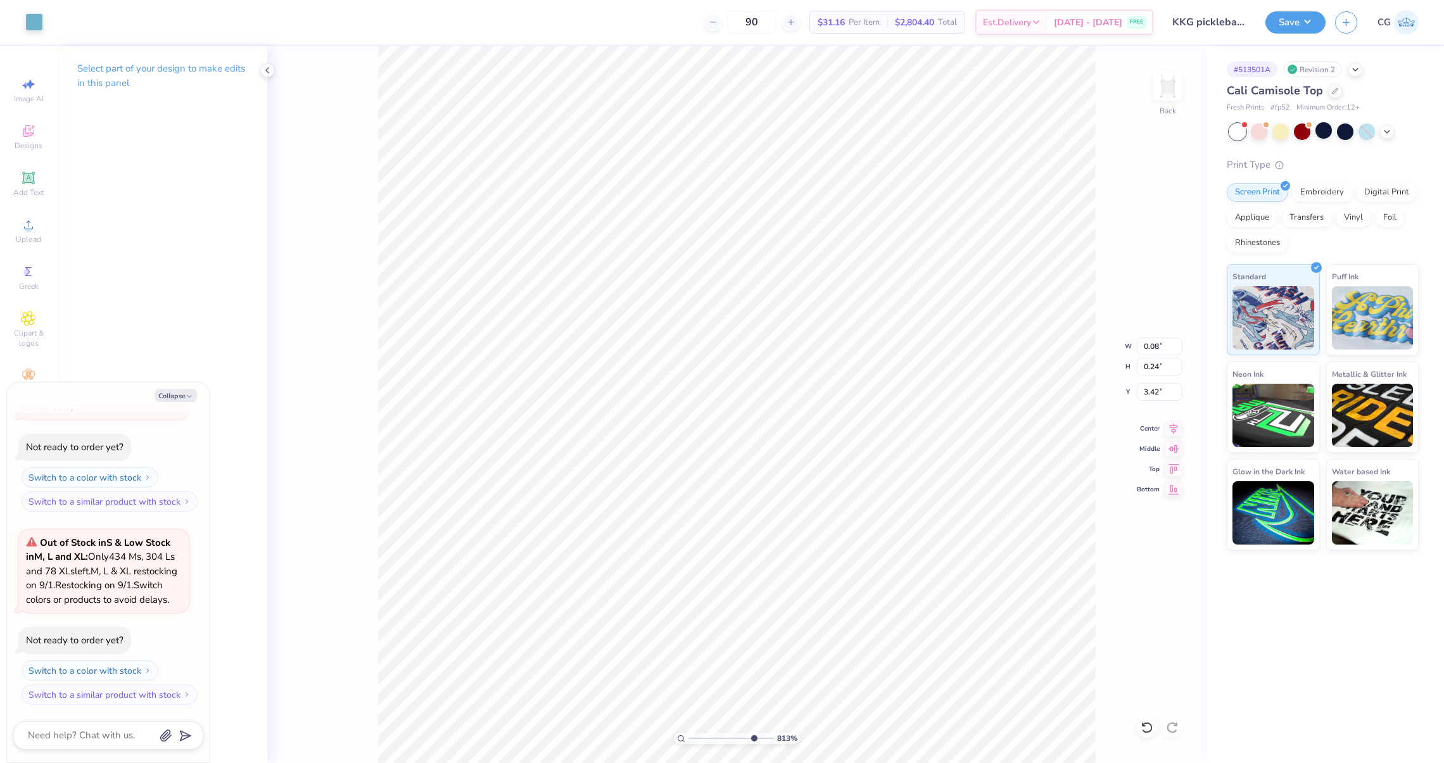
type input "3.16"
type textarea "x"
type input "0.75"
type input "0.93"
type input "3.08"
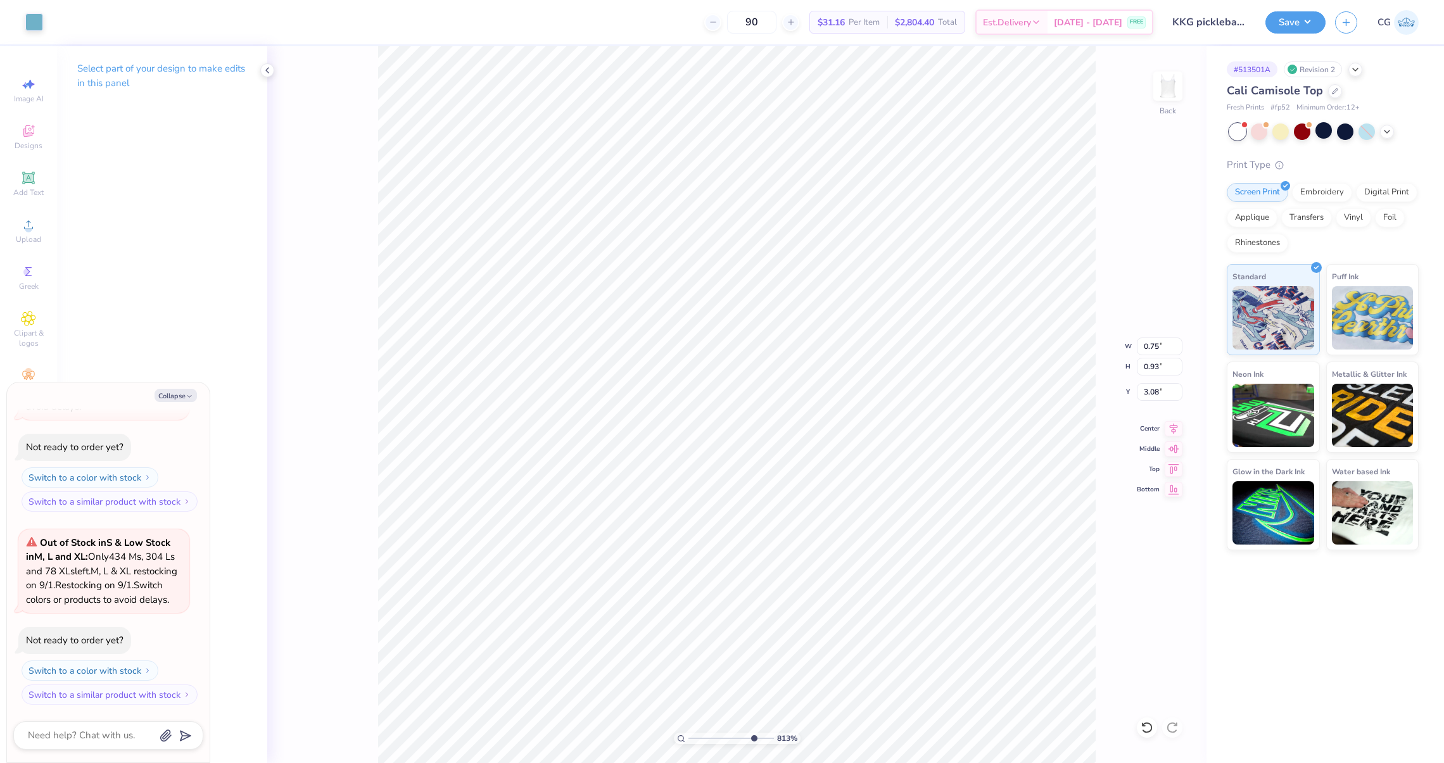
type textarea "x"
type input "3.09"
type textarea "x"
type input "3.08"
type textarea "x"
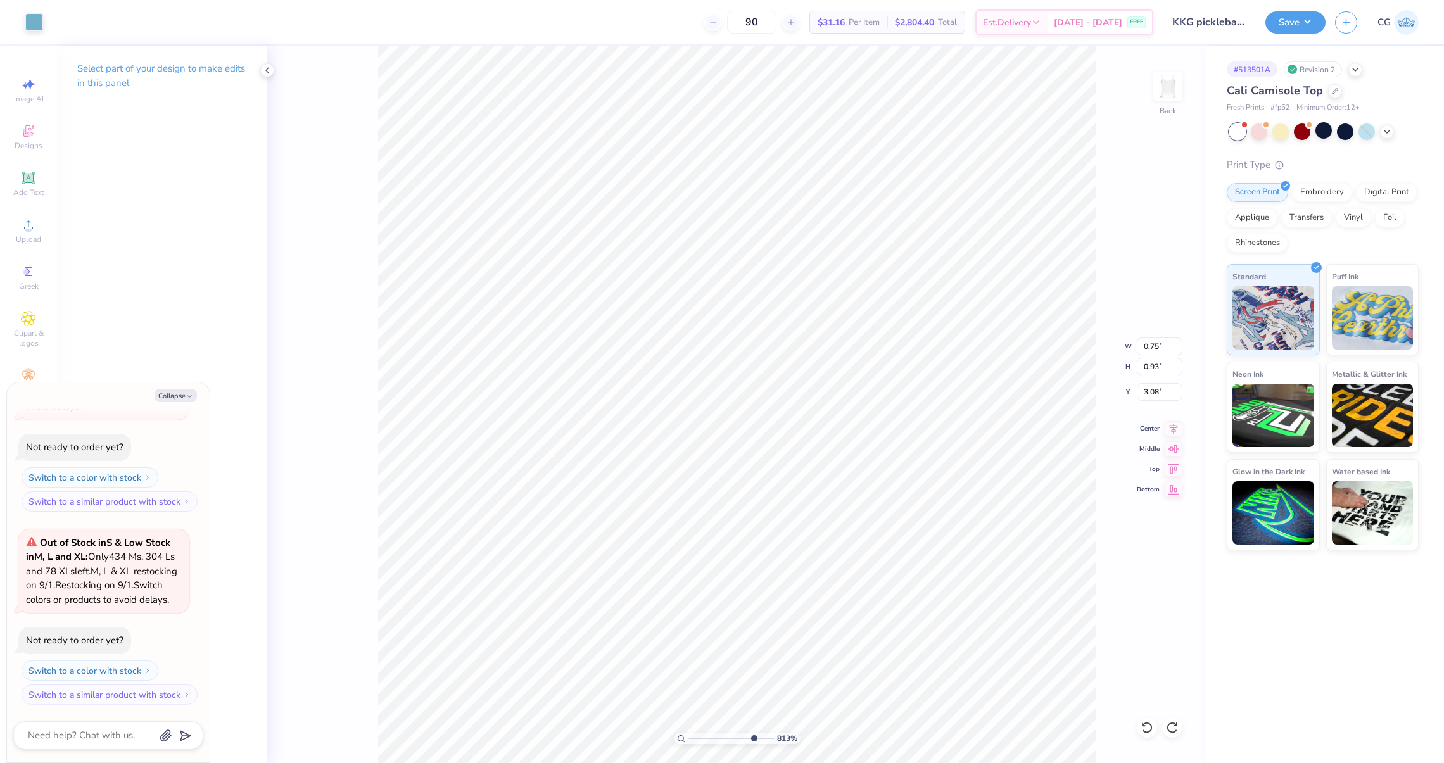
type input "0.47"
type input "3.16"
type textarea "x"
type input "0.54"
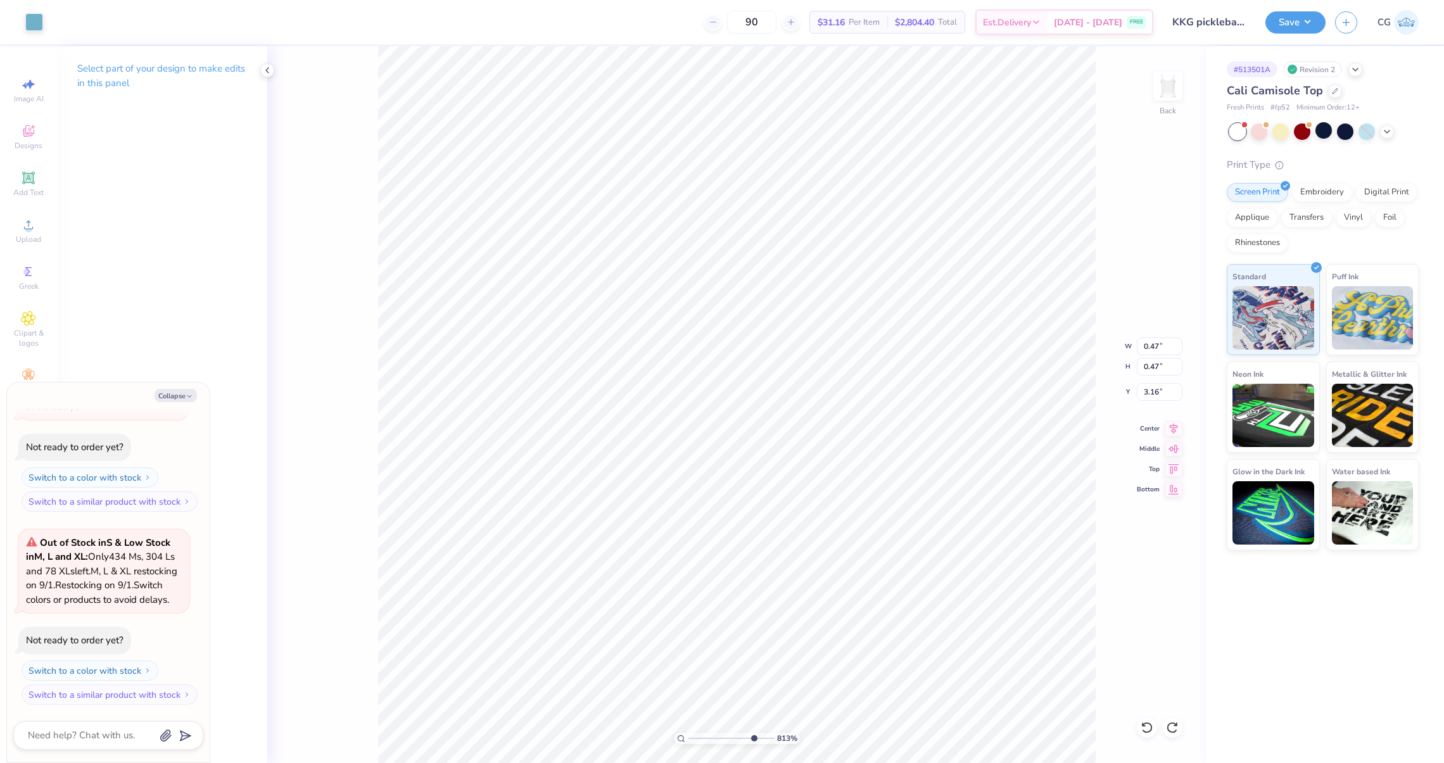
type input "0.54"
type textarea "x"
type input "3.19"
type textarea "x"
type input "3.26"
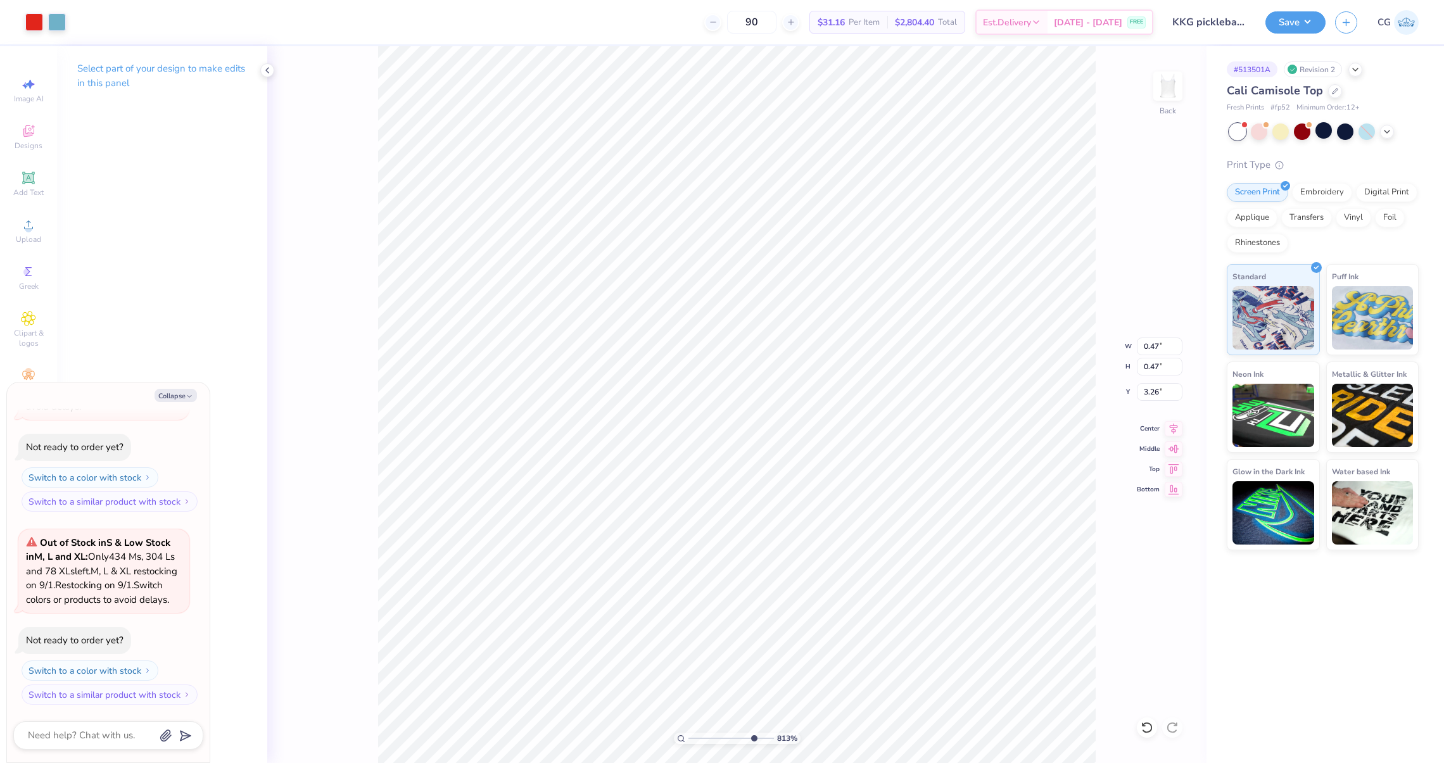
type textarea "x"
type input "0.54"
type input "3.19"
type textarea "x"
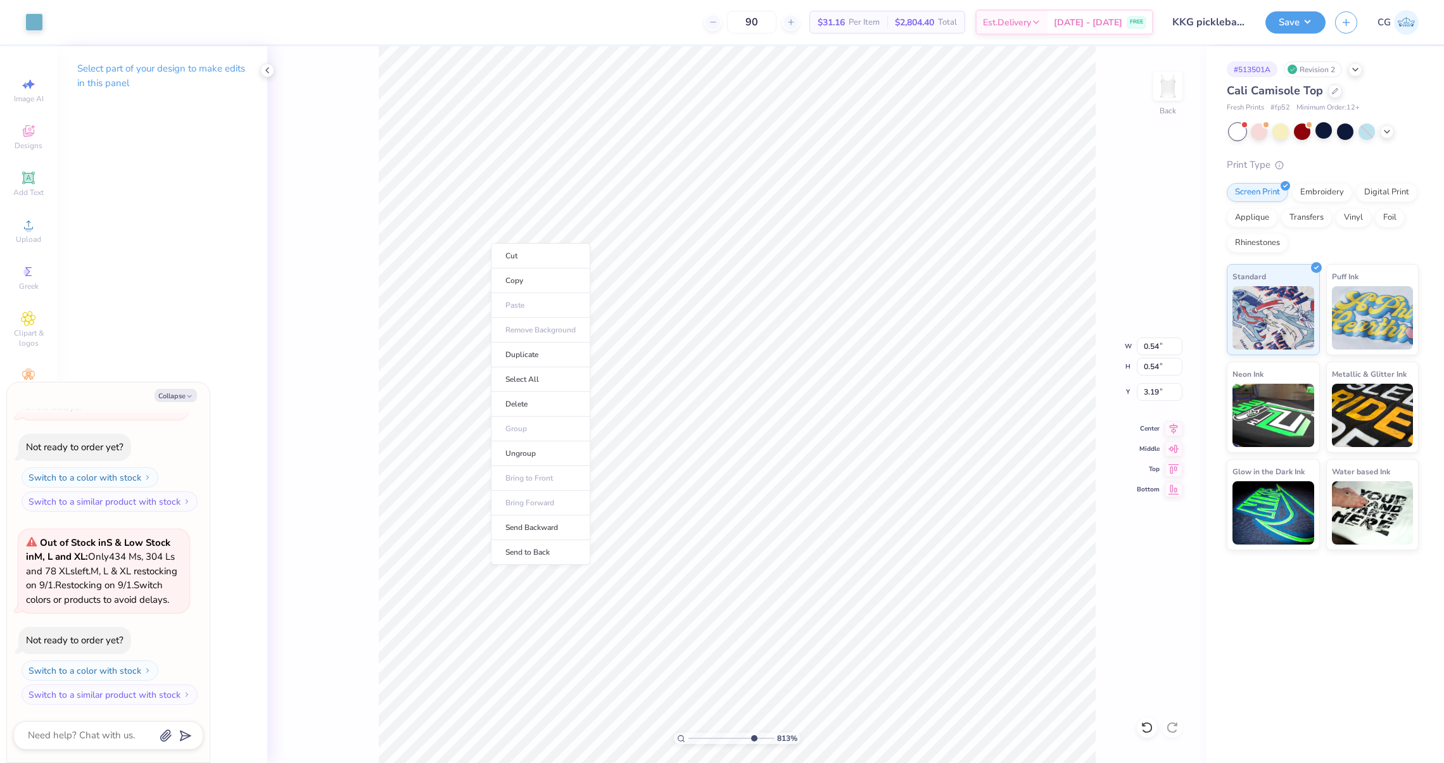
type input "1"
type textarea "x"
drag, startPoint x: 691, startPoint y: 733, endPoint x: 714, endPoint y: 733, distance: 22.8
type input "3.67"
click at [714, 733] on input "range" at bounding box center [730, 738] width 85 height 11
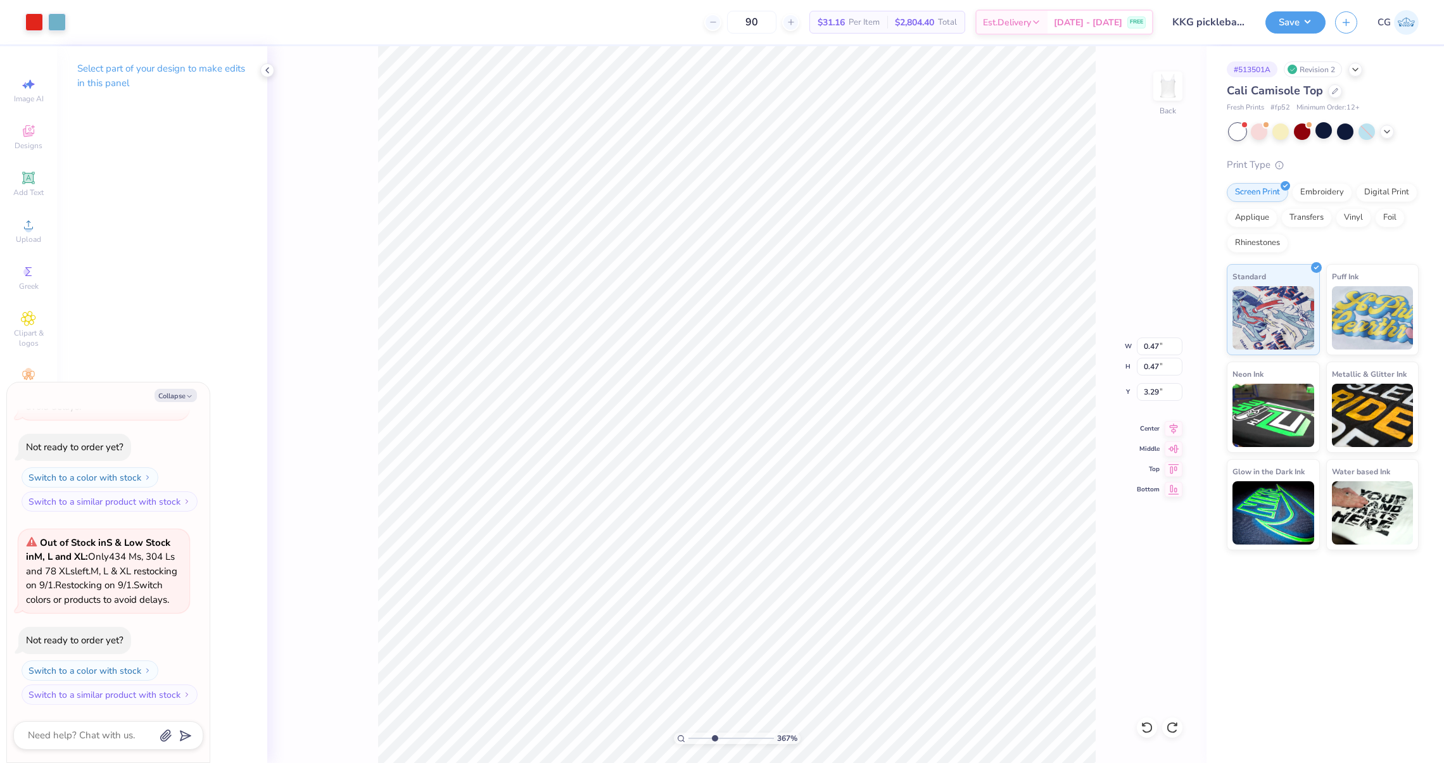
click at [46, 23] on div at bounding box center [45, 22] width 41 height 18
click at [37, 22] on div at bounding box center [34, 21] width 18 height 18
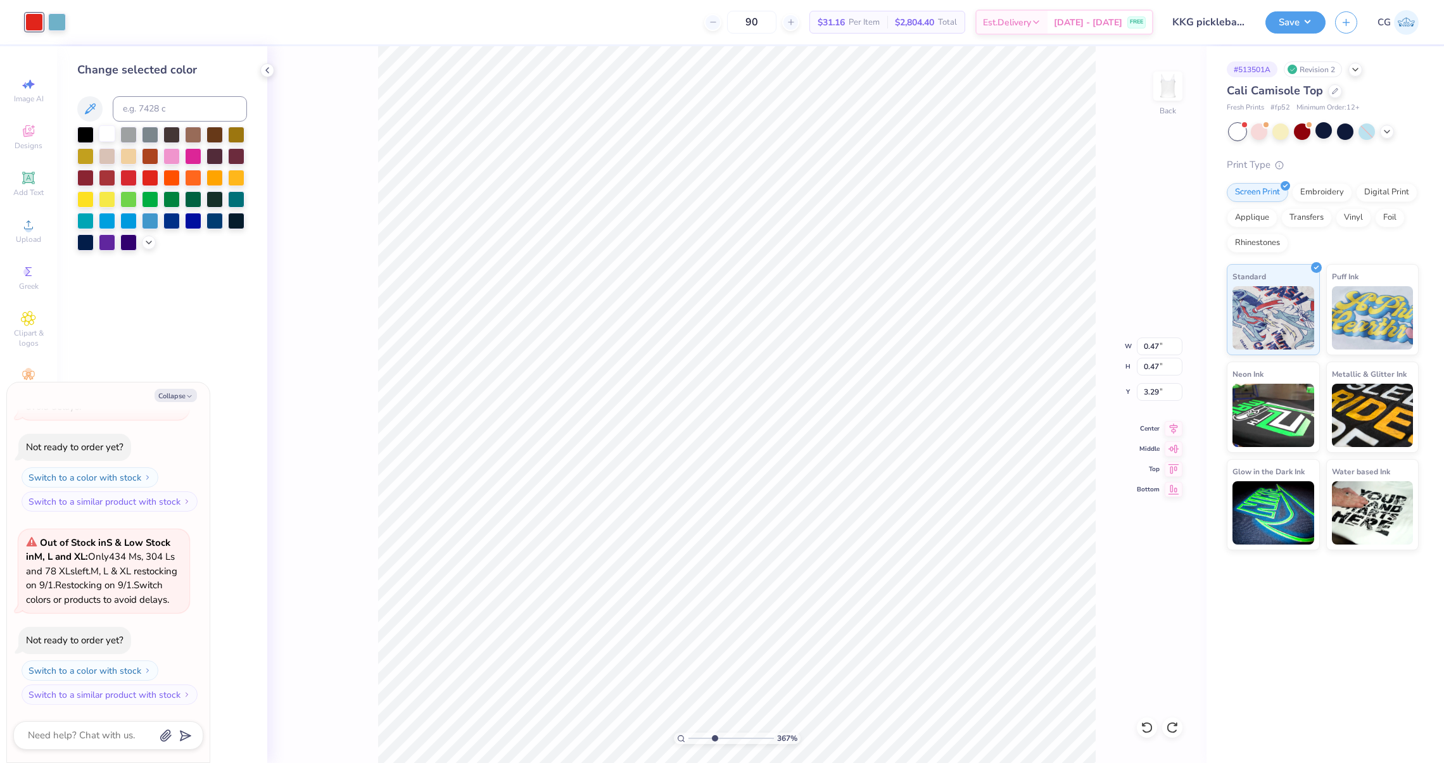
click at [103, 132] on div at bounding box center [107, 133] width 16 height 16
type textarea "x"
type input "3.26"
type textarea "x"
type input "0.54"
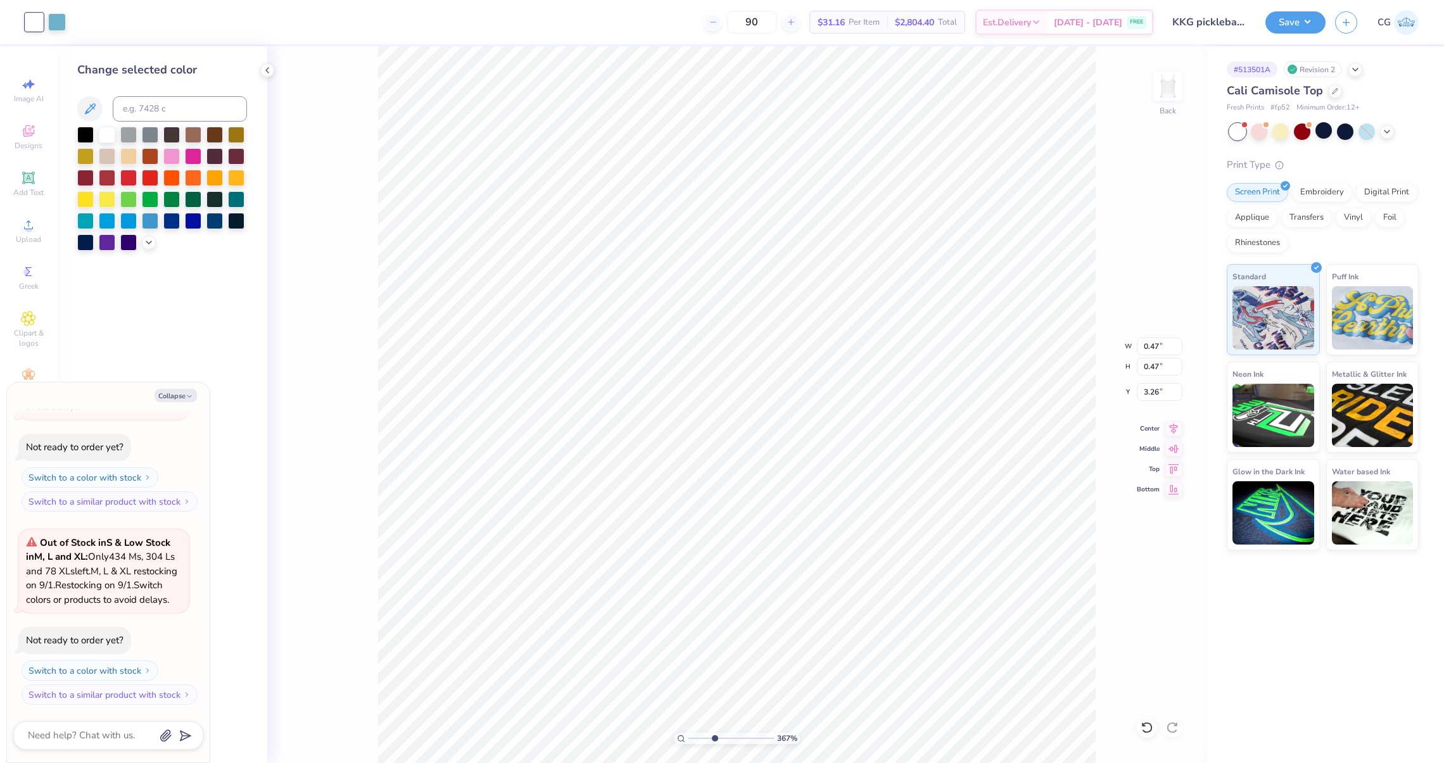
type input "0.54"
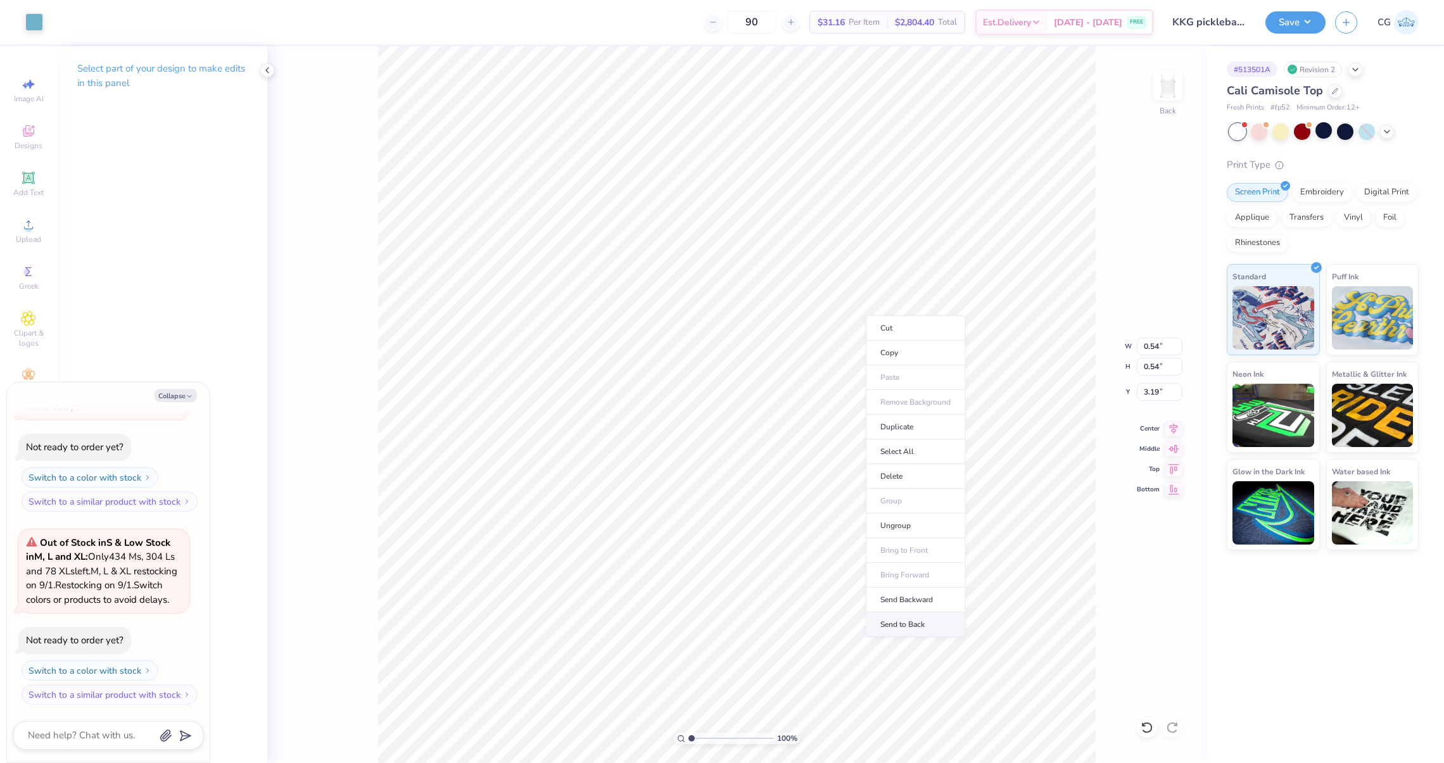
click at [897, 621] on li "Send to Back" at bounding box center [915, 624] width 99 height 25
drag, startPoint x: 689, startPoint y: 737, endPoint x: 731, endPoint y: 737, distance: 41.8
click at [731, 737] on input "range" at bounding box center [730, 738] width 85 height 11
click at [860, 580] on li "Bring Forward" at bounding box center [863, 575] width 99 height 25
click at [696, 737] on input "range" at bounding box center [730, 738] width 85 height 11
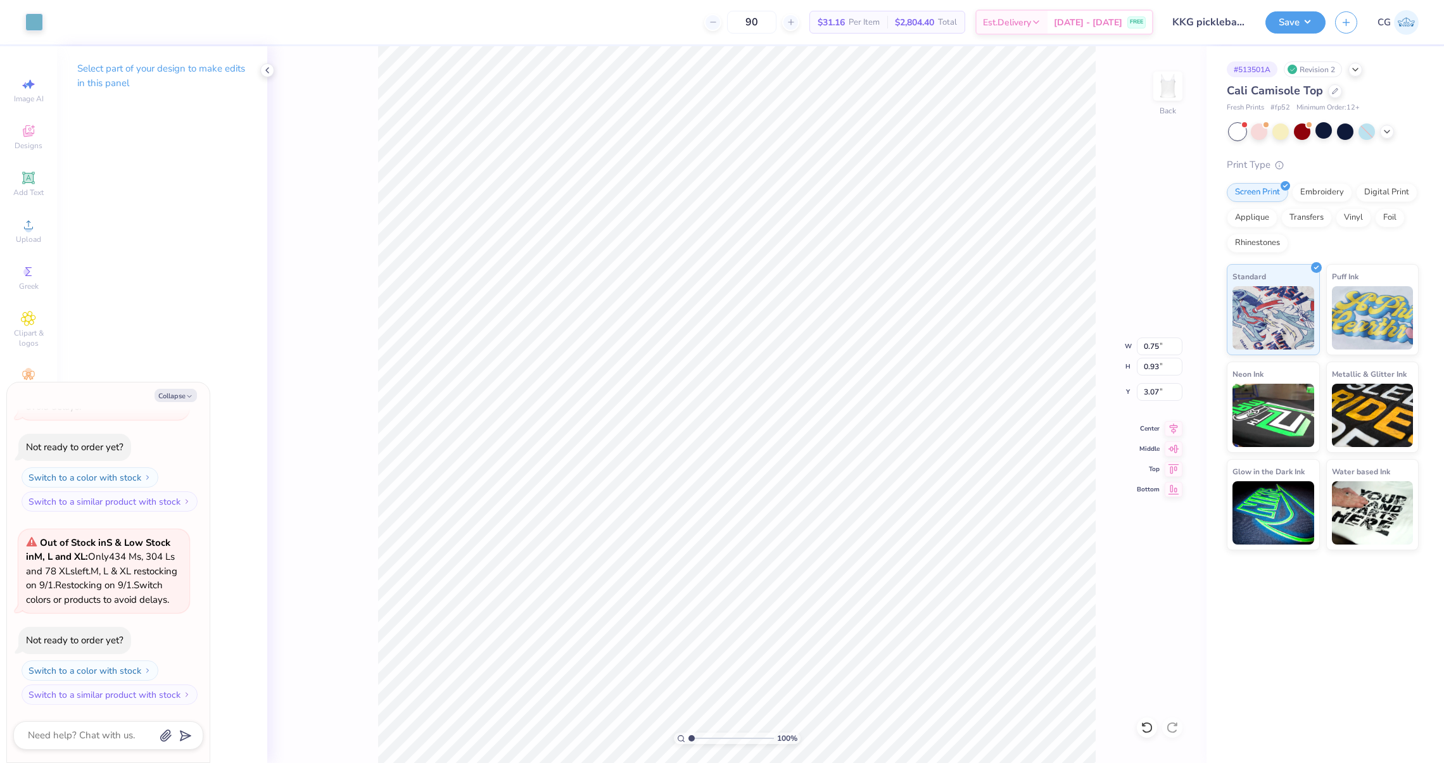
drag, startPoint x: 690, startPoint y: 738, endPoint x: 679, endPoint y: 738, distance: 10.8
click at [688, 738] on input "range" at bounding box center [730, 738] width 85 height 11
click at [1139, 723] on div at bounding box center [1147, 728] width 20 height 20
click at [1148, 723] on icon at bounding box center [1147, 727] width 13 height 13
click at [1149, 723] on icon at bounding box center [1147, 727] width 13 height 13
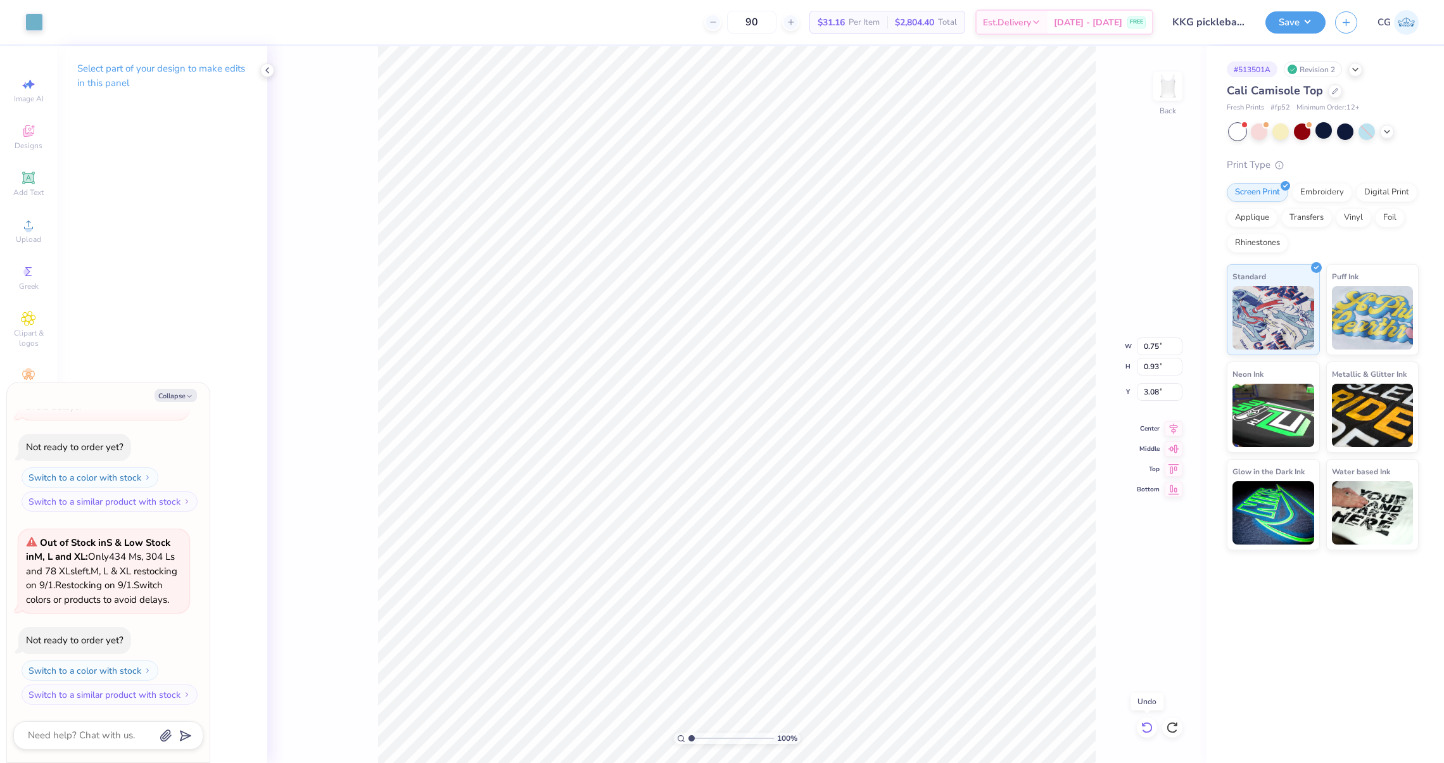
click at [1149, 723] on icon at bounding box center [1147, 727] width 13 height 13
click at [688, 735] on input "range" at bounding box center [730, 738] width 85 height 11
drag, startPoint x: 691, startPoint y: 740, endPoint x: 702, endPoint y: 740, distance: 11.4
click at [702, 740] on input "range" at bounding box center [730, 738] width 85 height 11
click at [180, 386] on div "Collapse How can we help you? Low Stock in S, M, L and XL : Only 131 Ss, 61 Ms,…" at bounding box center [108, 573] width 203 height 380
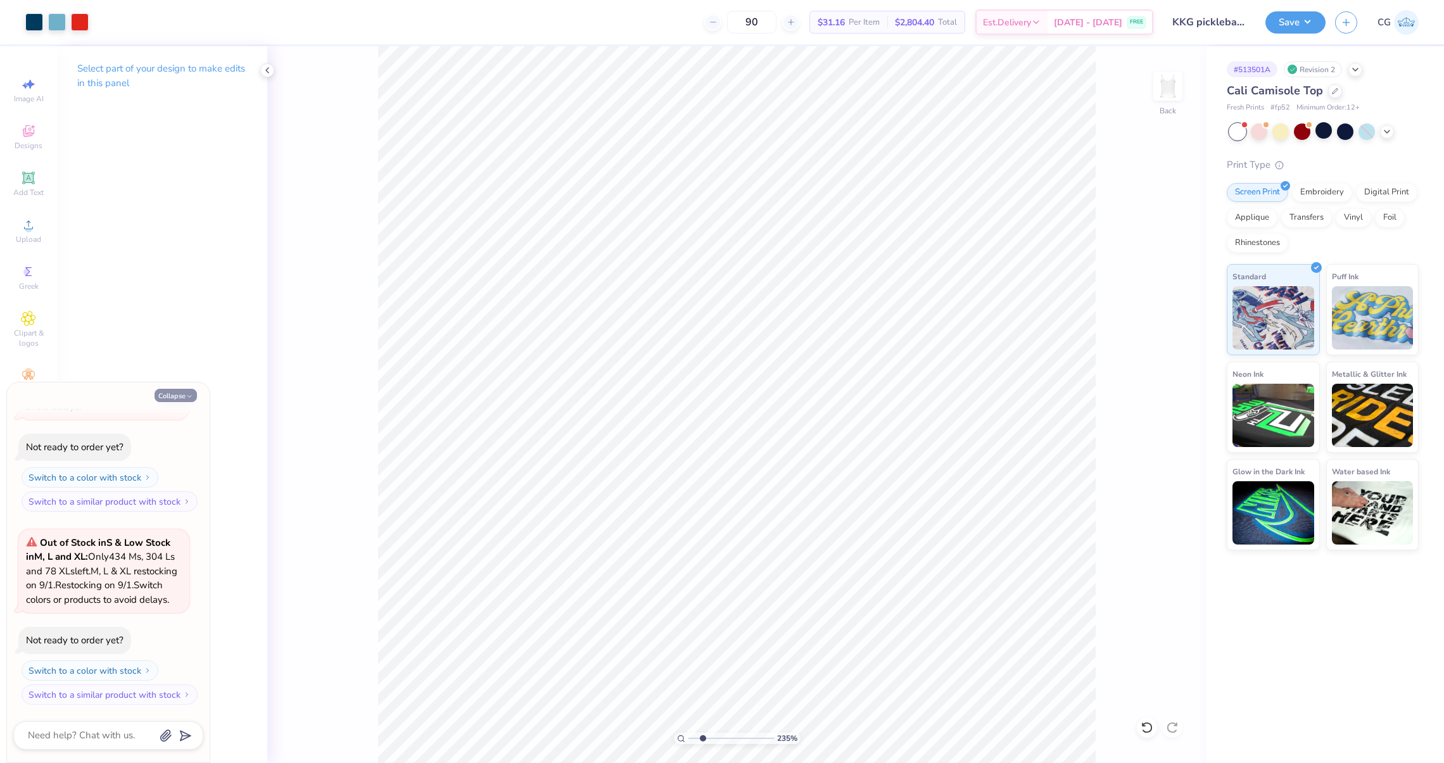
click at [179, 394] on button "Collapse" at bounding box center [176, 395] width 42 height 13
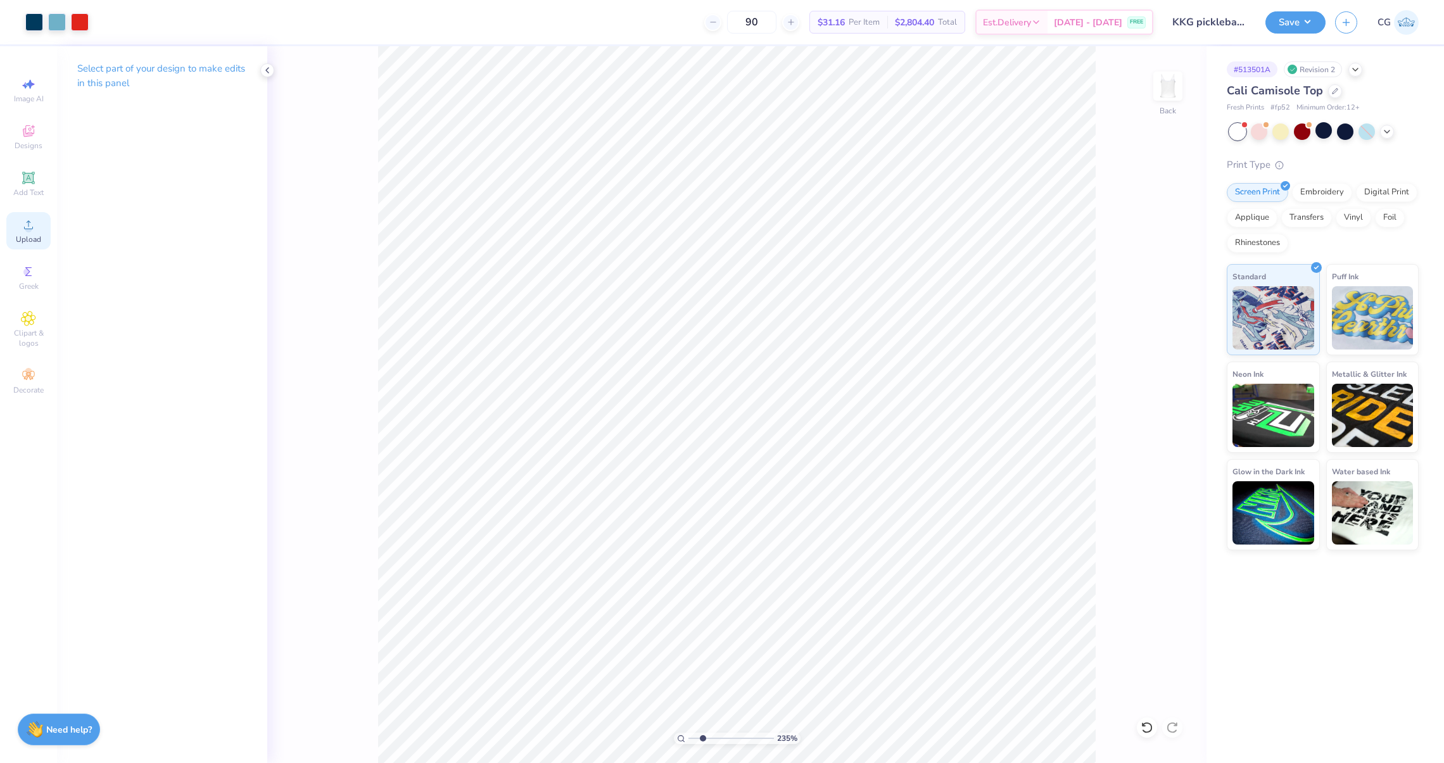
click at [32, 242] on span "Upload" at bounding box center [28, 239] width 25 height 10
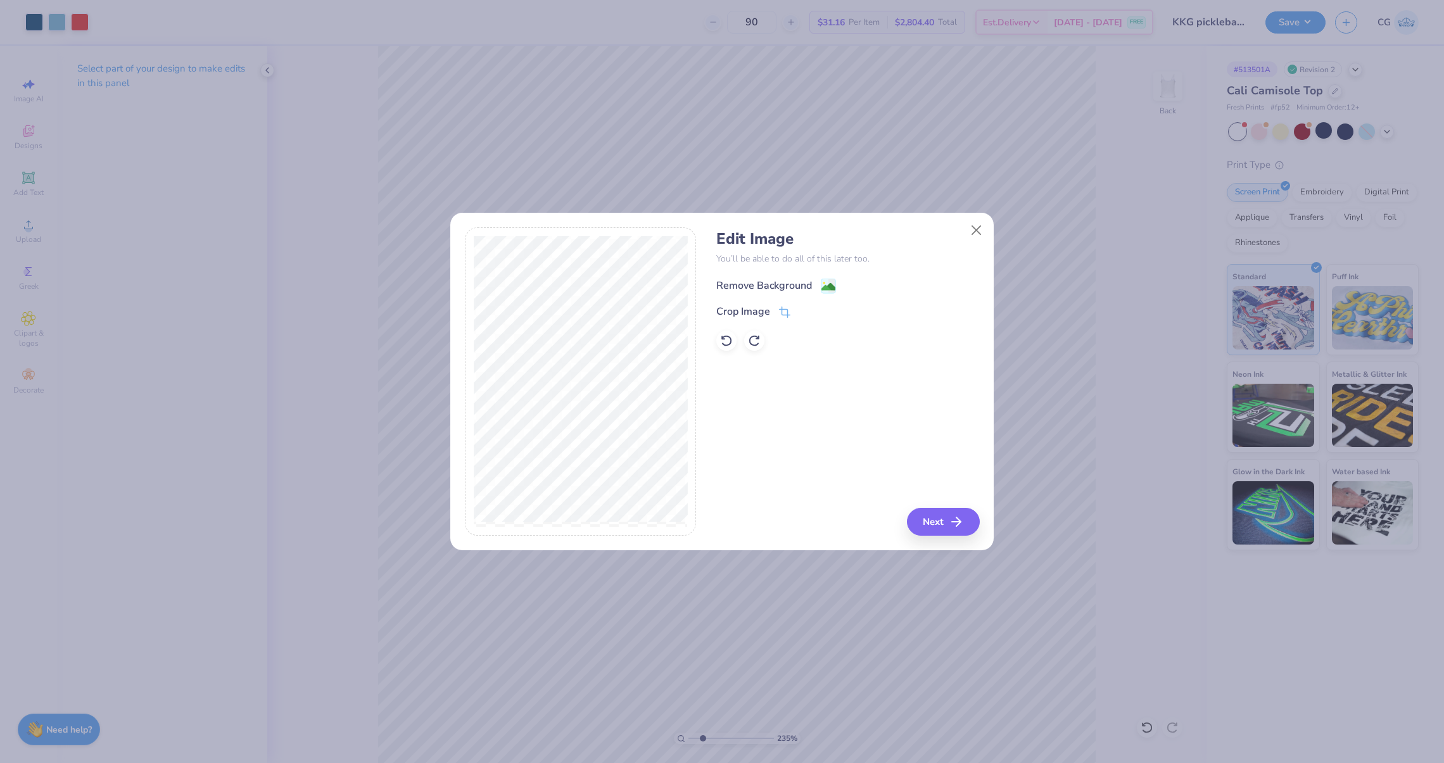
click at [811, 283] on div "Remove Background" at bounding box center [764, 285] width 96 height 15
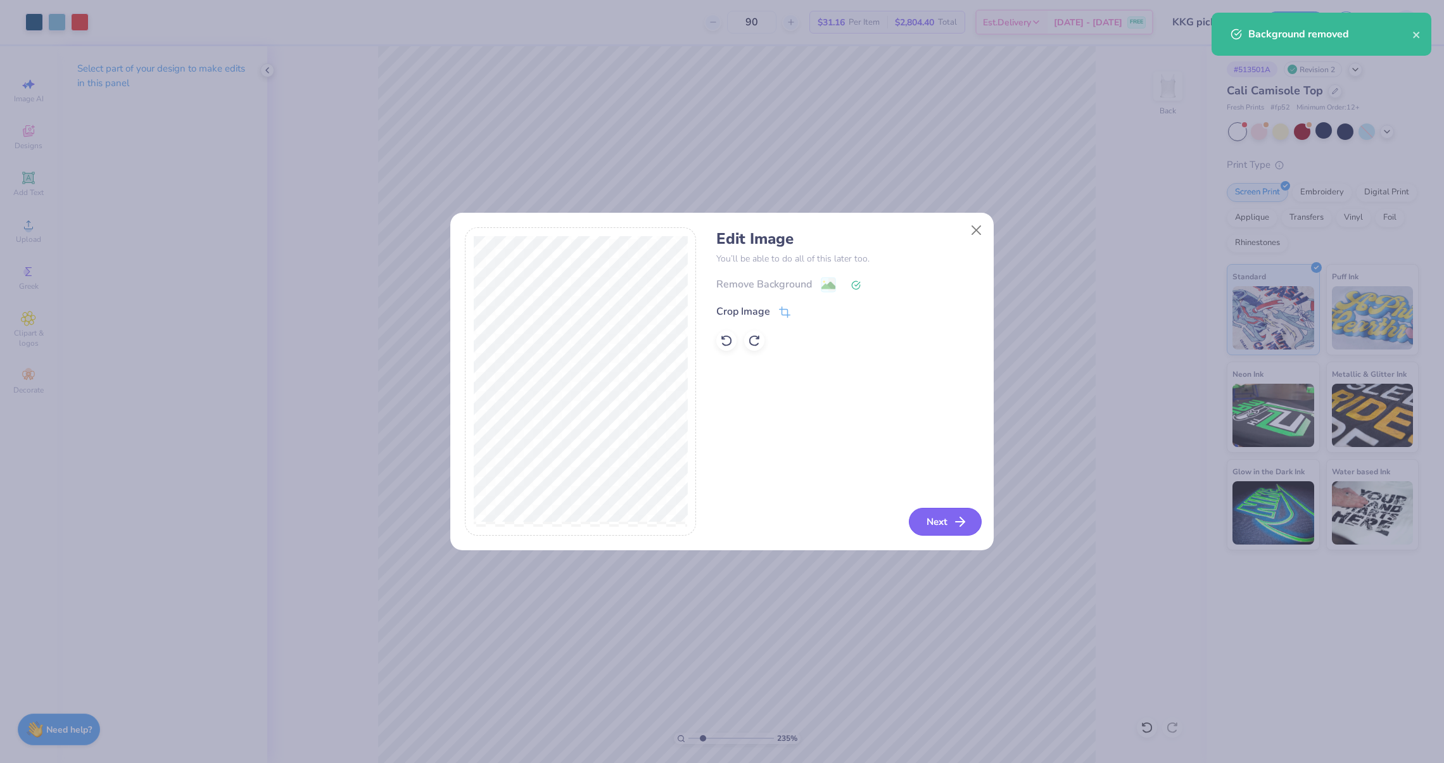
click at [946, 519] on button "Next" at bounding box center [945, 522] width 73 height 28
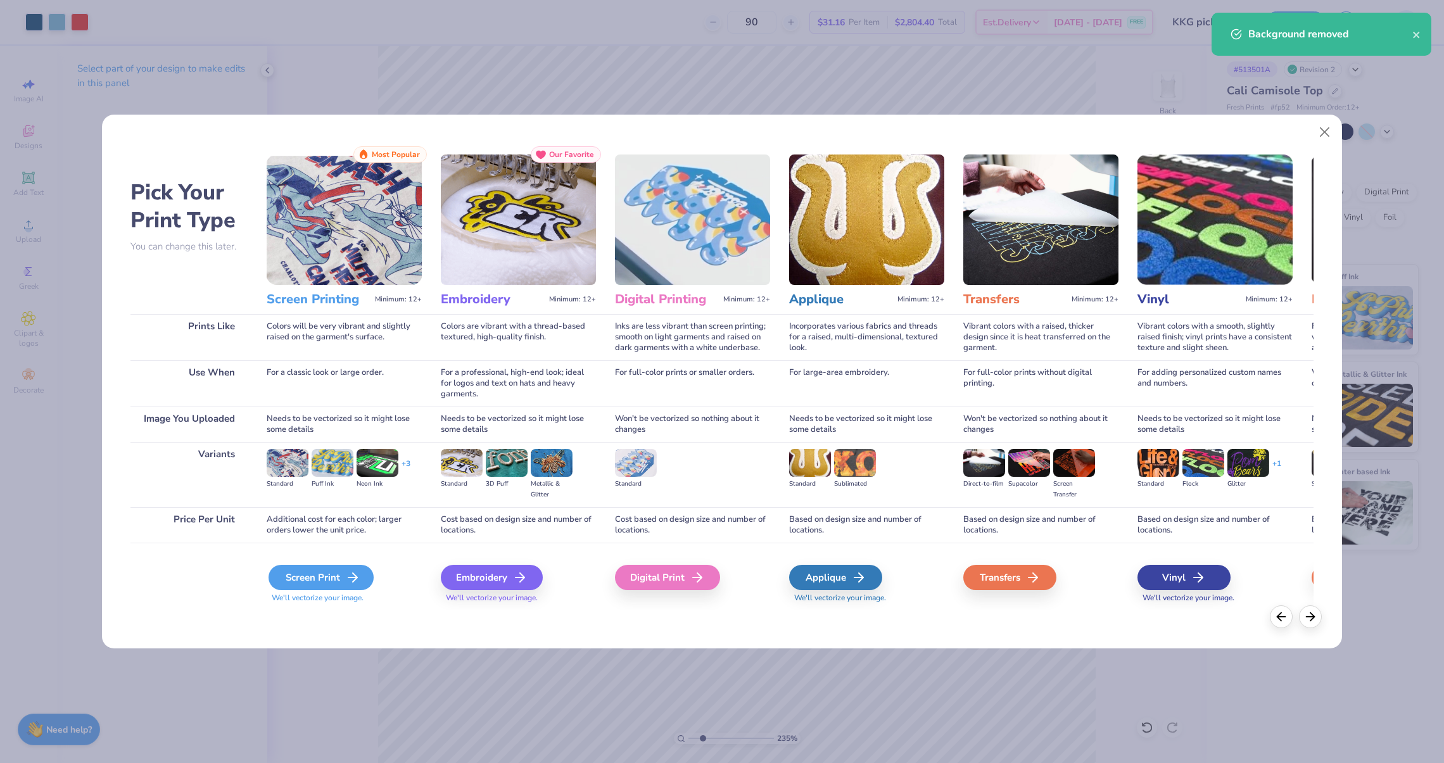
click at [341, 572] on div "Screen Print" at bounding box center [321, 577] width 105 height 25
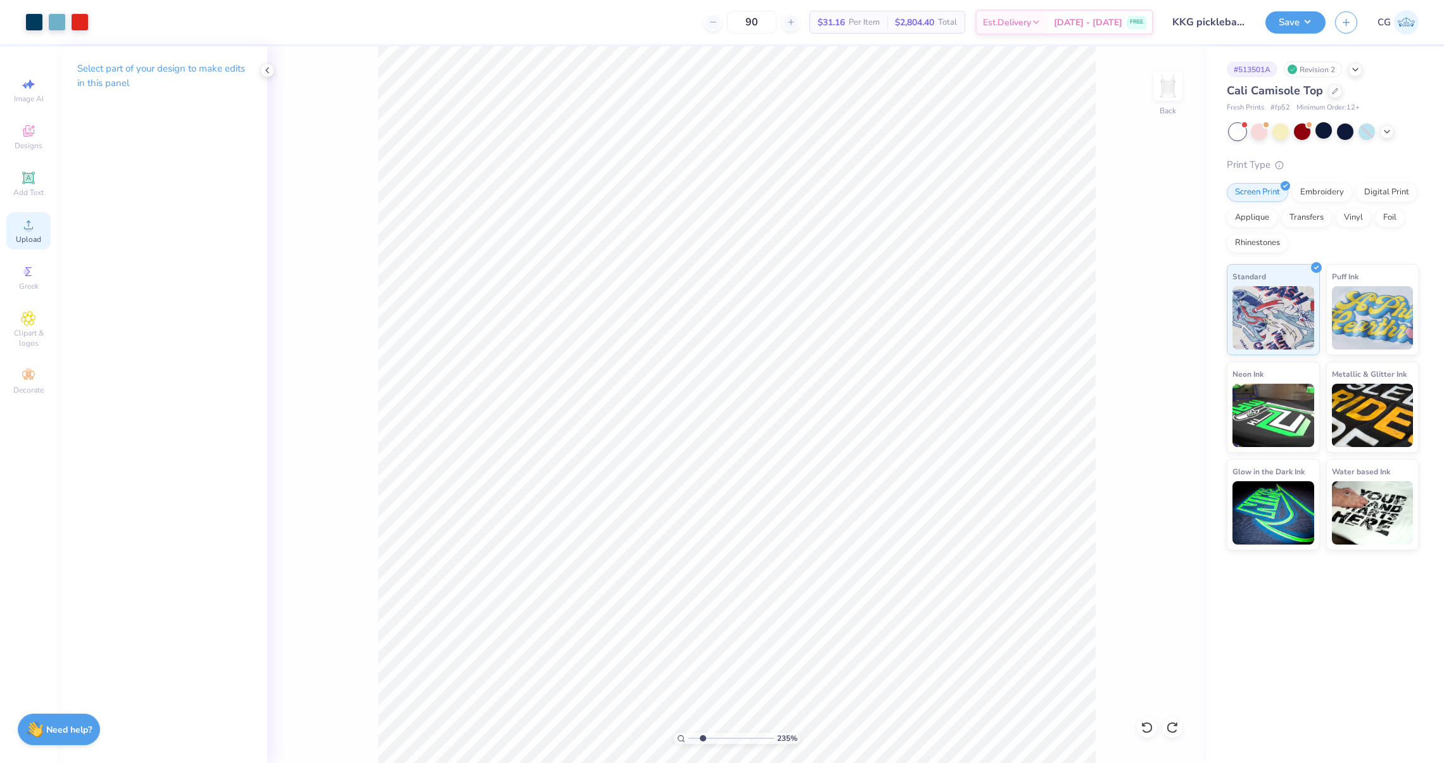
click at [25, 237] on span "Upload" at bounding box center [28, 239] width 25 height 10
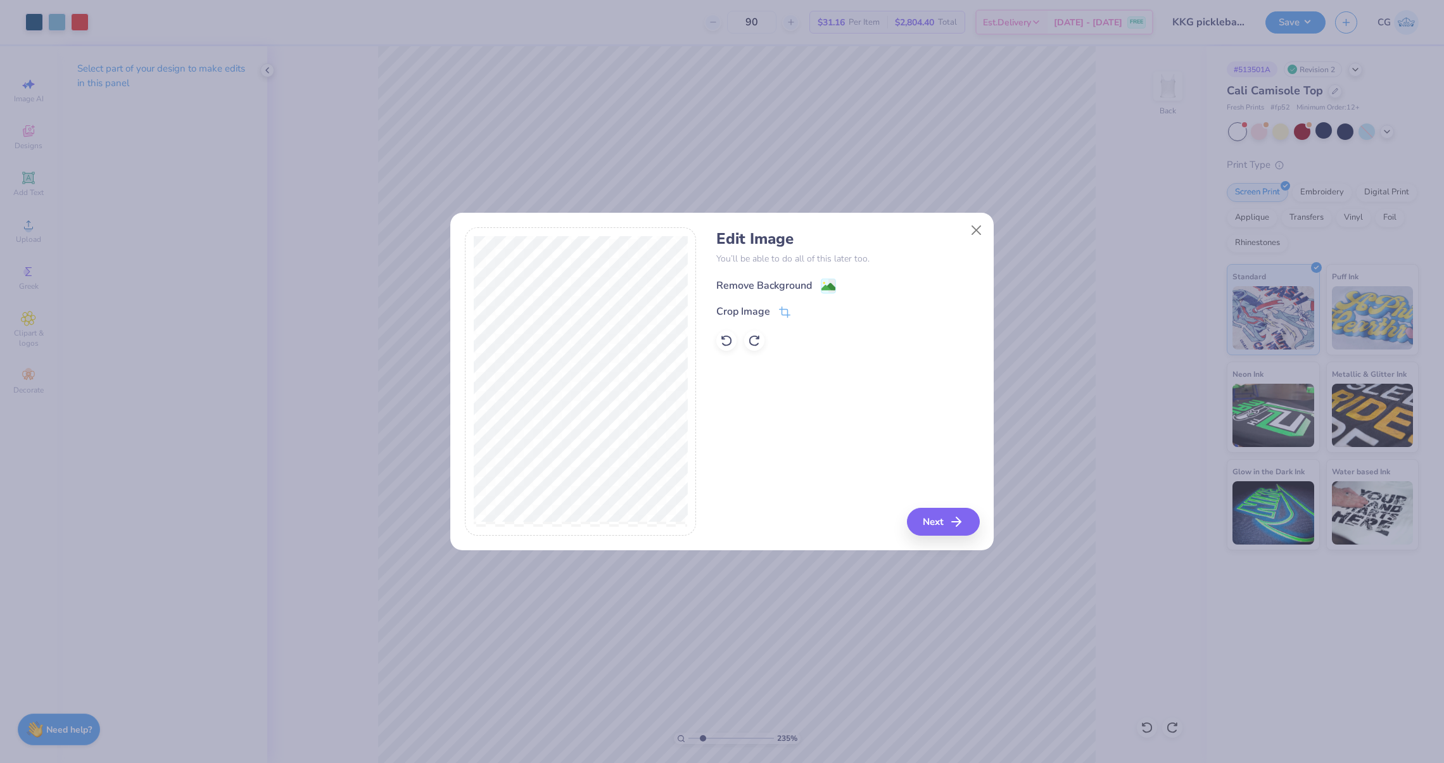
click at [825, 287] on image at bounding box center [828, 287] width 14 height 14
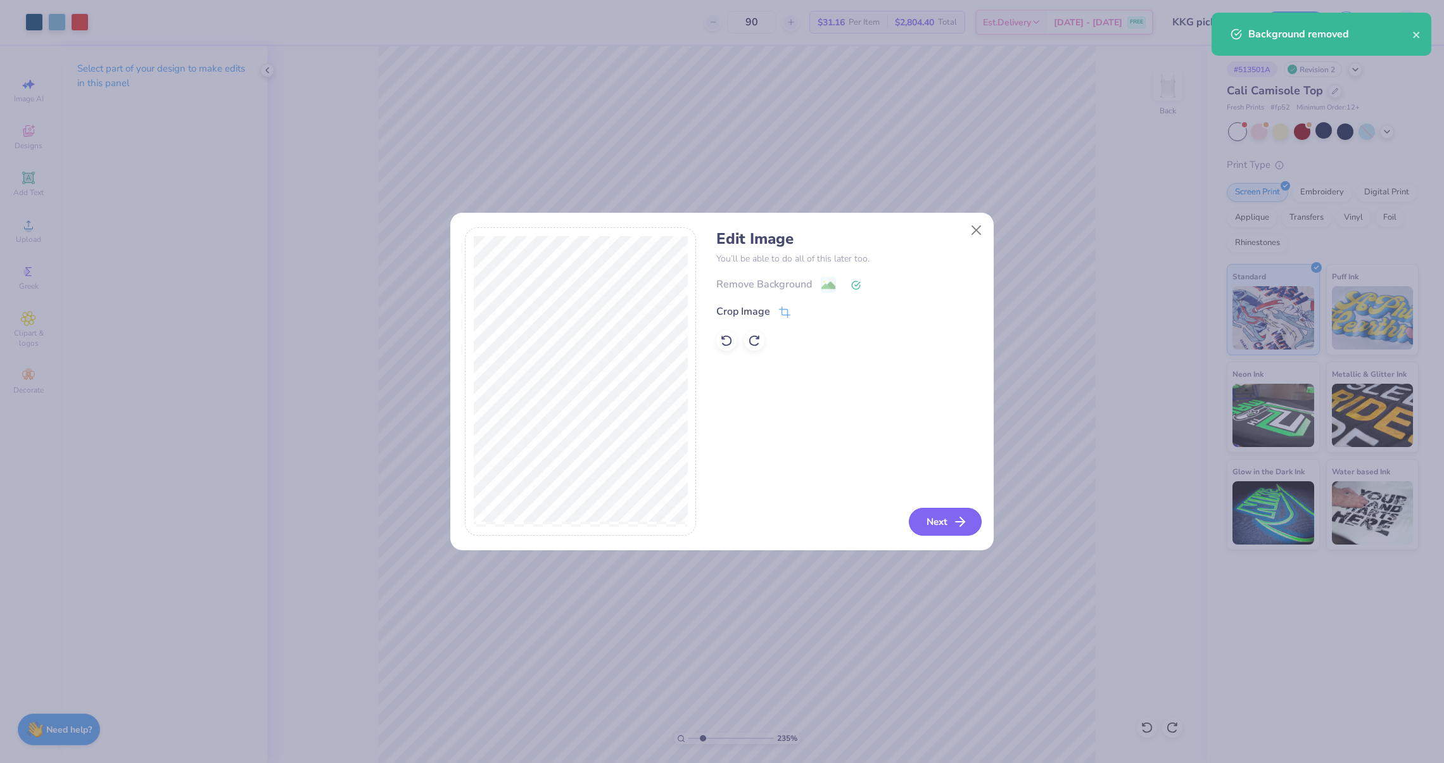
click at [949, 528] on button "Next" at bounding box center [945, 522] width 73 height 28
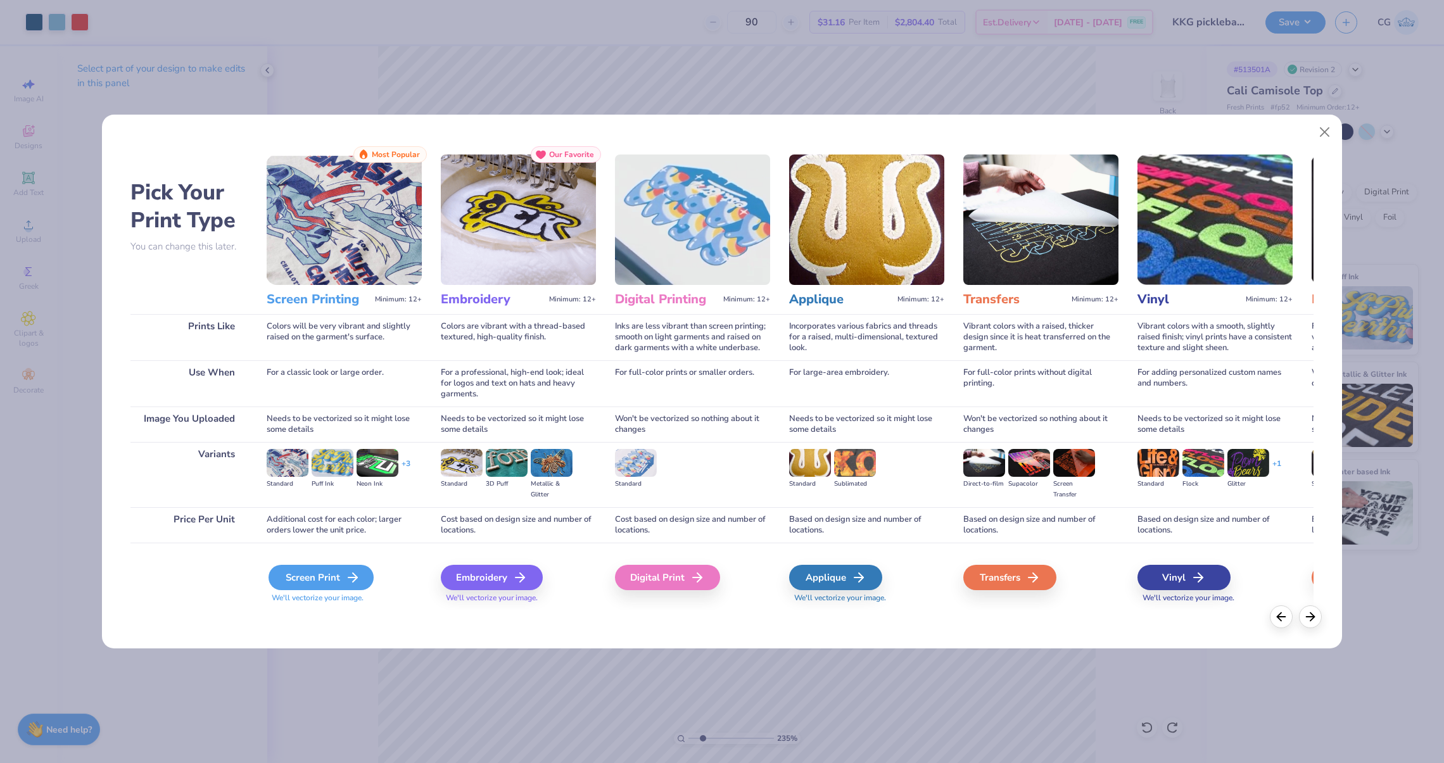
click at [355, 569] on div "Screen Print" at bounding box center [321, 577] width 105 height 25
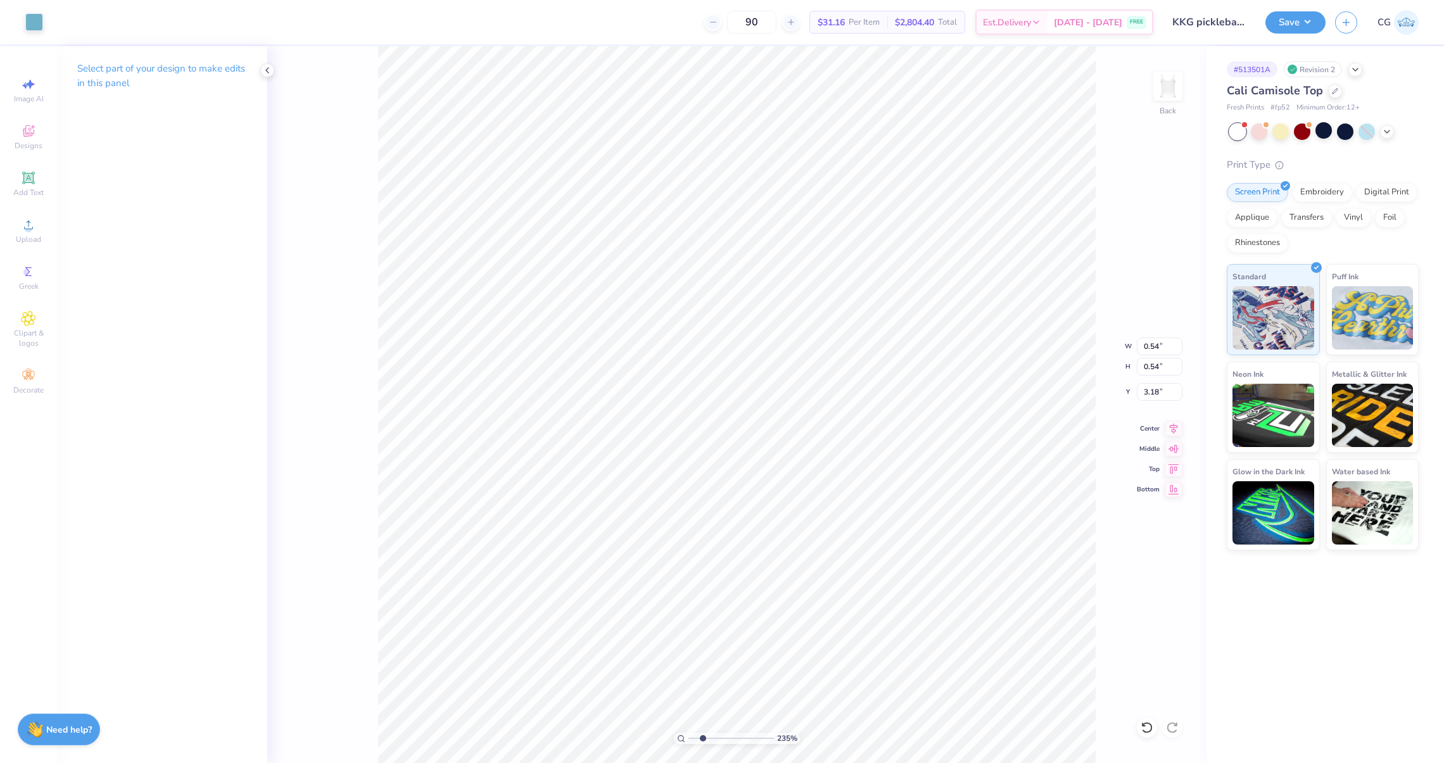
click at [509, 40] on div "90 $31.16 Per Item $2,804.40 Total Est. Delivery [DATE] - [DATE] FREE" at bounding box center [603, 22] width 1101 height 44
click at [1149, 350] on input "2.76" at bounding box center [1160, 347] width 46 height 18
click at [1165, 388] on input "5.68" at bounding box center [1160, 392] width 46 height 18
click at [1158, 346] on input "4.81" at bounding box center [1160, 347] width 46 height 18
click at [1147, 716] on div "235 % Back W 4.81 4.81 " H 4.34 4.34 " Y Center Middle Top Bottom" at bounding box center [736, 404] width 939 height 717
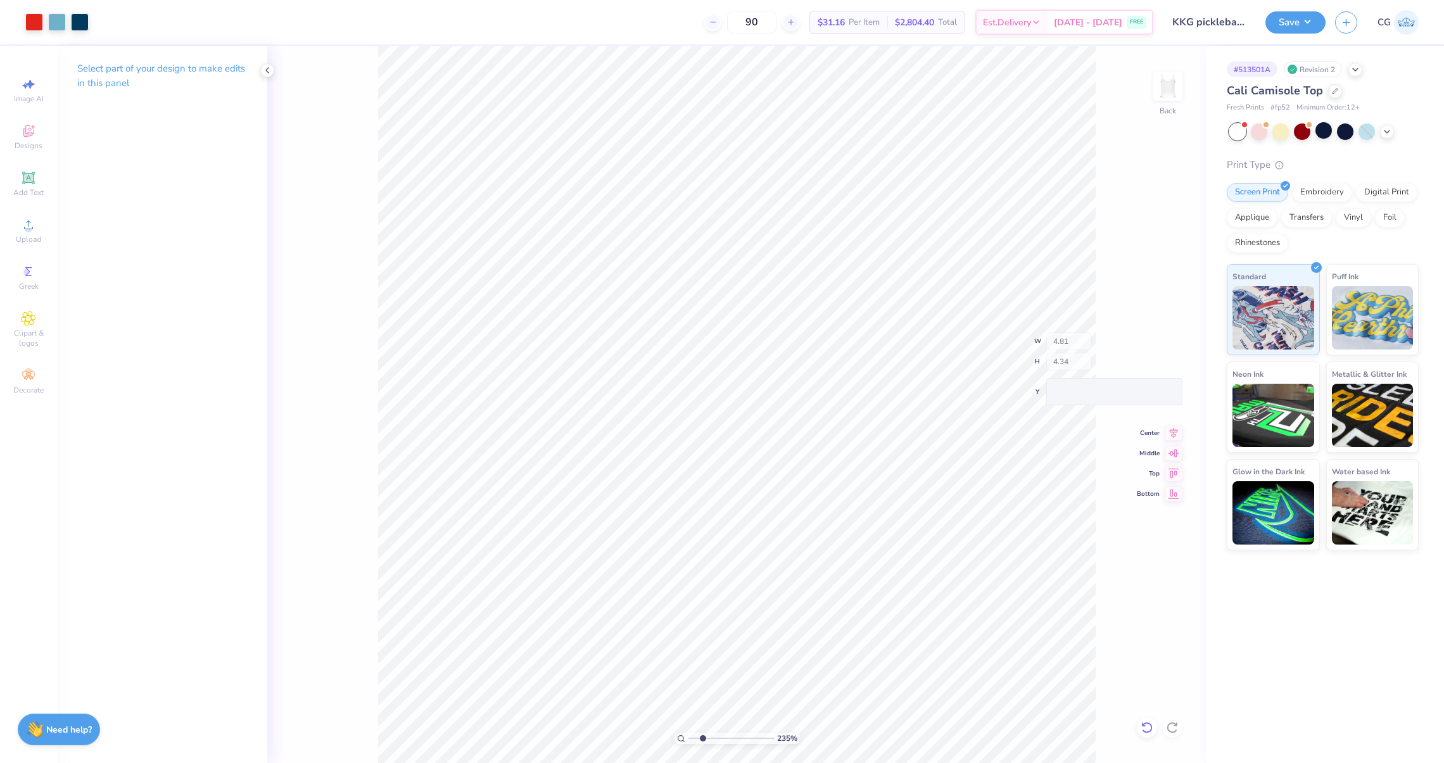
click at [1147, 719] on div at bounding box center [1147, 728] width 20 height 20
click at [1148, 719] on div at bounding box center [1147, 728] width 20 height 20
click at [1155, 343] on input "2.76" at bounding box center [1160, 347] width 46 height 18
click at [1158, 344] on input "2.76" at bounding box center [1160, 347] width 46 height 18
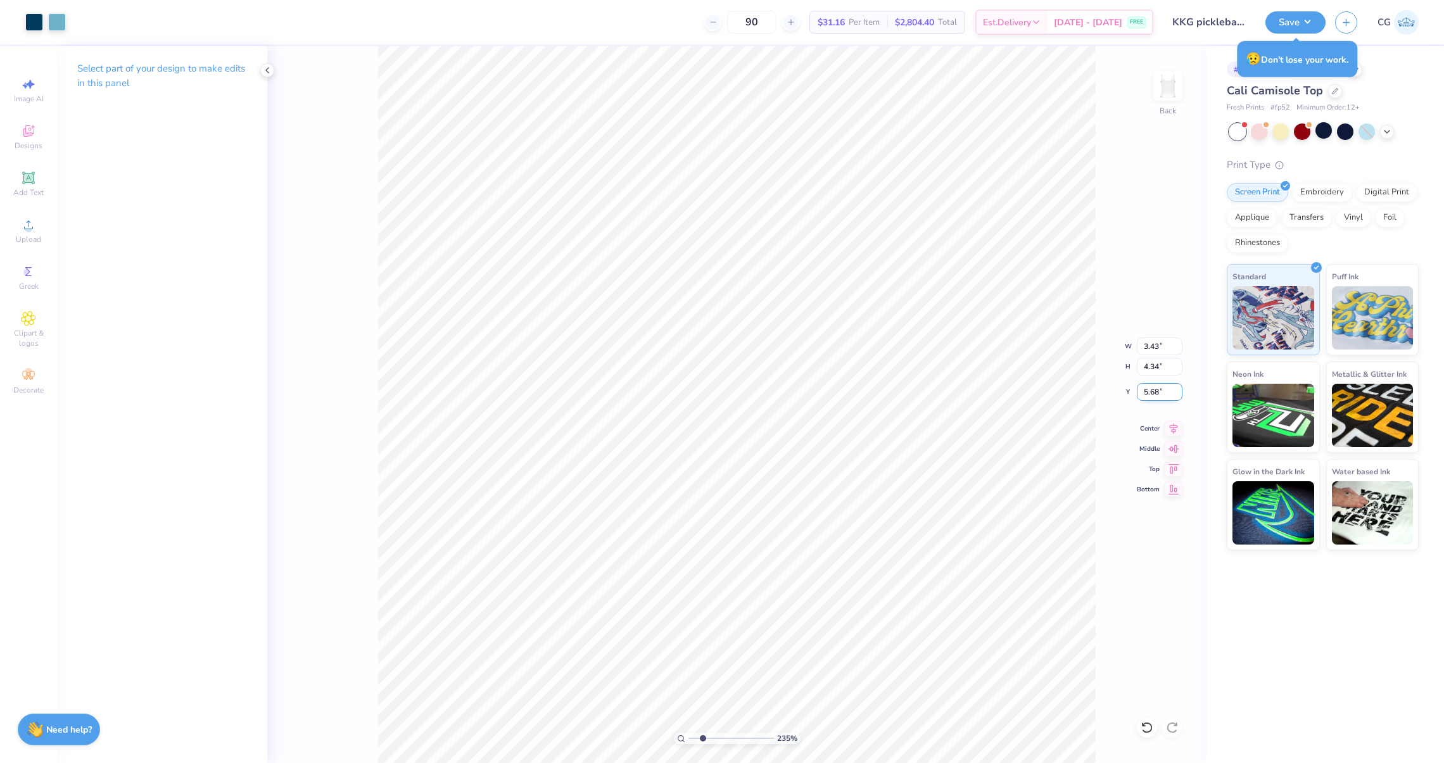
click at [1159, 387] on input "5.68" at bounding box center [1160, 392] width 46 height 18
click at [34, 30] on div at bounding box center [34, 21] width 18 height 18
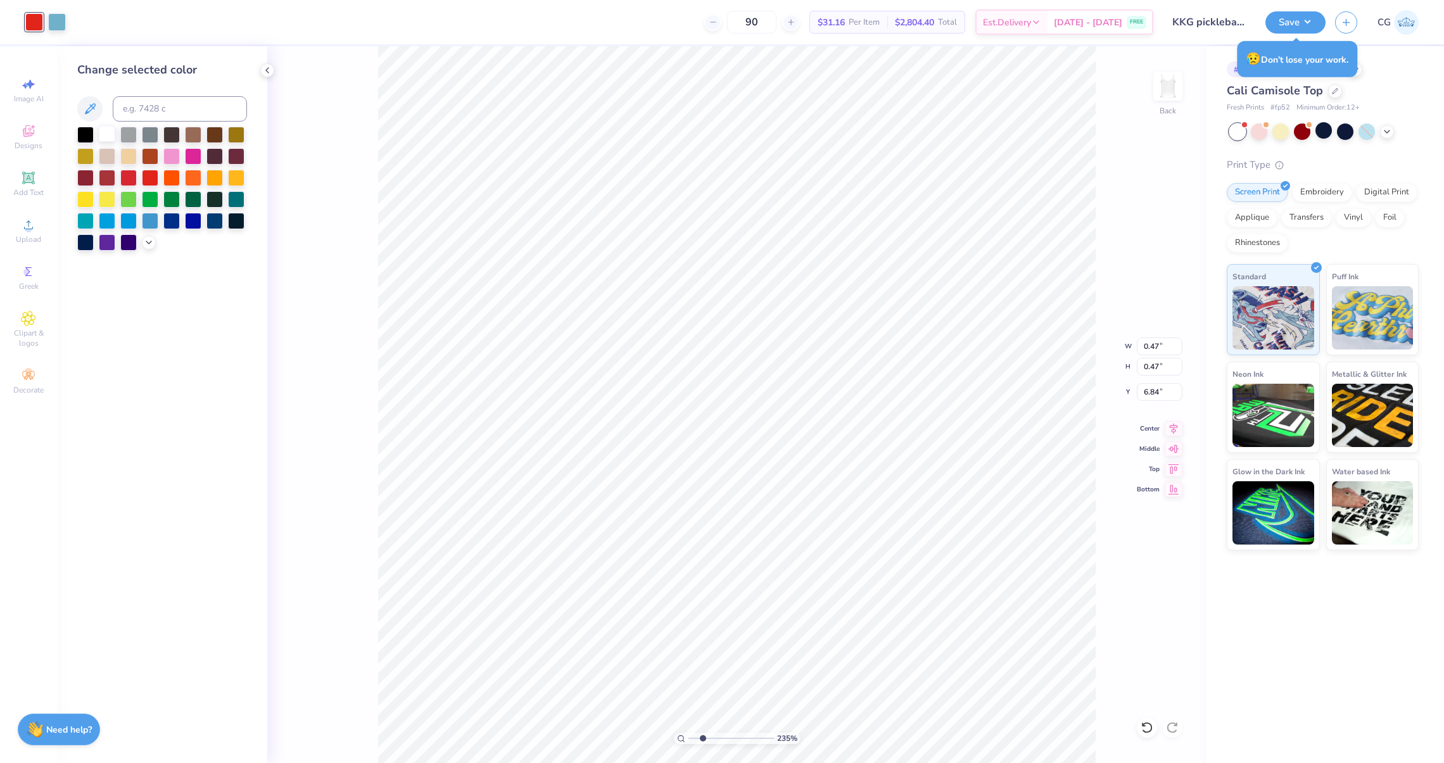
click at [108, 129] on div at bounding box center [107, 133] width 16 height 16
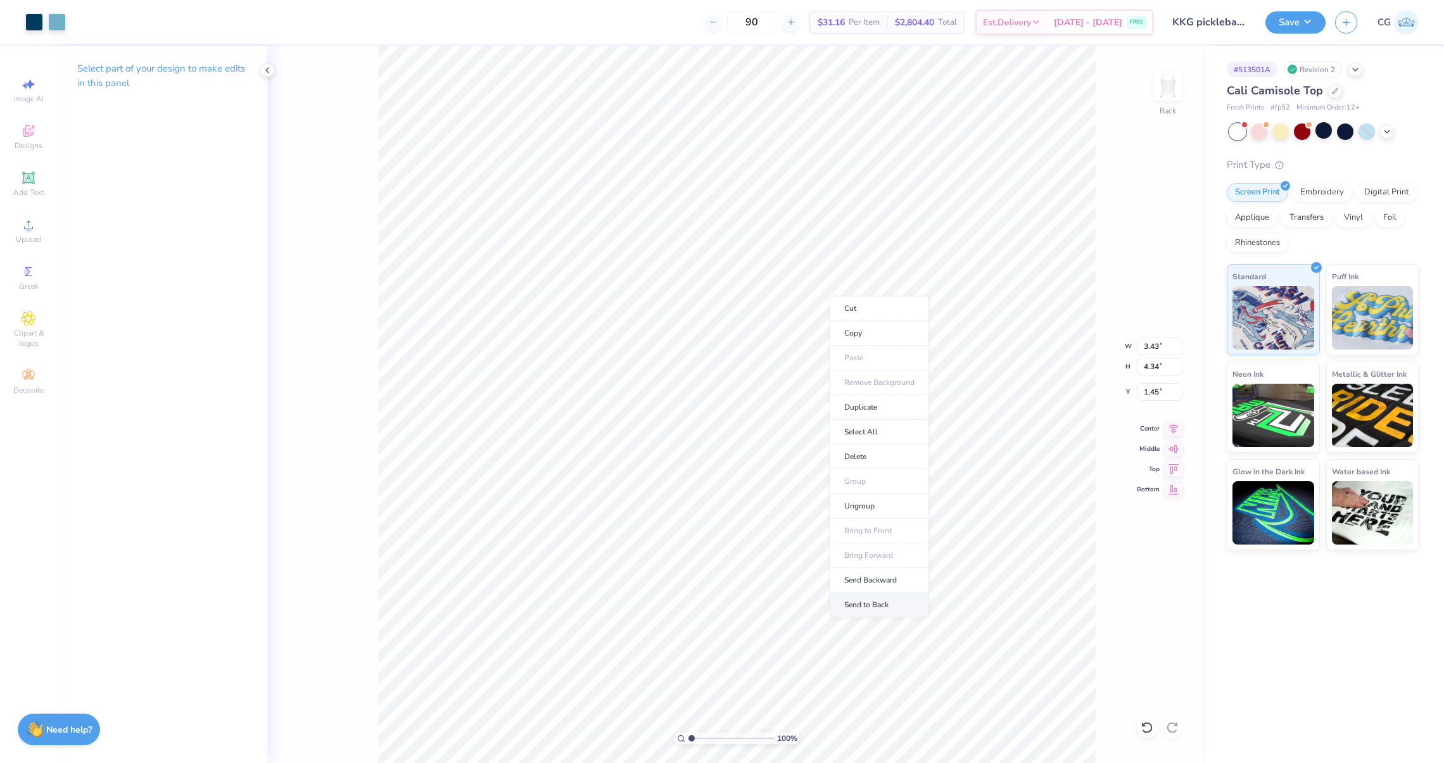
click at [855, 605] on li "Send to Back" at bounding box center [879, 605] width 99 height 25
drag, startPoint x: 692, startPoint y: 737, endPoint x: 675, endPoint y: 737, distance: 17.1
click at [688, 737] on input "range" at bounding box center [730, 738] width 85 height 11
drag, startPoint x: 690, startPoint y: 740, endPoint x: 729, endPoint y: 743, distance: 39.3
click at [729, 742] on input "range" at bounding box center [730, 738] width 85 height 11
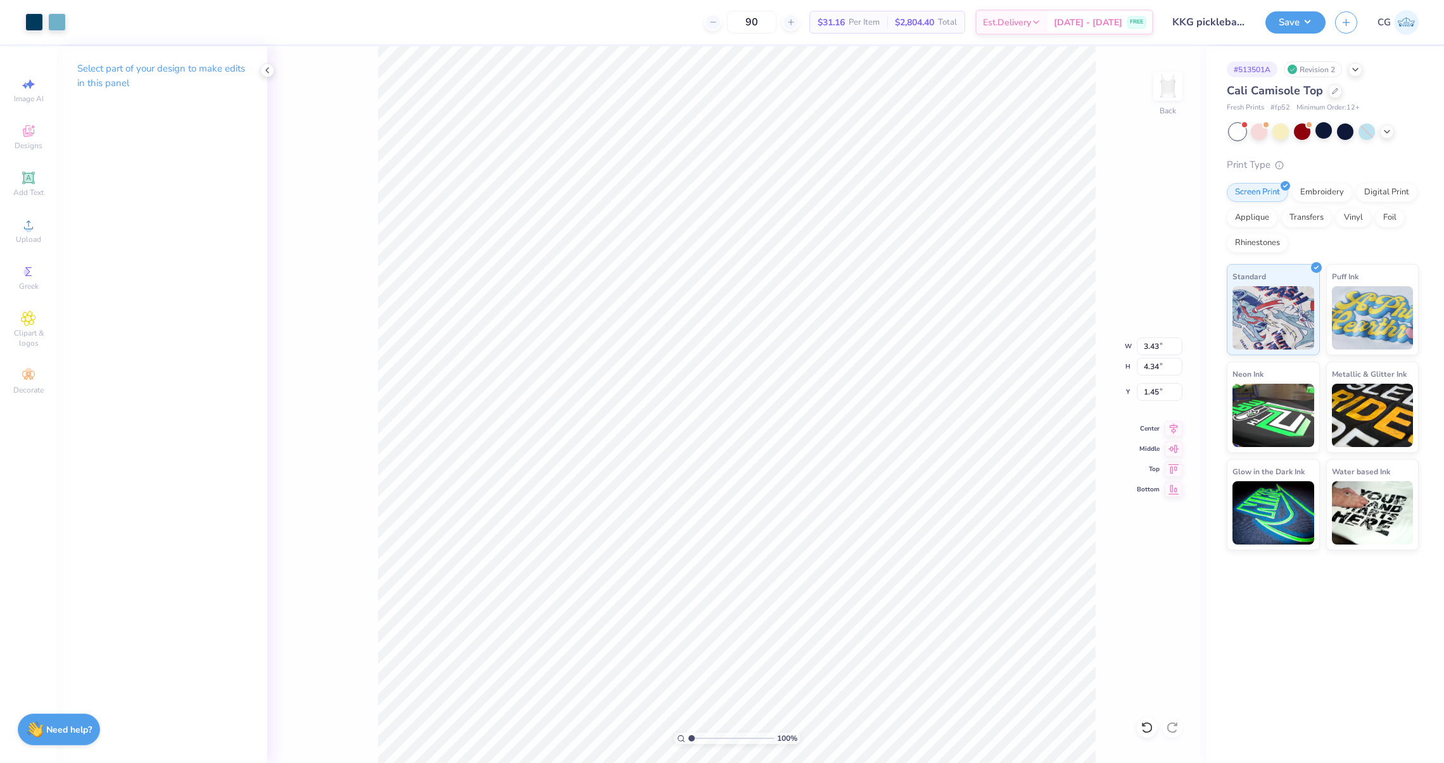
drag, startPoint x: 727, startPoint y: 738, endPoint x: 689, endPoint y: 738, distance: 38.0
click at [689, 738] on input "range" at bounding box center [730, 738] width 85 height 11
drag, startPoint x: 693, startPoint y: 735, endPoint x: 722, endPoint y: 735, distance: 29.1
click at [722, 735] on input "range" at bounding box center [730, 738] width 85 height 11
click at [1151, 727] on icon at bounding box center [1146, 727] width 11 height 11
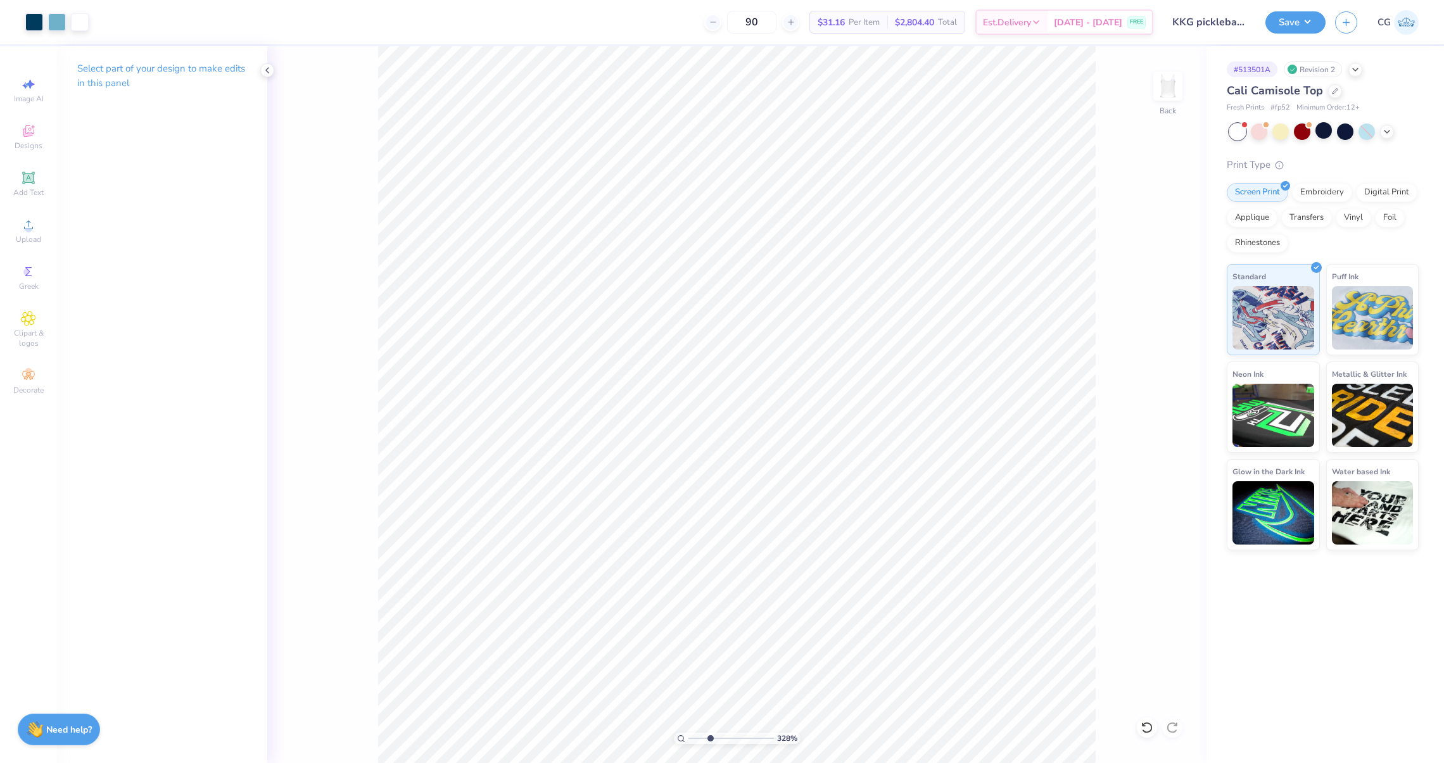
drag, startPoint x: 724, startPoint y: 738, endPoint x: 709, endPoint y: 738, distance: 14.6
click at [709, 738] on input "range" at bounding box center [730, 738] width 85 height 11
drag, startPoint x: 710, startPoint y: 738, endPoint x: 695, endPoint y: 738, distance: 14.6
click at [695, 738] on input "range" at bounding box center [730, 738] width 85 height 11
drag, startPoint x: 695, startPoint y: 740, endPoint x: 721, endPoint y: 738, distance: 25.4
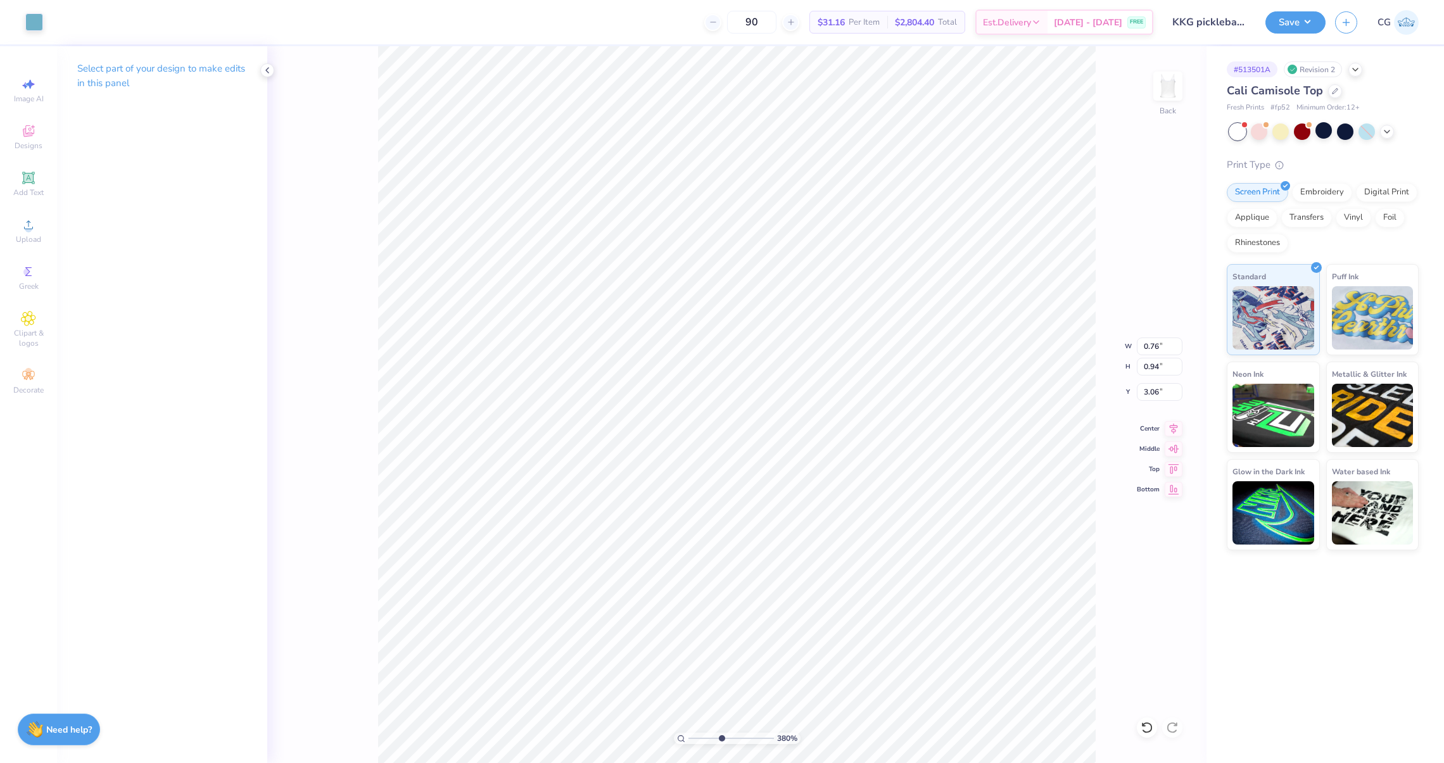
click at [721, 738] on input "range" at bounding box center [730, 738] width 85 height 11
click at [956, 585] on li "Send Backward" at bounding box center [965, 590] width 99 height 25
click at [688, 737] on input "range" at bounding box center [730, 738] width 85 height 11
click at [690, 737] on input "range" at bounding box center [730, 738] width 85 height 11
drag, startPoint x: 690, startPoint y: 737, endPoint x: 715, endPoint y: 736, distance: 24.7
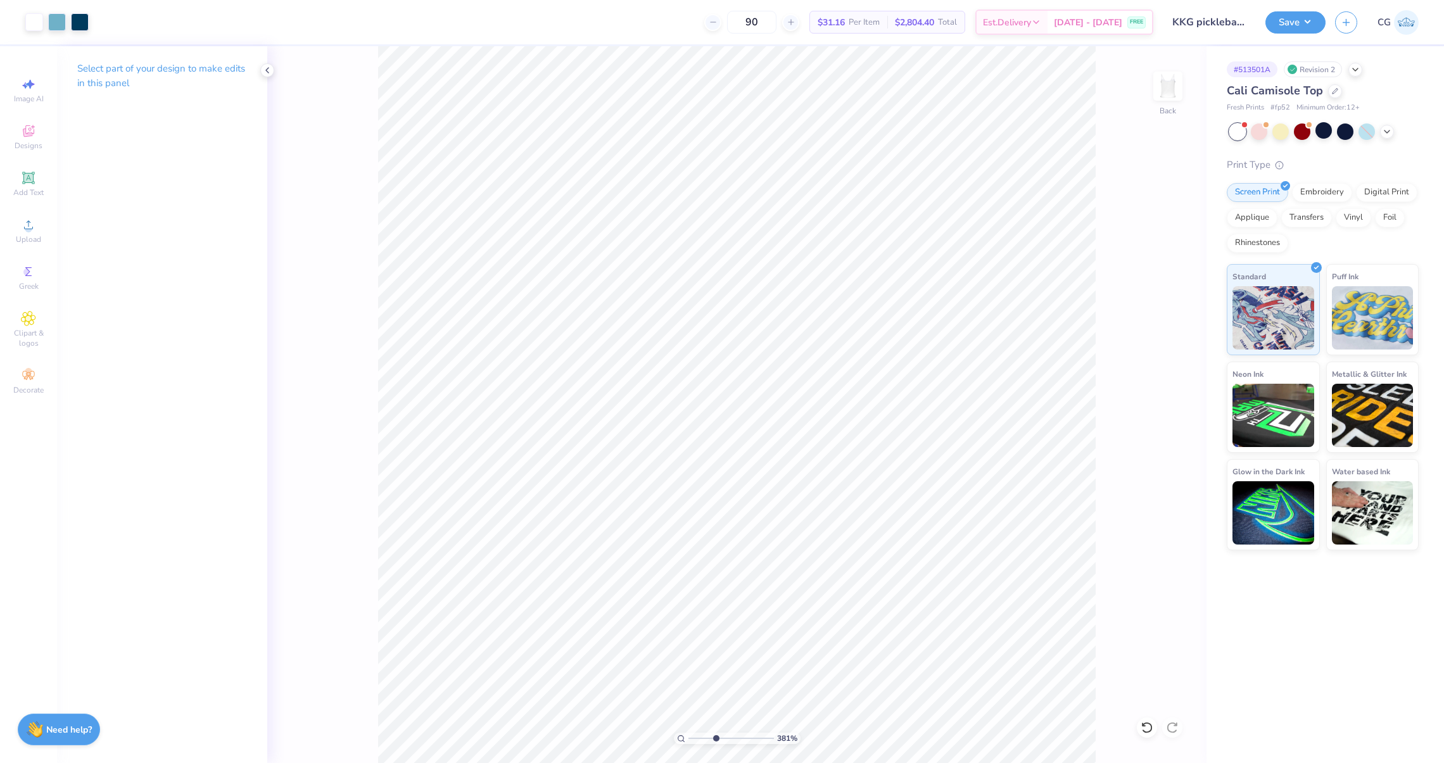
click at [715, 736] on input "range" at bounding box center [730, 738] width 85 height 11
drag, startPoint x: 693, startPoint y: 736, endPoint x: 719, endPoint y: 736, distance: 25.3
click at [719, 736] on input "range" at bounding box center [730, 738] width 85 height 11
drag, startPoint x: 718, startPoint y: 740, endPoint x: 782, endPoint y: 749, distance: 65.1
click at [769, 744] on input "range" at bounding box center [728, 738] width 81 height 11
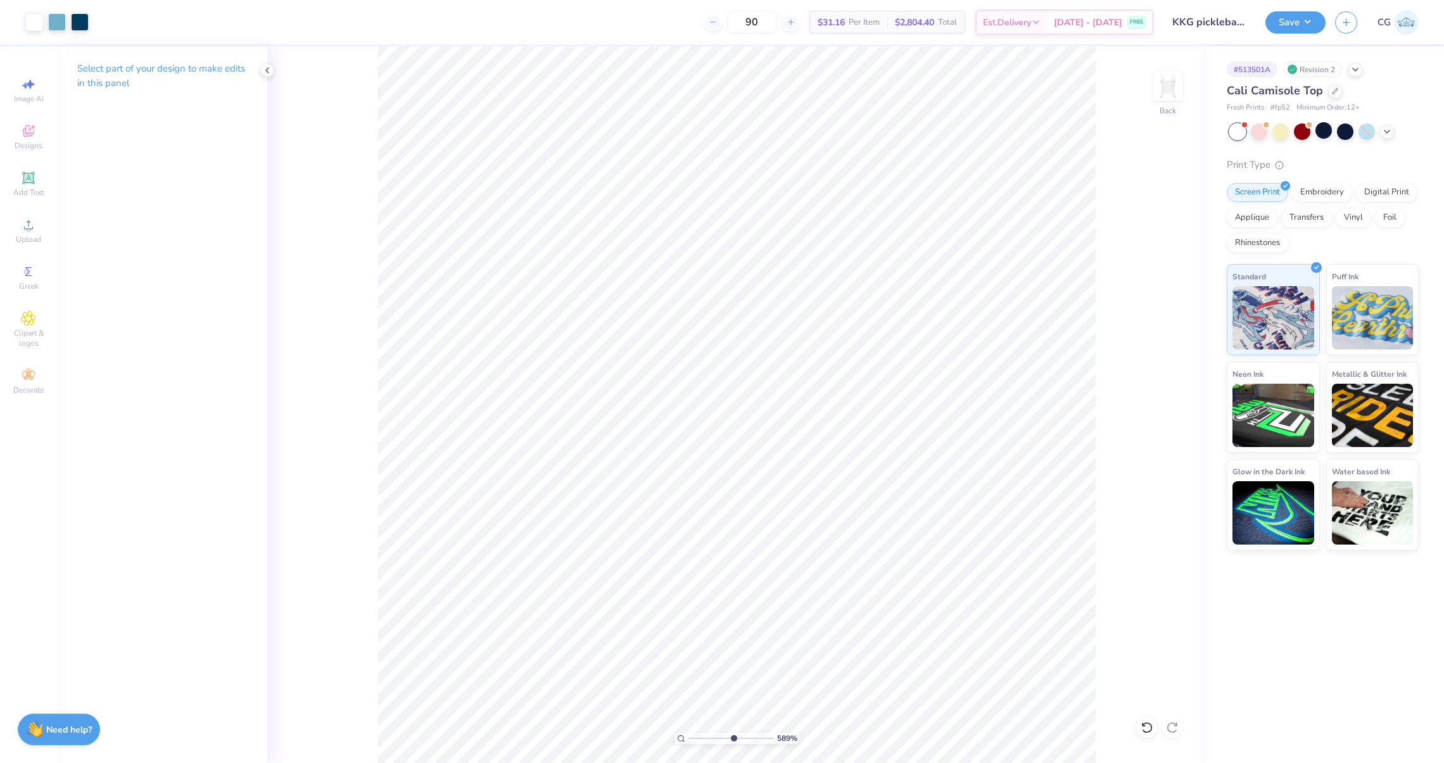
drag, startPoint x: 692, startPoint y: 742, endPoint x: 730, endPoint y: 738, distance: 38.2
click at [732, 735] on input "range" at bounding box center [730, 738] width 85 height 11
click at [847, 718] on li "Send Backward" at bounding box center [867, 724] width 99 height 25
drag, startPoint x: 698, startPoint y: 737, endPoint x: 745, endPoint y: 750, distance: 49.5
click at [745, 744] on input "range" at bounding box center [730, 738] width 85 height 11
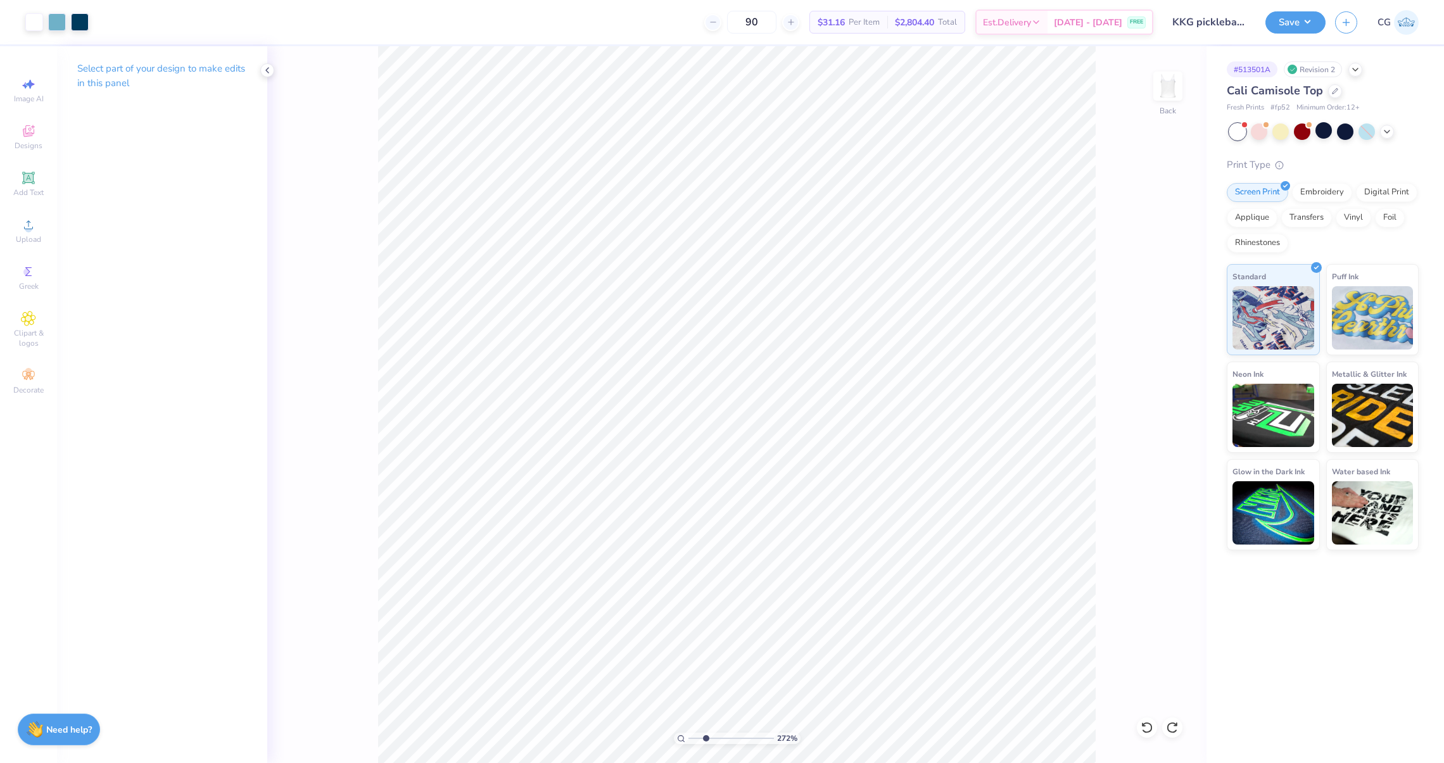
drag, startPoint x: 688, startPoint y: 735, endPoint x: 706, endPoint y: 744, distance: 19.6
click at [706, 744] on input "range" at bounding box center [730, 738] width 85 height 11
click at [30, 238] on span "Upload" at bounding box center [28, 239] width 25 height 10
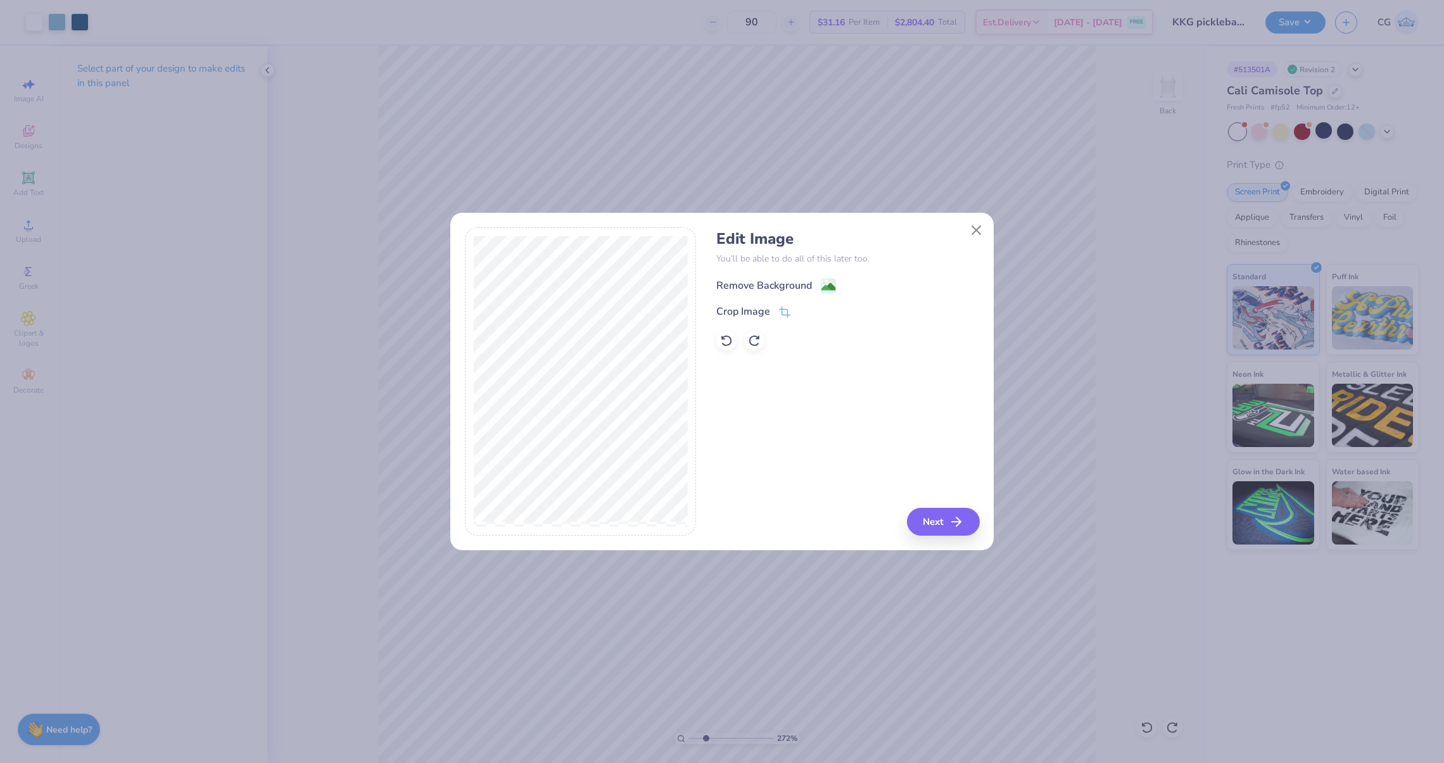
click at [771, 291] on div "Remove Background" at bounding box center [764, 285] width 96 height 15
click at [928, 536] on div "Edit Image You’ll be able to do all of this later too. Remove Background Crop I…" at bounding box center [721, 388] width 543 height 323
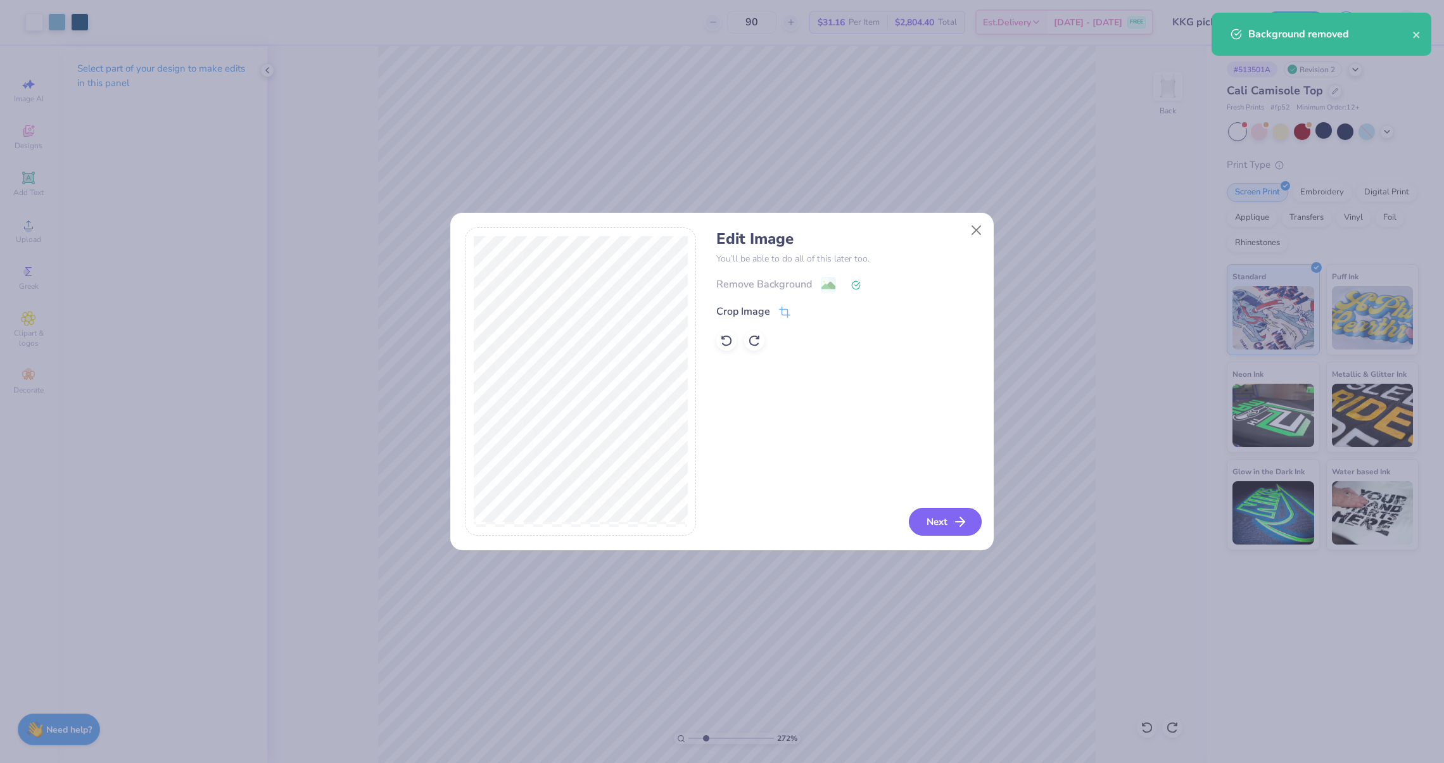
click at [929, 528] on button "Next" at bounding box center [945, 522] width 73 height 28
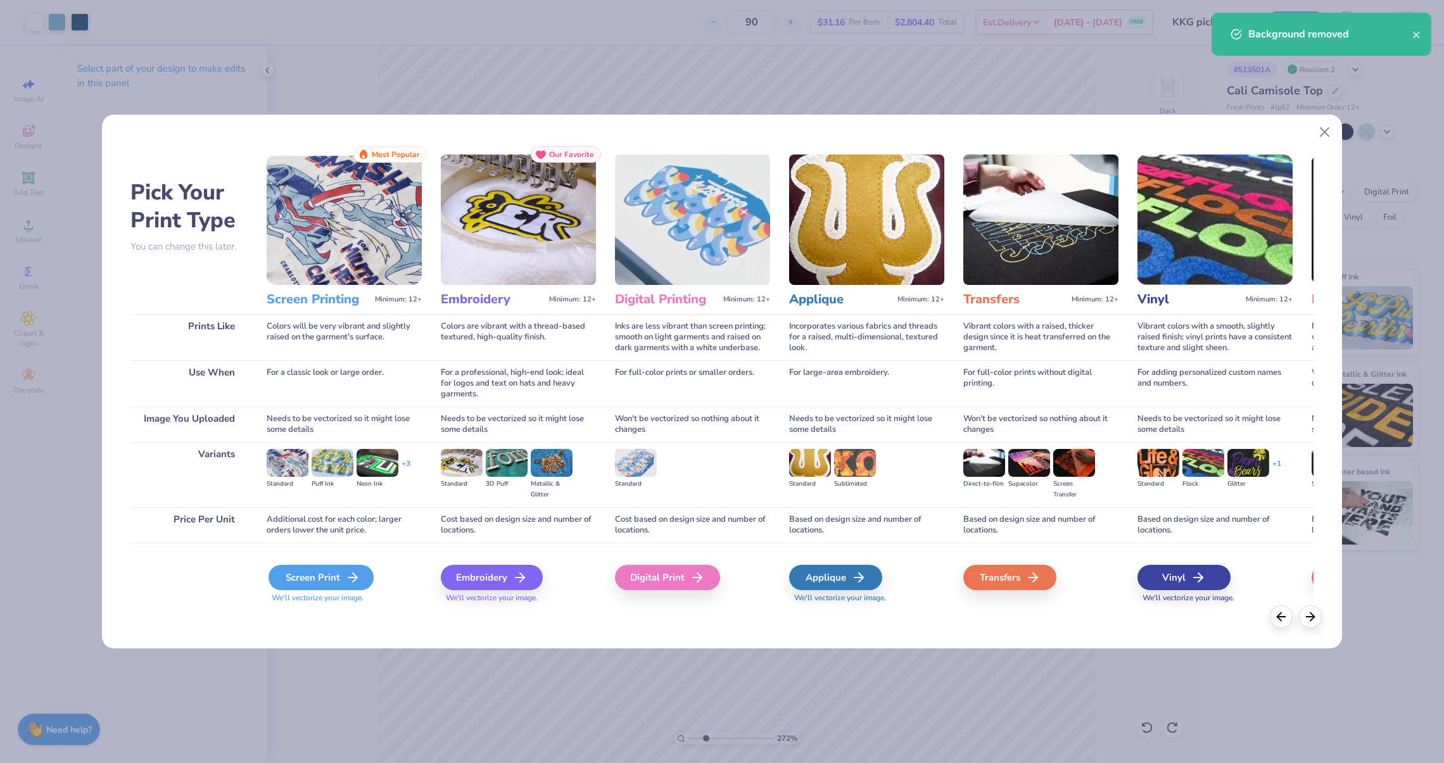
click at [348, 579] on icon at bounding box center [352, 577] width 15 height 15
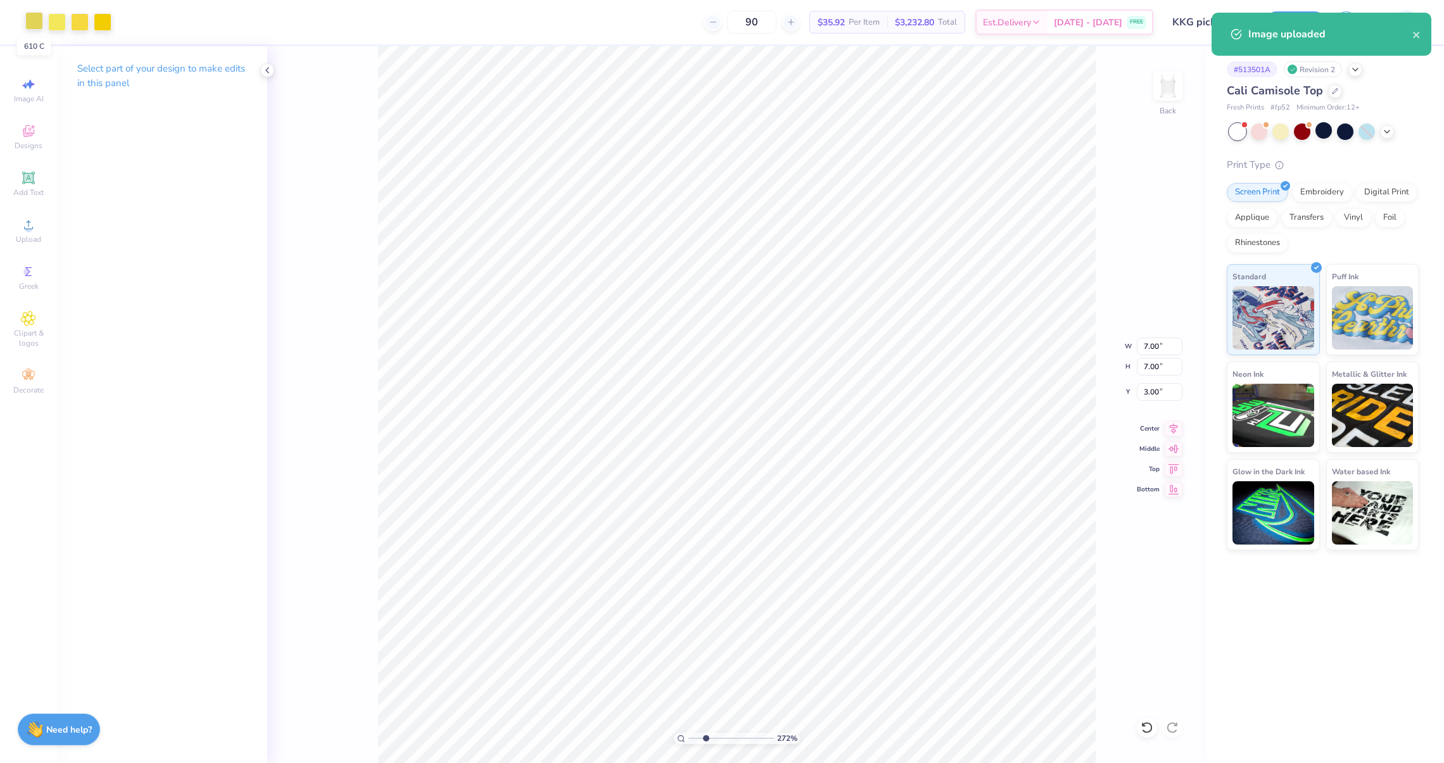
click at [30, 22] on div at bounding box center [34, 21] width 18 height 18
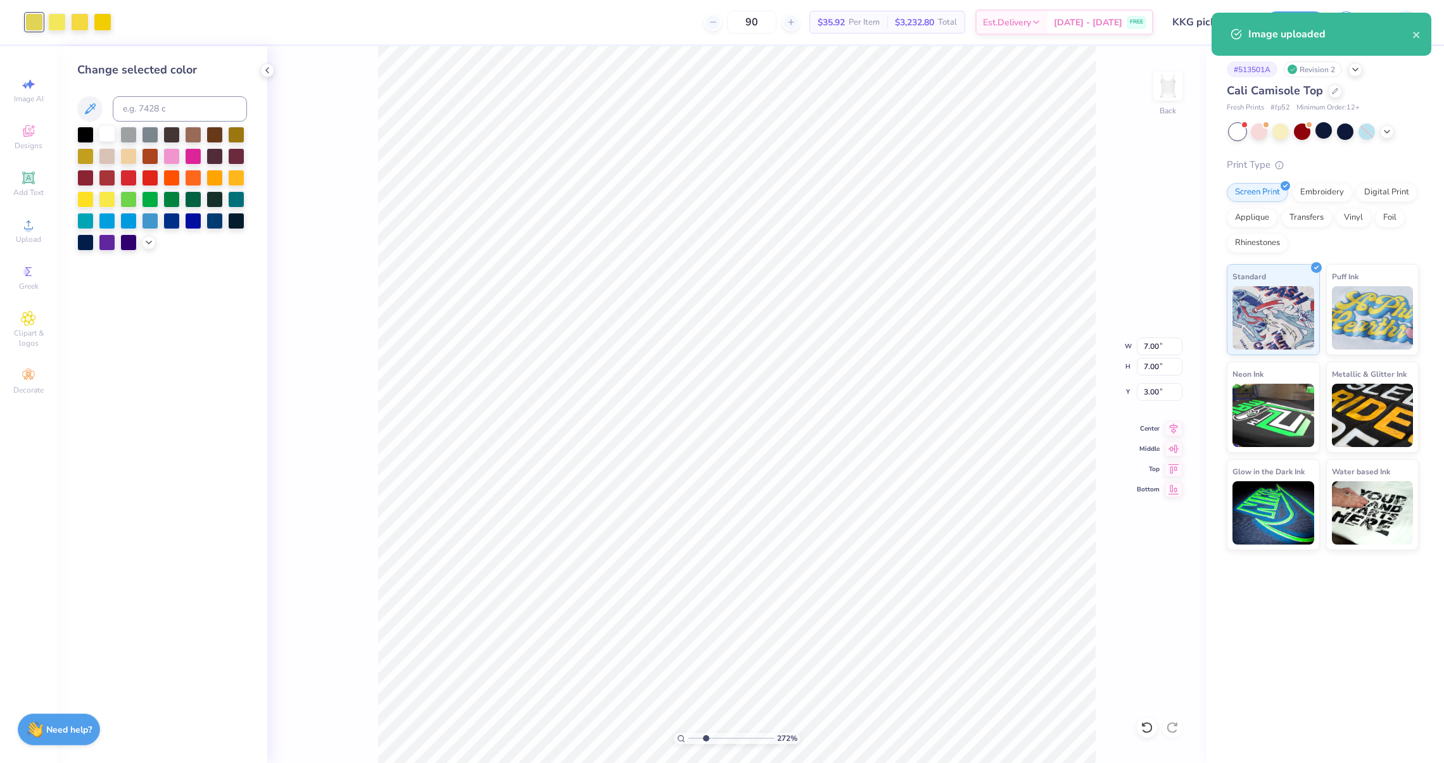
click at [106, 133] on div at bounding box center [107, 133] width 16 height 16
click at [59, 27] on div at bounding box center [57, 21] width 18 height 18
click at [103, 132] on div at bounding box center [107, 133] width 16 height 16
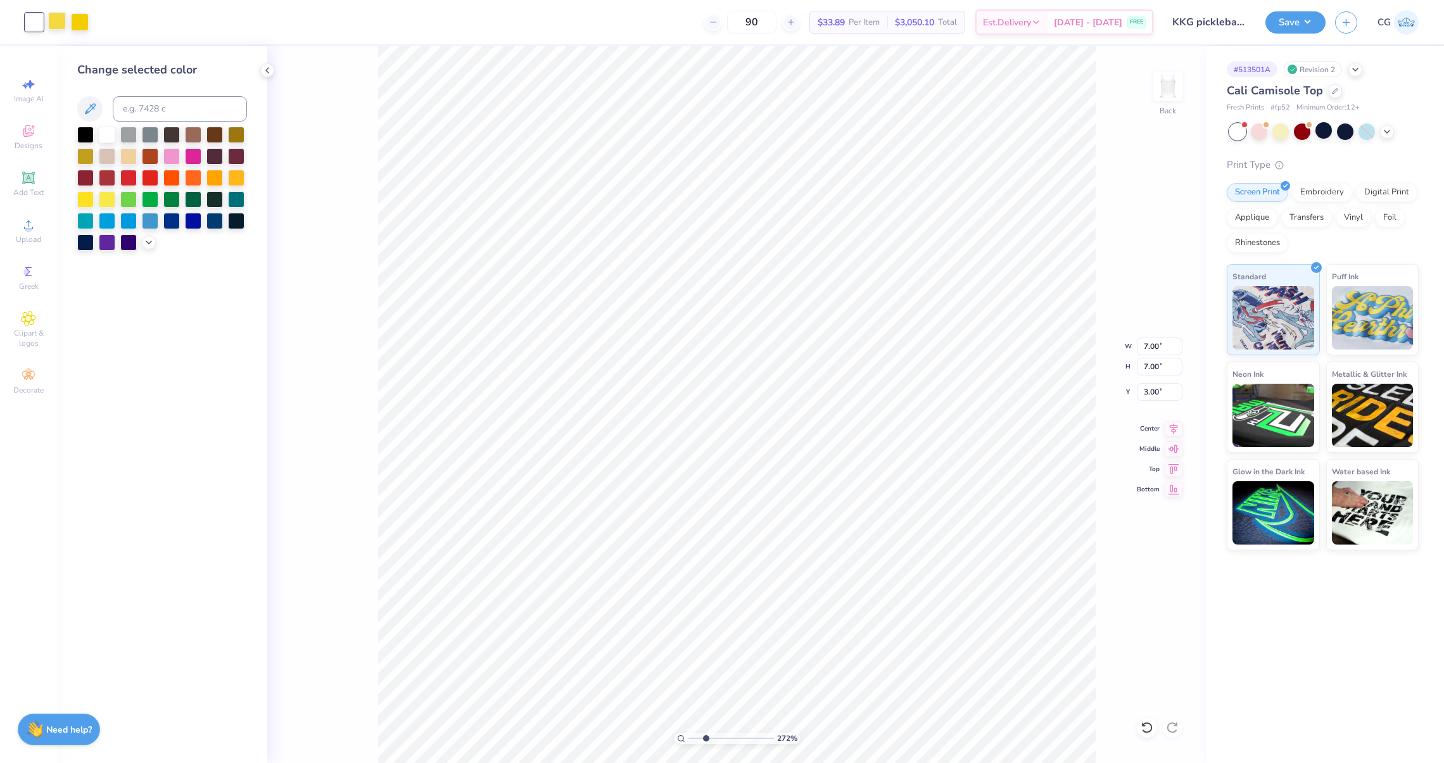
click at [63, 23] on div at bounding box center [57, 21] width 18 height 18
click at [109, 137] on div at bounding box center [107, 133] width 16 height 16
click at [64, 27] on div at bounding box center [57, 21] width 18 height 18
click at [130, 108] on input at bounding box center [180, 108] width 134 height 25
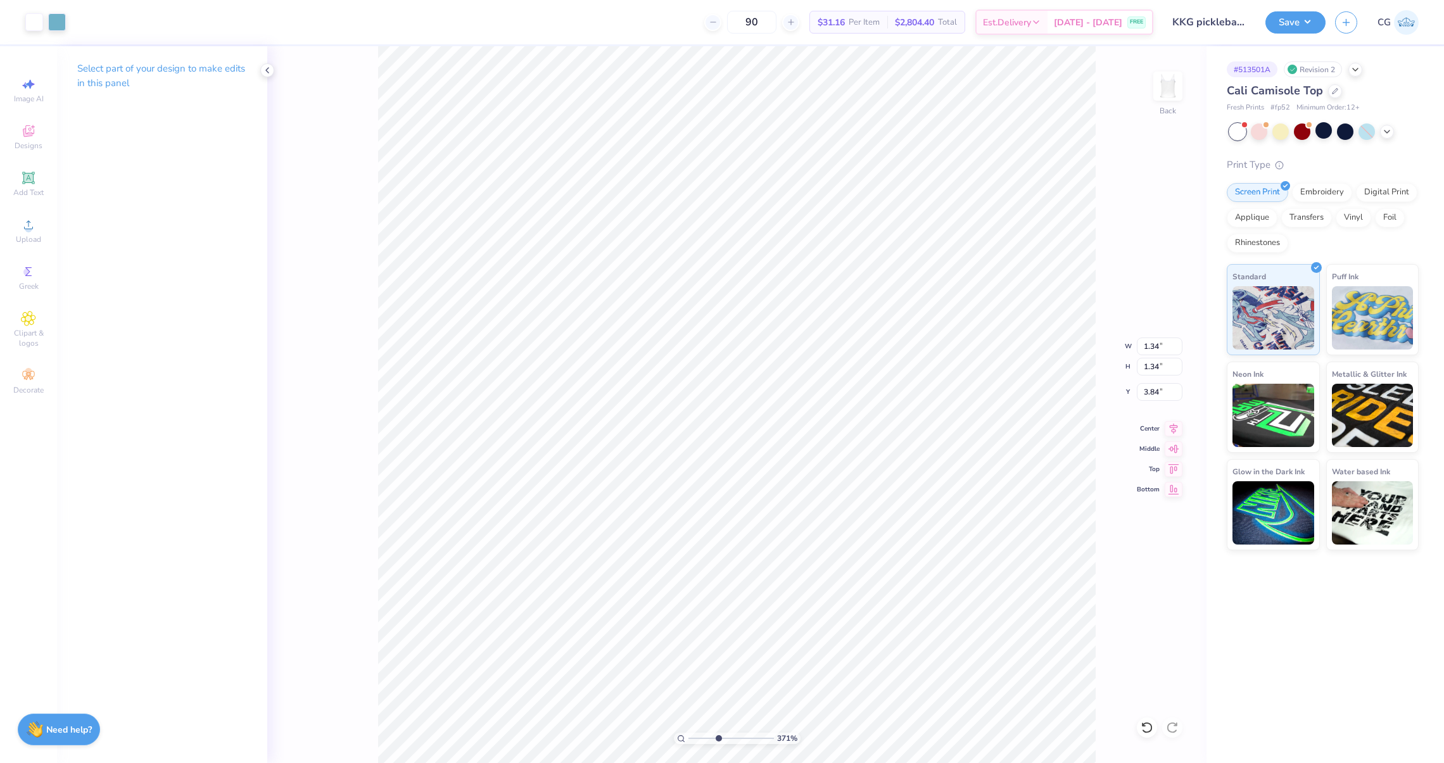
drag, startPoint x: 707, startPoint y: 738, endPoint x: 719, endPoint y: 738, distance: 12.0
click at [718, 738] on input "range" at bounding box center [730, 738] width 85 height 11
drag, startPoint x: 713, startPoint y: 738, endPoint x: 691, endPoint y: 740, distance: 22.3
click at [691, 740] on input "range" at bounding box center [730, 738] width 85 height 11
drag, startPoint x: 693, startPoint y: 737, endPoint x: 706, endPoint y: 738, distance: 12.7
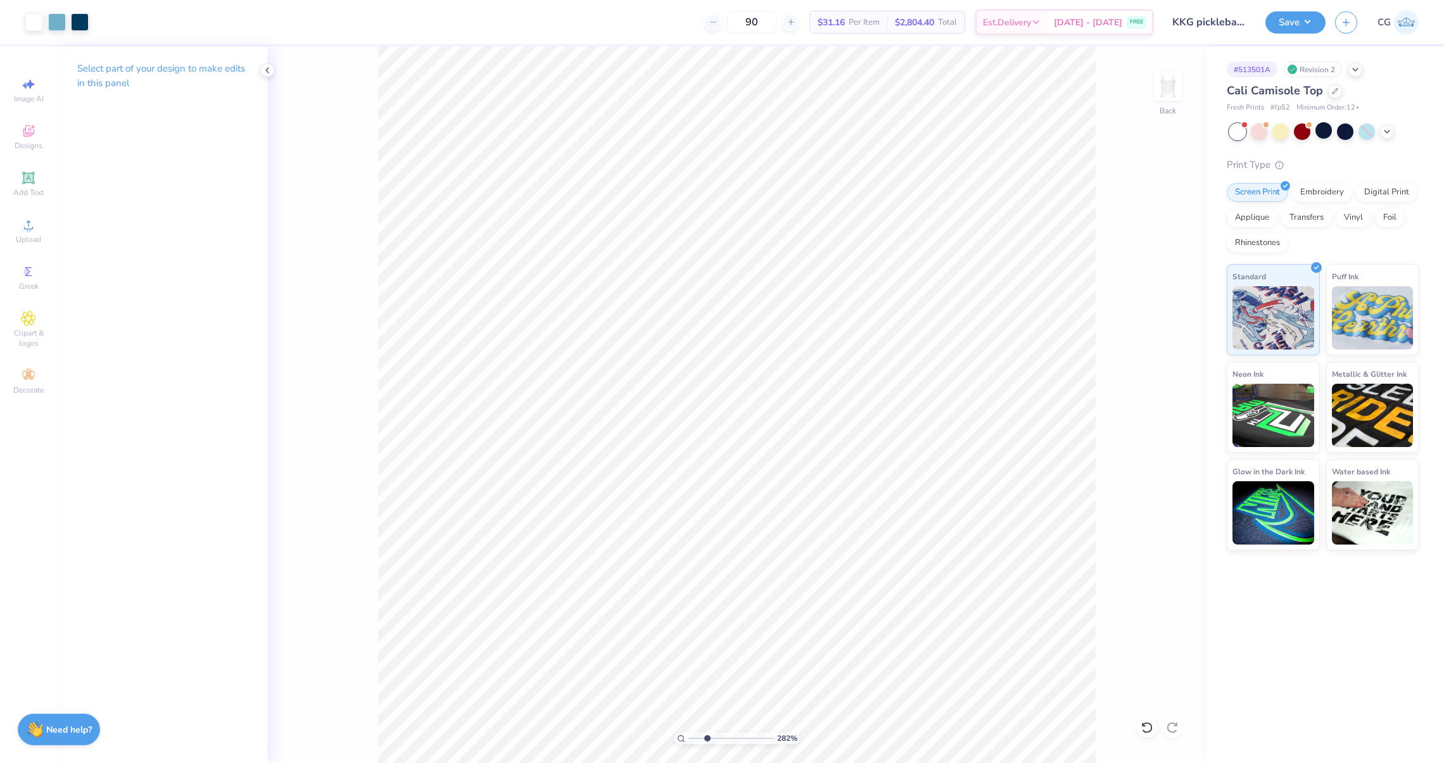
click at [706, 738] on input "range" at bounding box center [730, 738] width 85 height 11
drag, startPoint x: 708, startPoint y: 739, endPoint x: 671, endPoint y: 739, distance: 36.7
click at [688, 739] on input "range" at bounding box center [730, 738] width 85 height 11
click at [1303, 33] on div "Save CG" at bounding box center [1354, 22] width 179 height 44
click at [1303, 29] on button "Save" at bounding box center [1295, 20] width 60 height 22
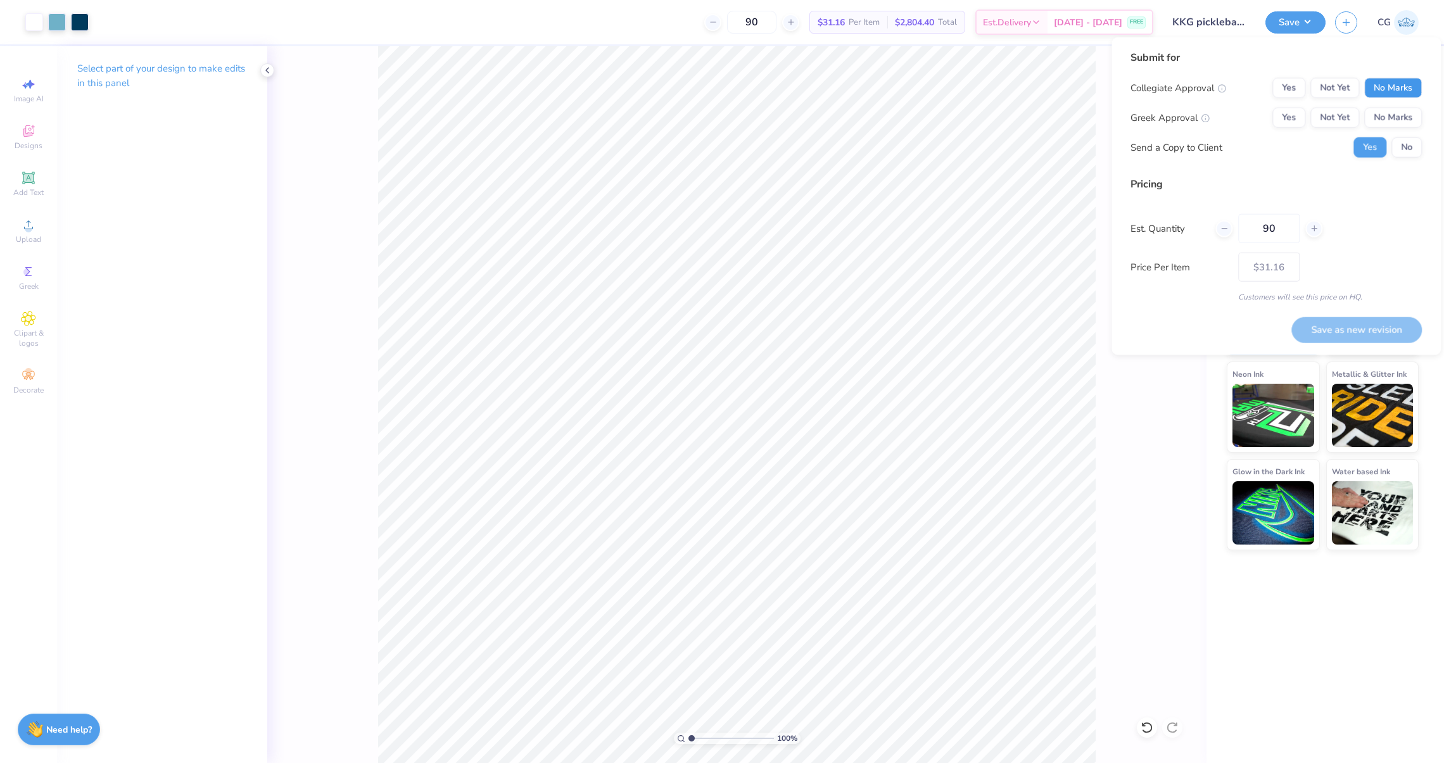
click at [1376, 89] on button "No Marks" at bounding box center [1393, 88] width 58 height 20
click at [1299, 110] on button "Yes" at bounding box center [1288, 118] width 33 height 20
click at [1343, 329] on button "Save as new revision" at bounding box center [1356, 330] width 130 height 26
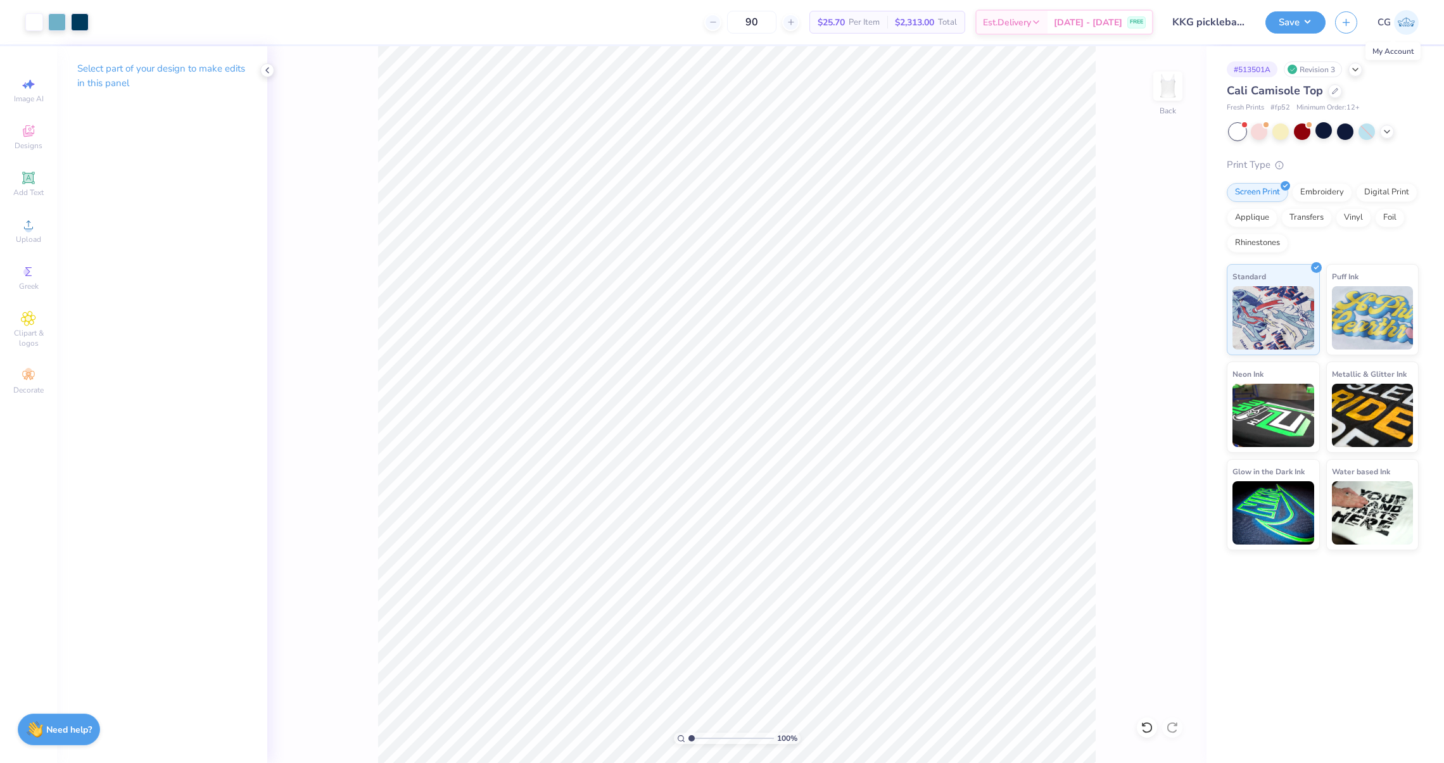
click at [1398, 25] on img at bounding box center [1406, 22] width 25 height 25
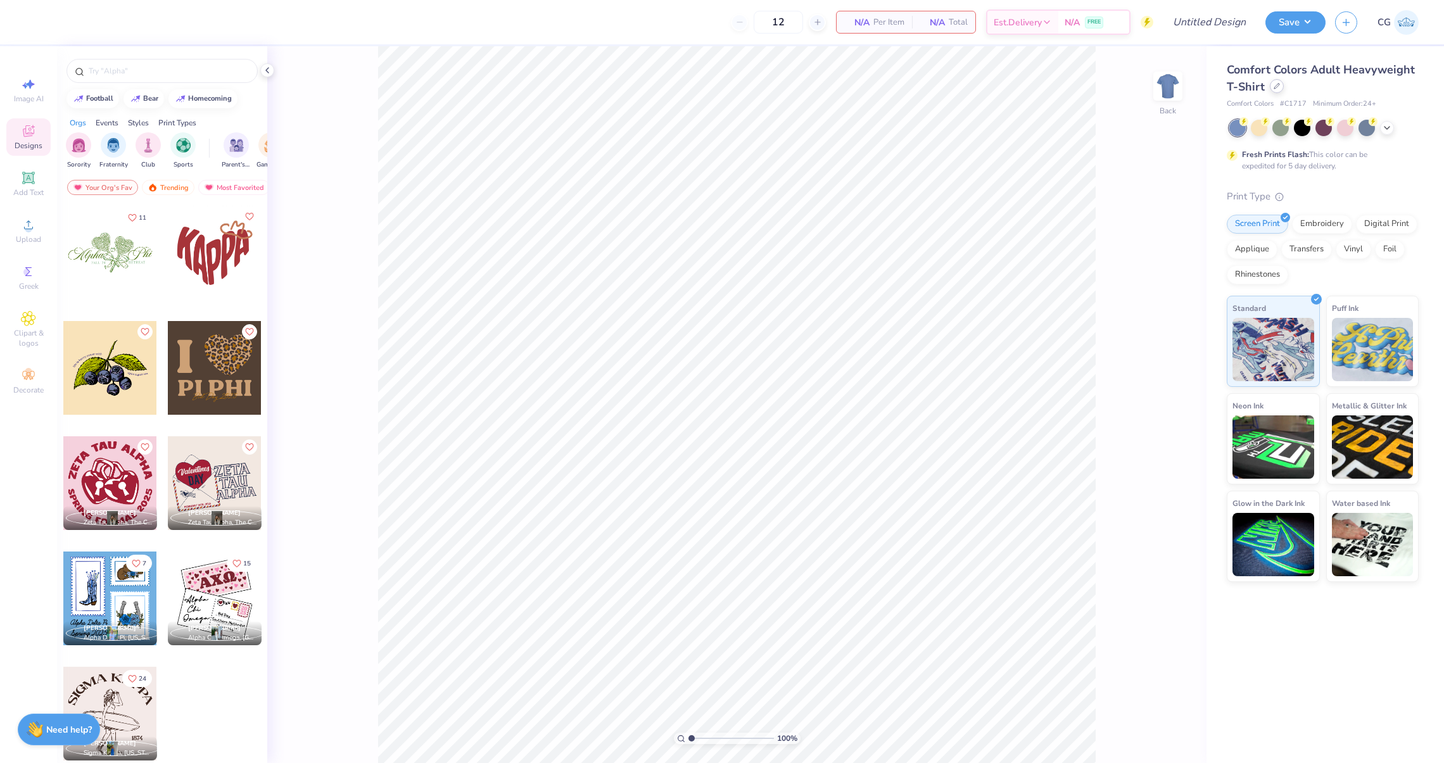
click at [1279, 85] on icon at bounding box center [1277, 86] width 6 height 6
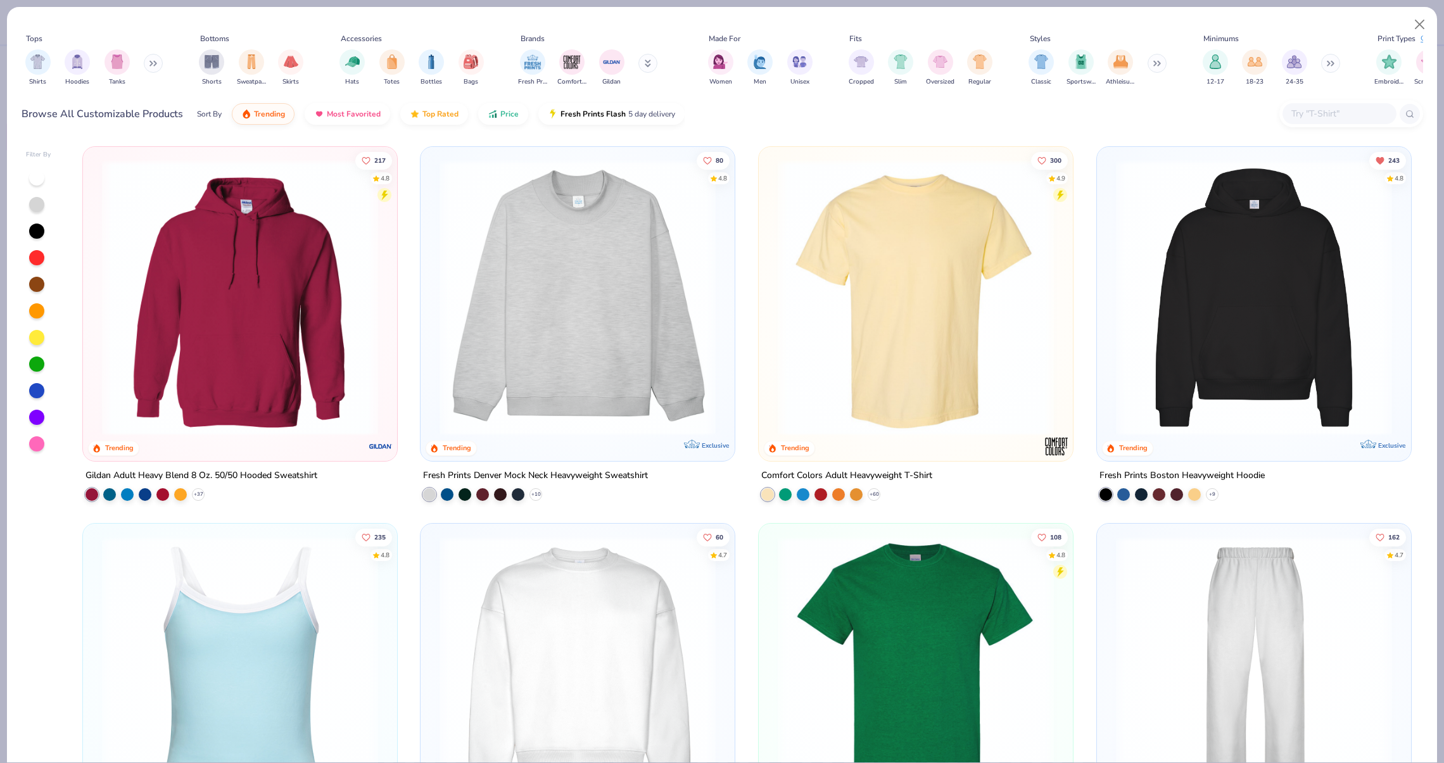
click at [210, 624] on img at bounding box center [240, 674] width 289 height 276
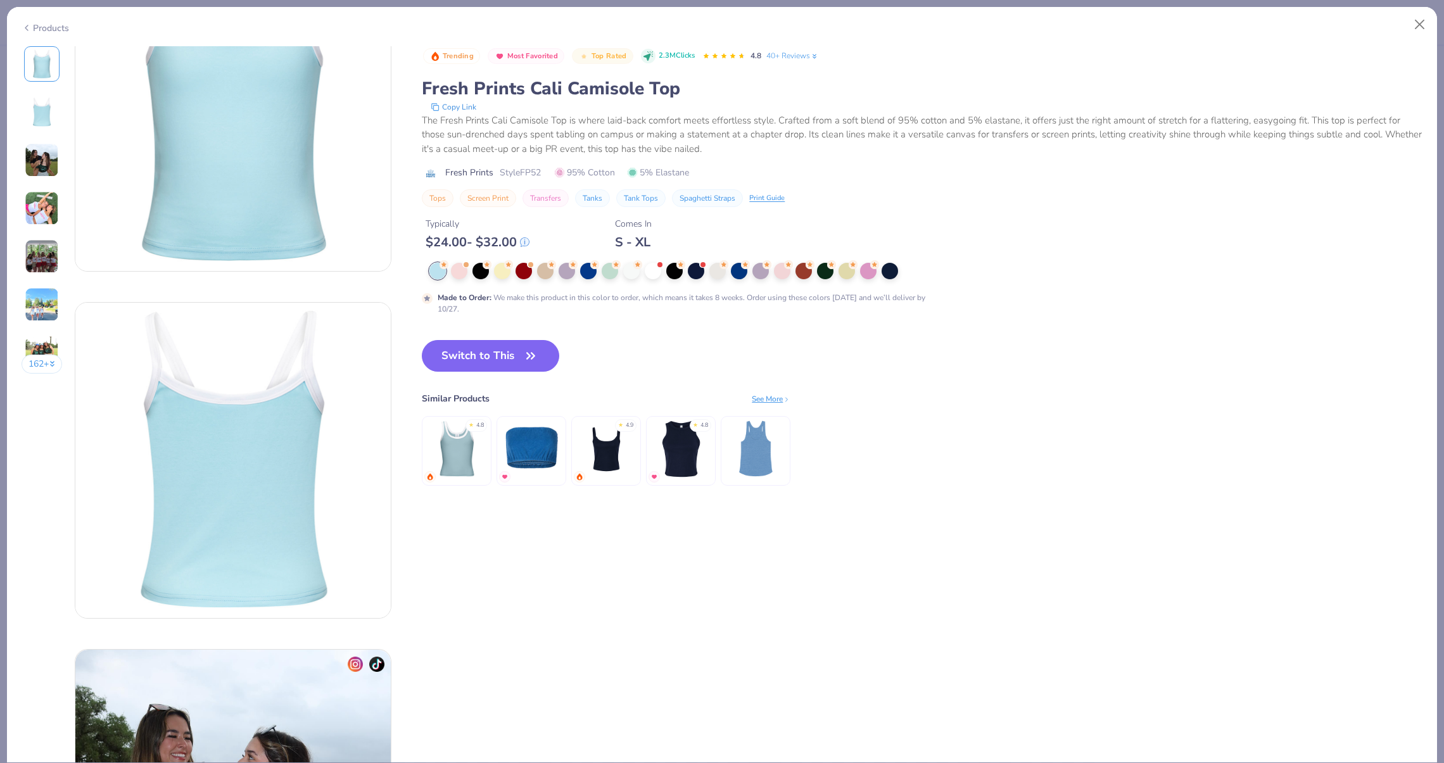
click at [58, 269] on img at bounding box center [42, 256] width 34 height 34
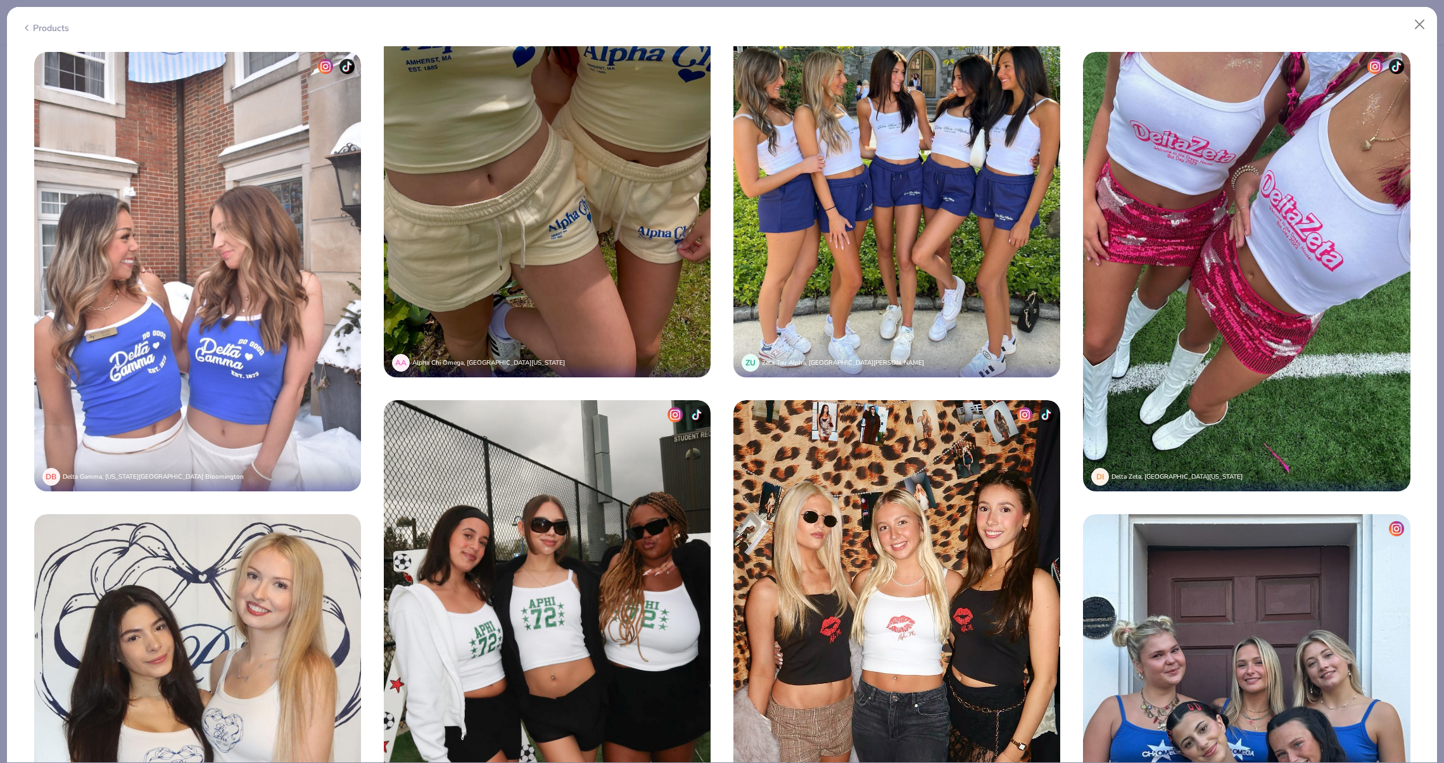
scroll to position [3106, 0]
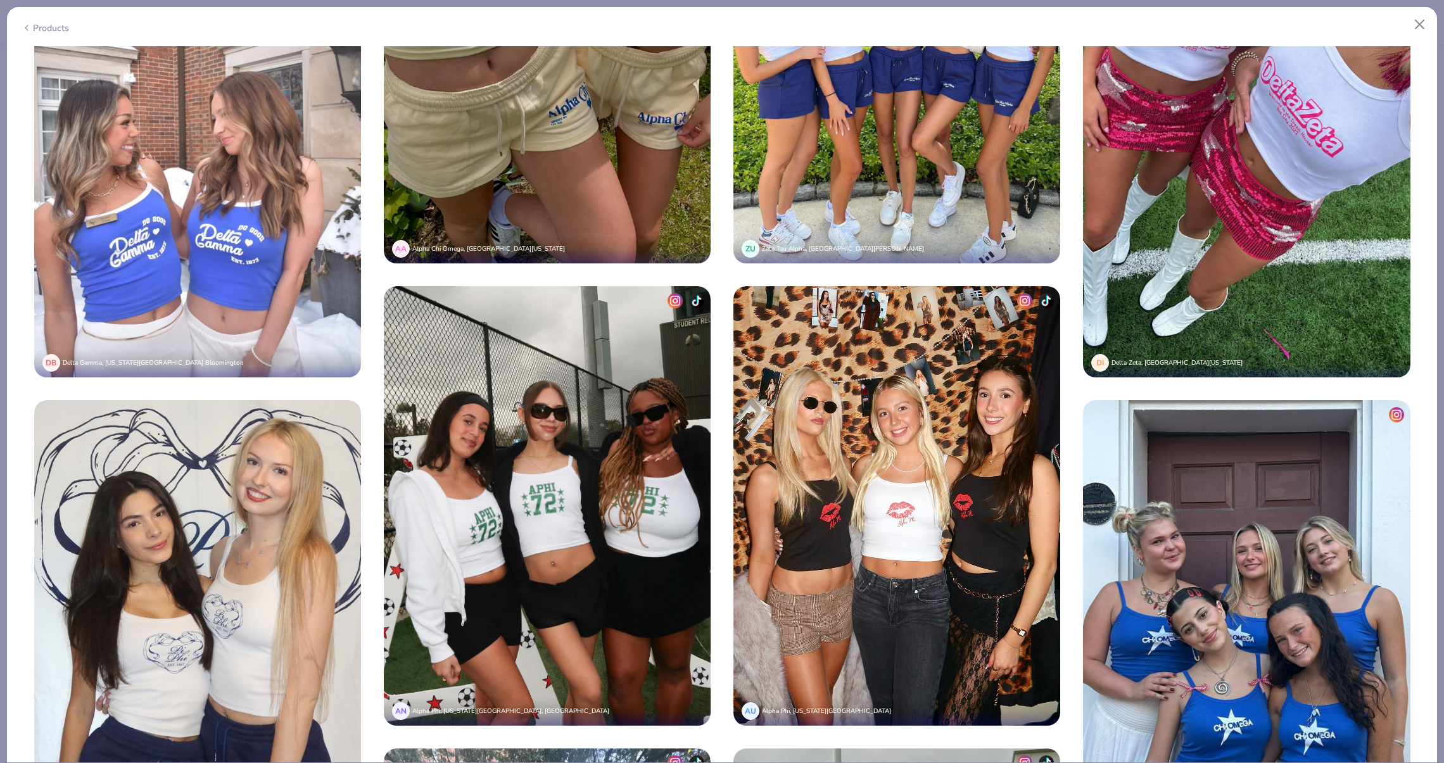
click at [229, 253] on img at bounding box center [197, 158] width 327 height 440
click at [236, 269] on img at bounding box center [197, 158] width 327 height 440
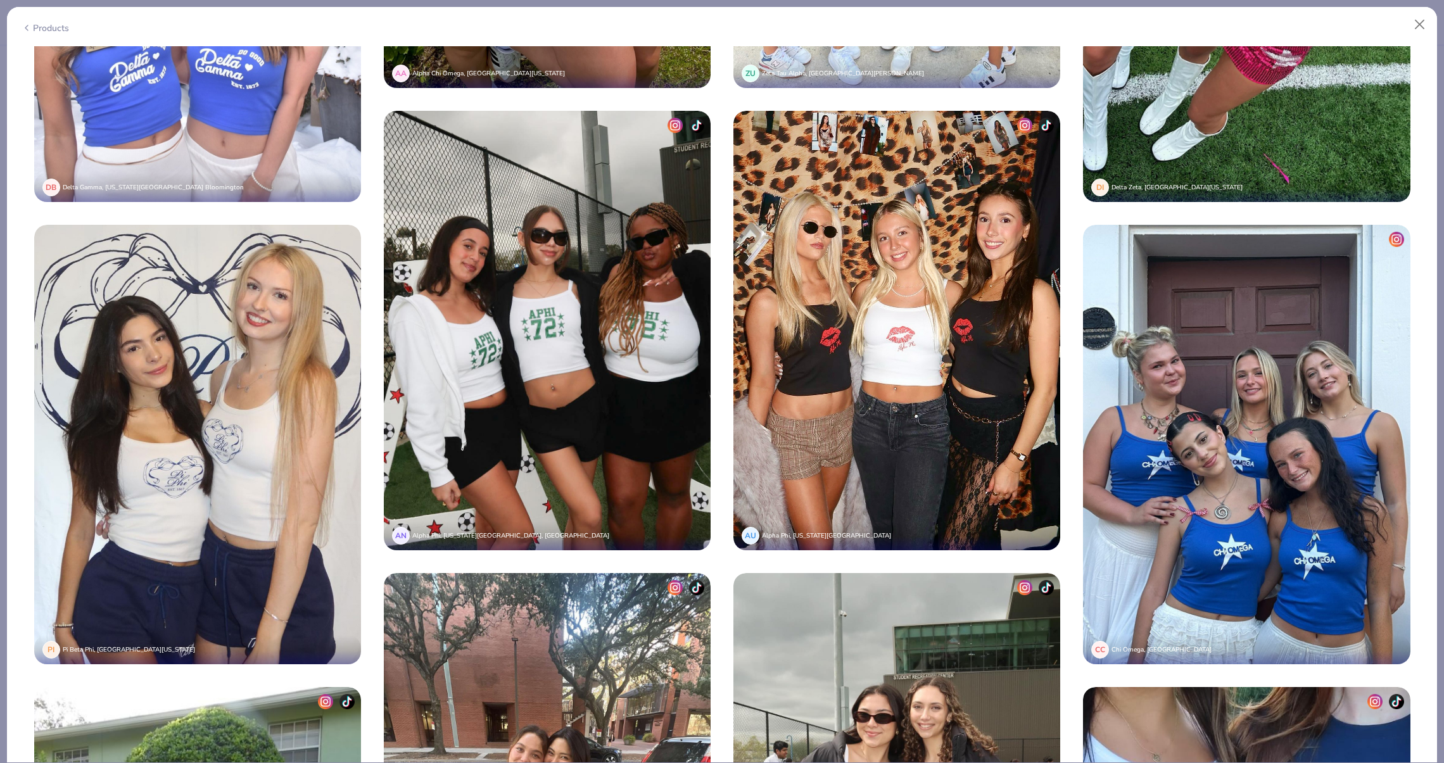
click at [1174, 510] on img at bounding box center [1246, 445] width 327 height 440
click at [1174, 511] on img at bounding box center [1246, 445] width 327 height 440
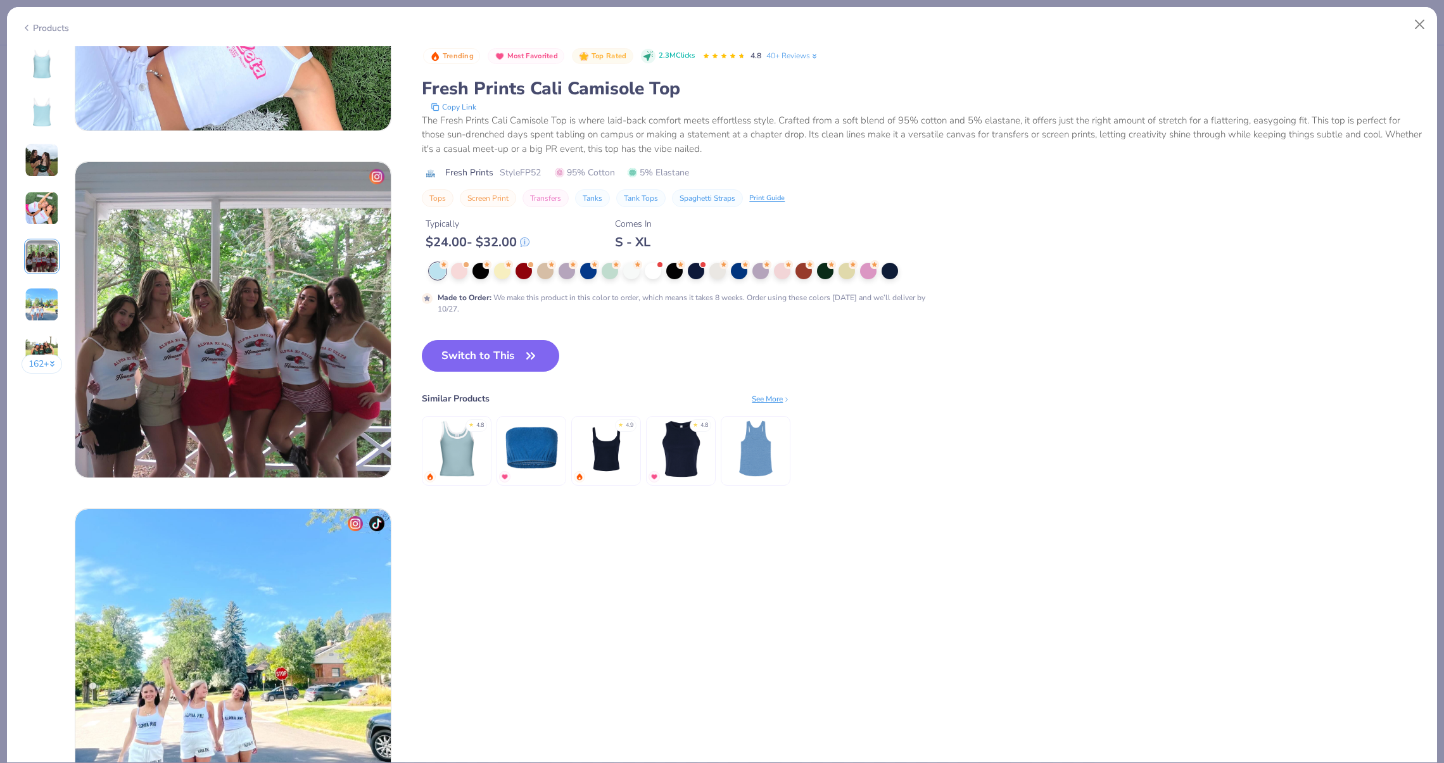
scroll to position [666, 0]
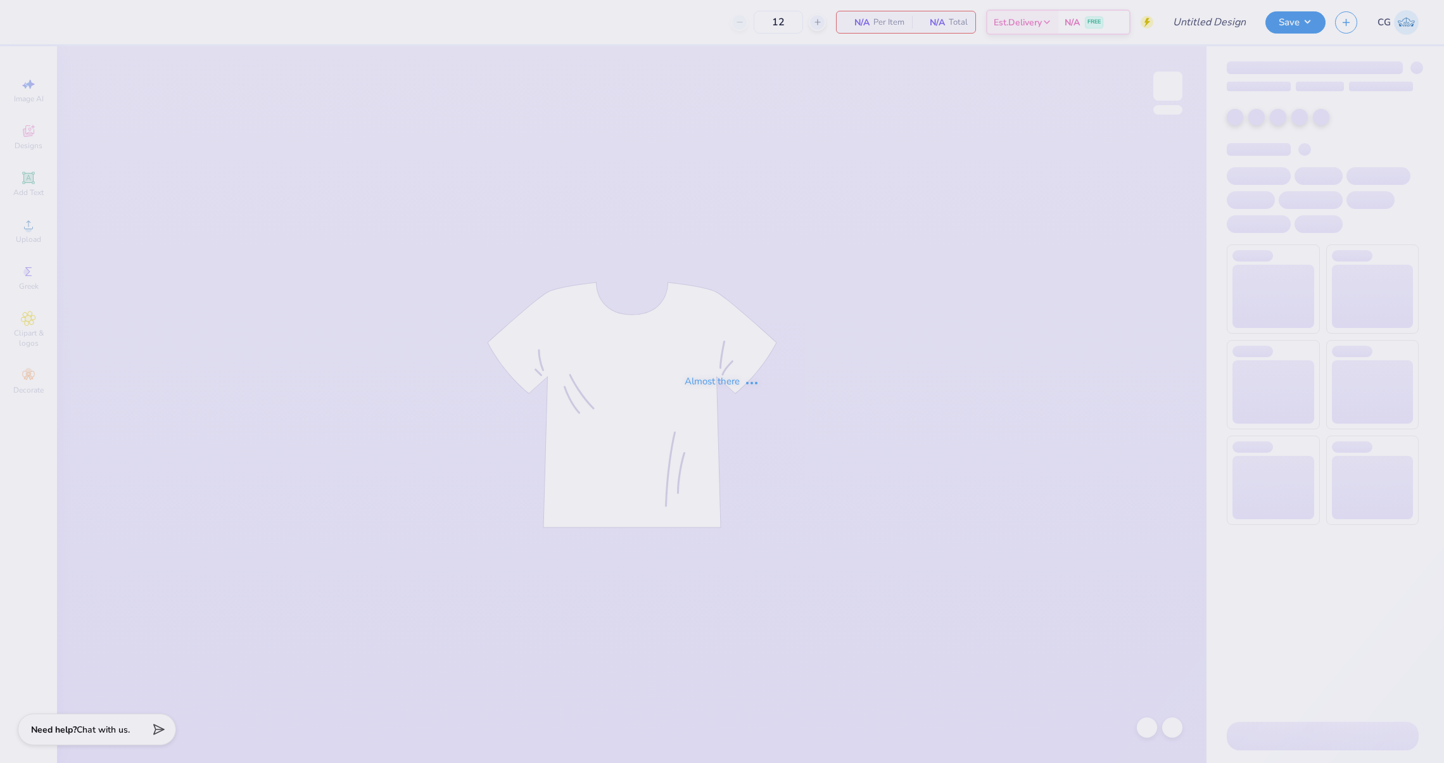
type input "50"
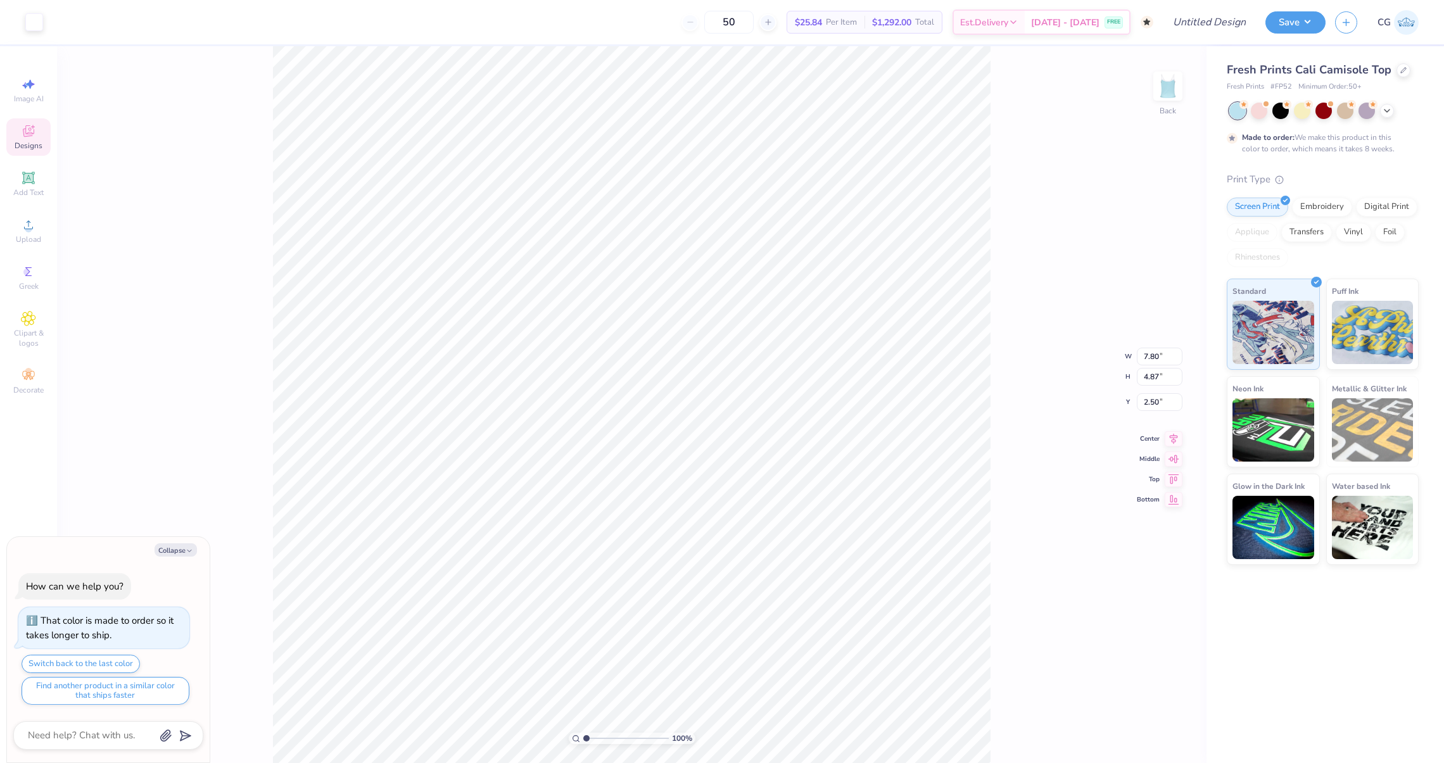
type textarea "x"
type input "4.71"
type textarea "x"
type input "2.61"
type textarea "x"
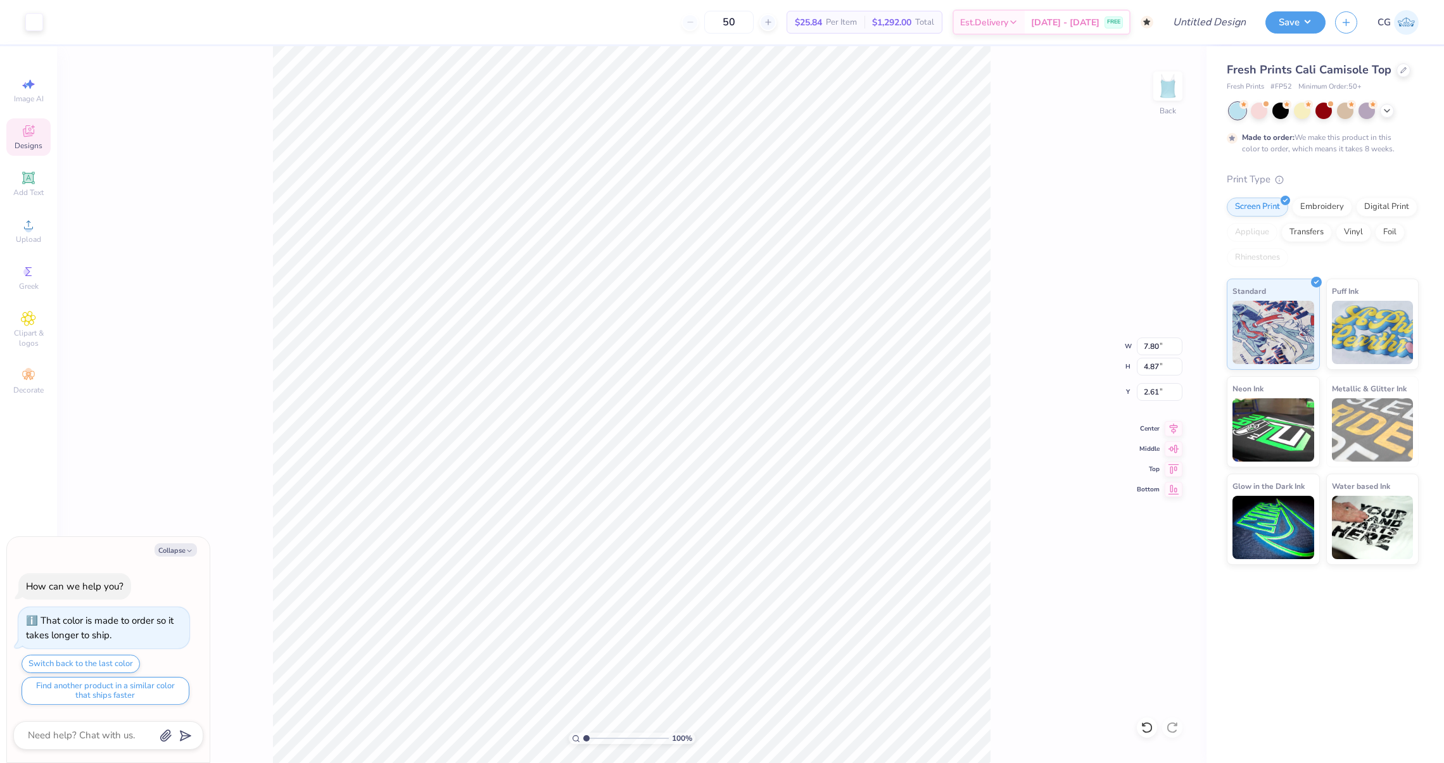
type input "4.71"
type textarea "x"
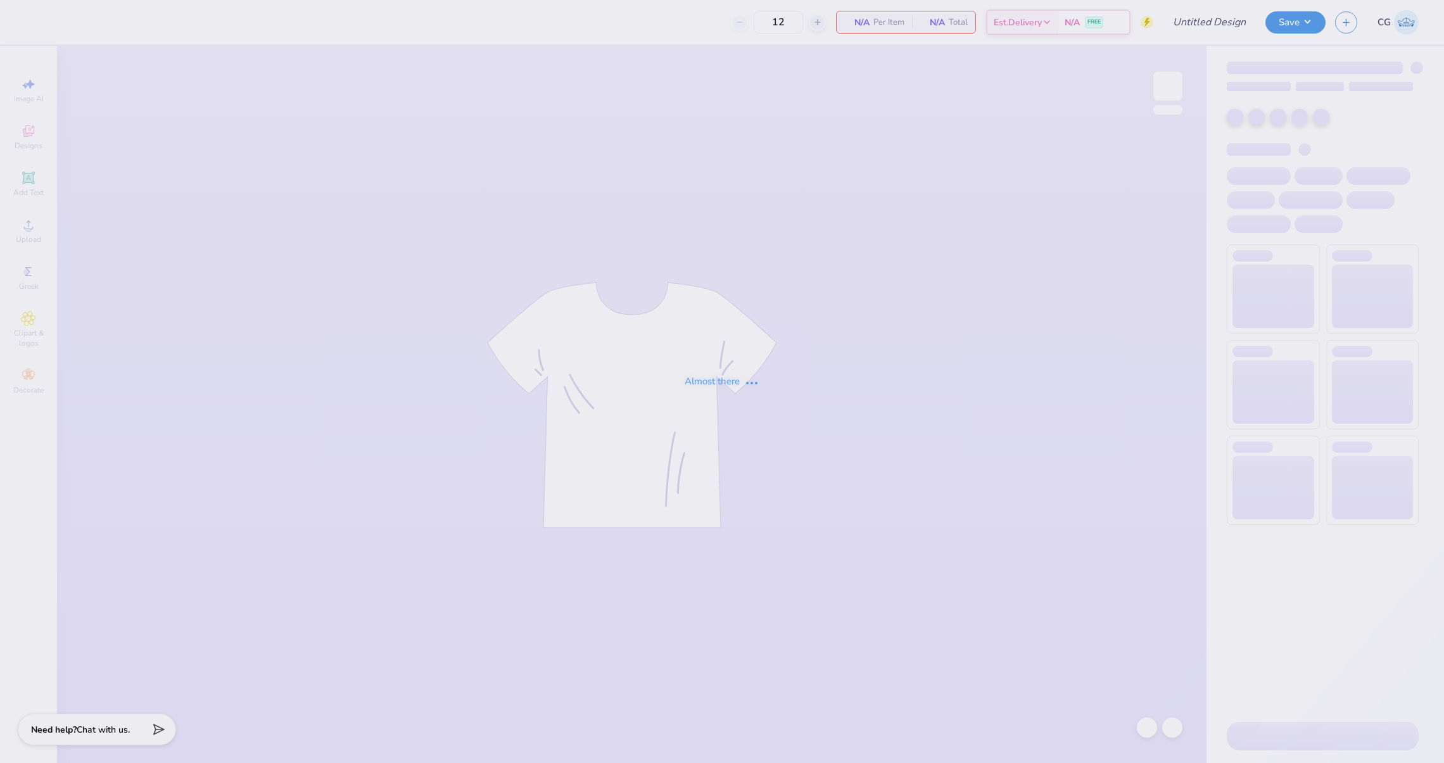
type input "50"
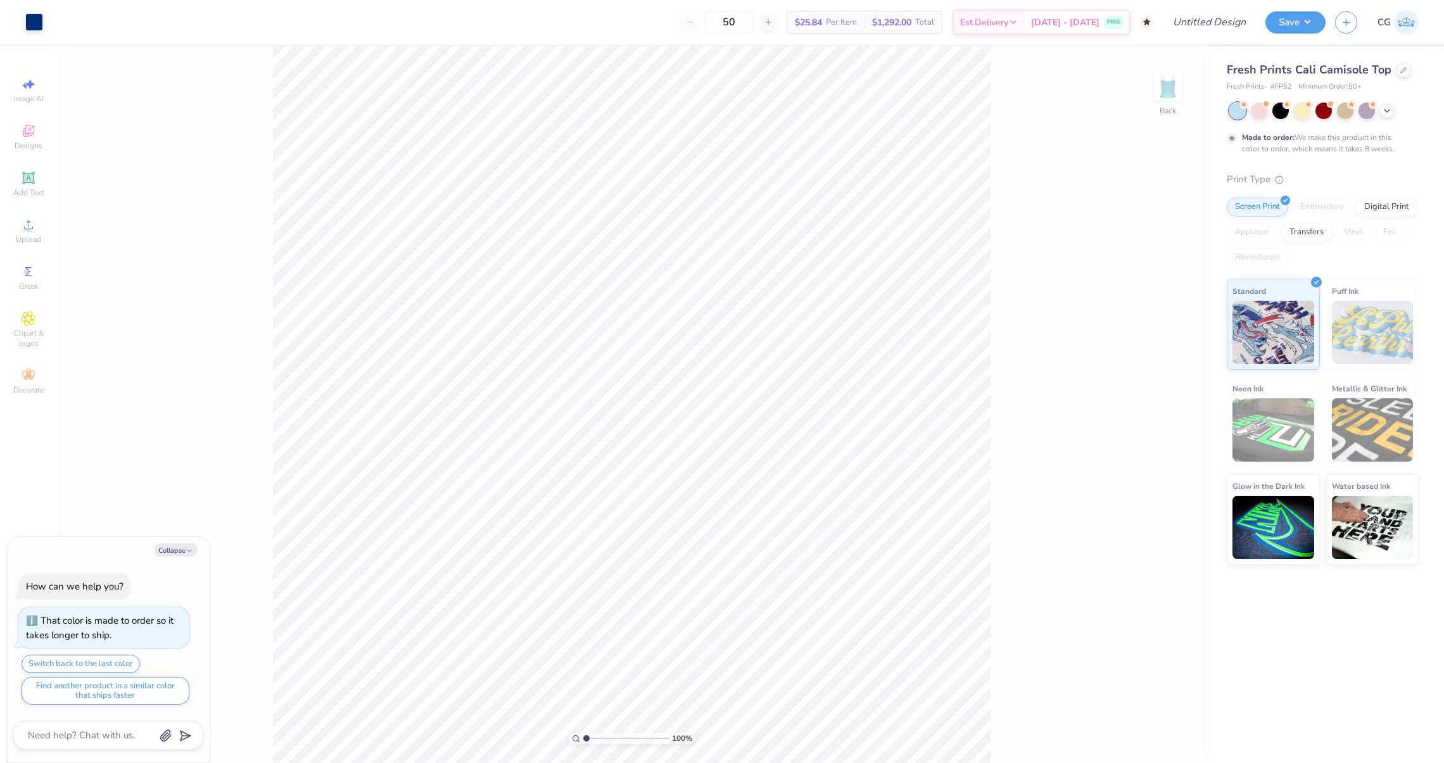
type textarea "x"
